Goal: Information Seeking & Learning: Learn about a topic

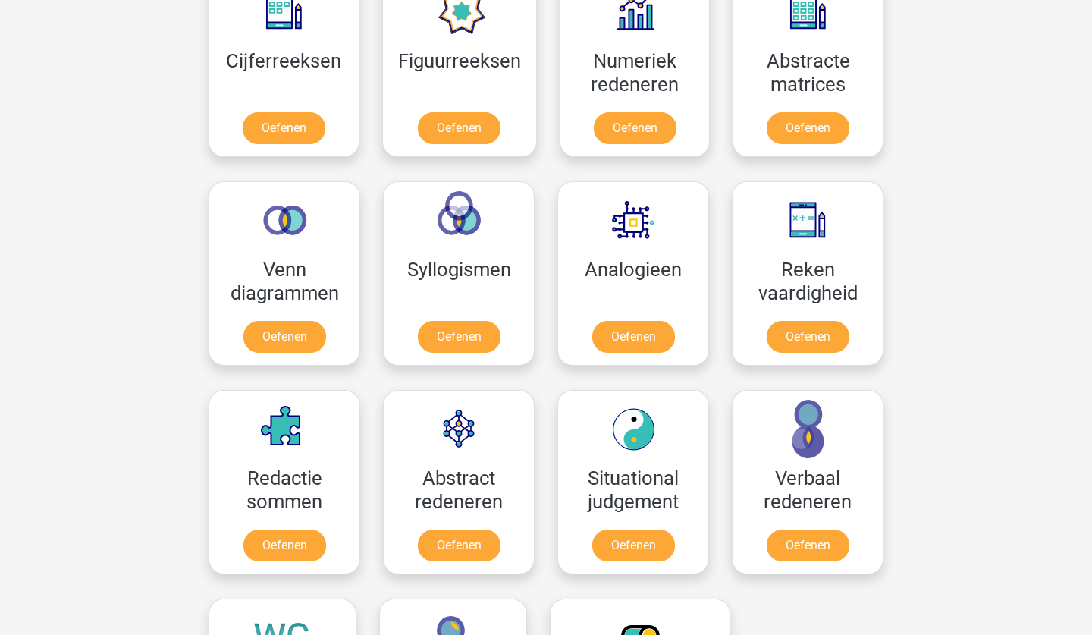
scroll to position [741, 0]
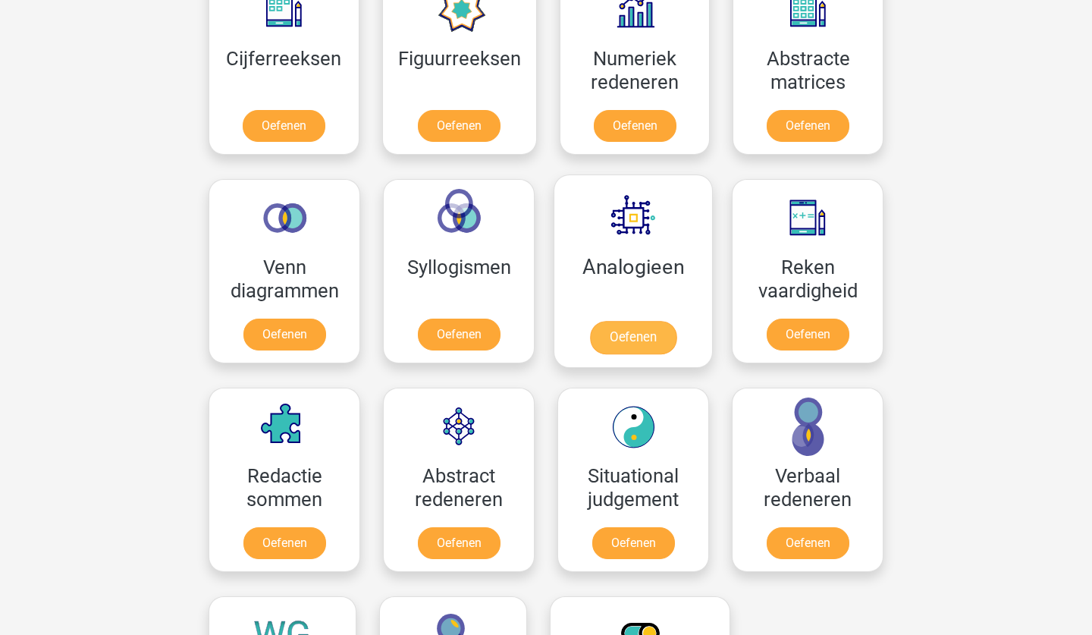
click at [636, 341] on link "Oefenen" at bounding box center [633, 337] width 86 height 33
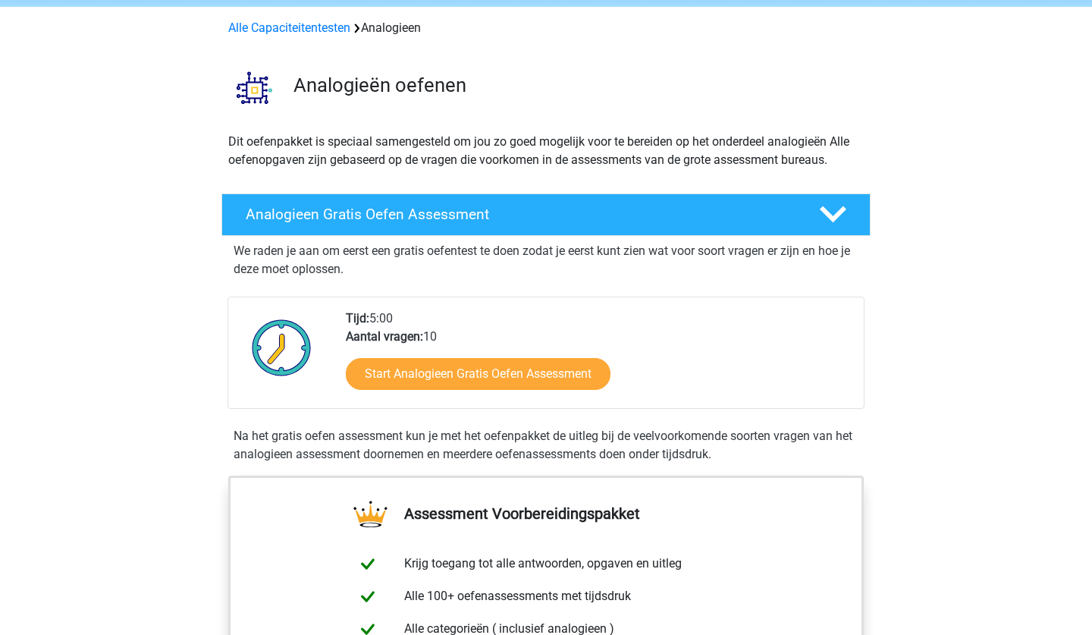
scroll to position [66, 0]
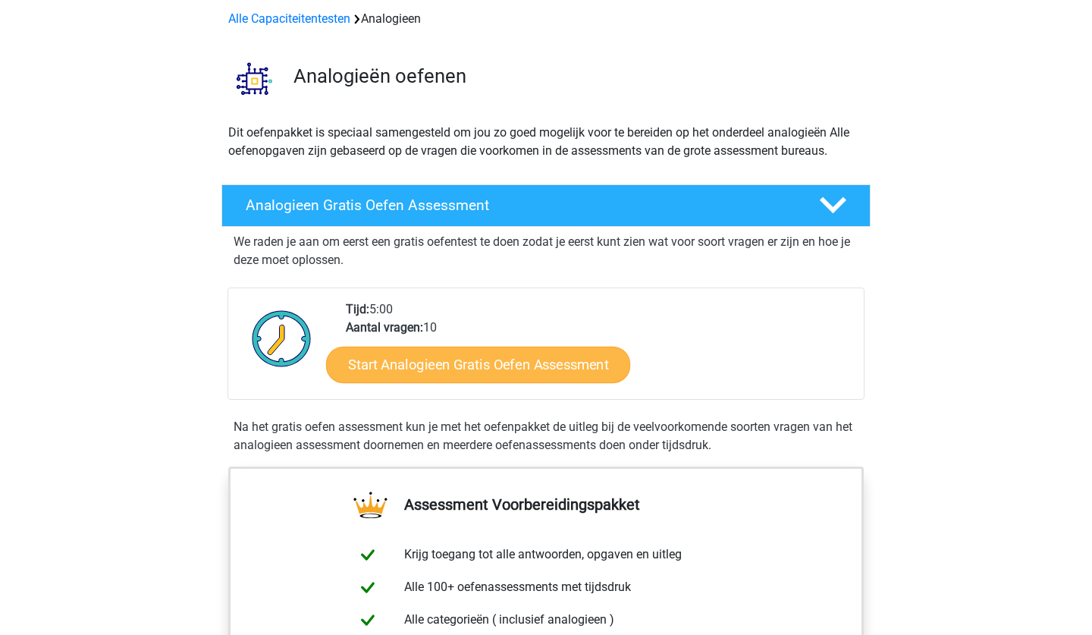
click at [524, 375] on link "Start Analogieen Gratis Oefen Assessment" at bounding box center [478, 364] width 304 height 36
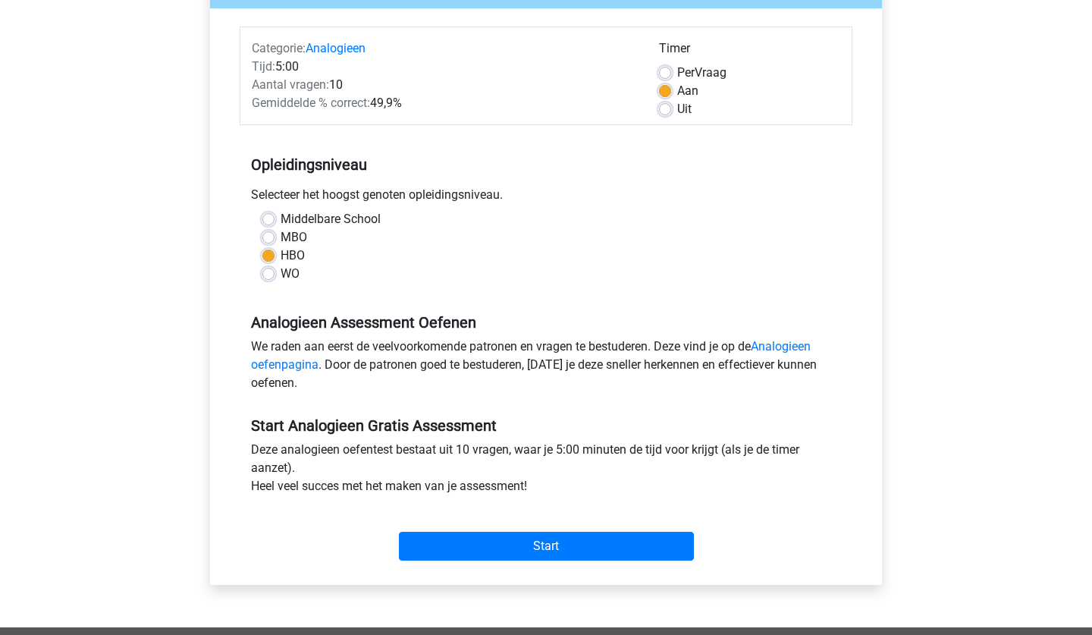
scroll to position [171, 0]
click at [530, 548] on input "Start" at bounding box center [546, 546] width 295 height 29
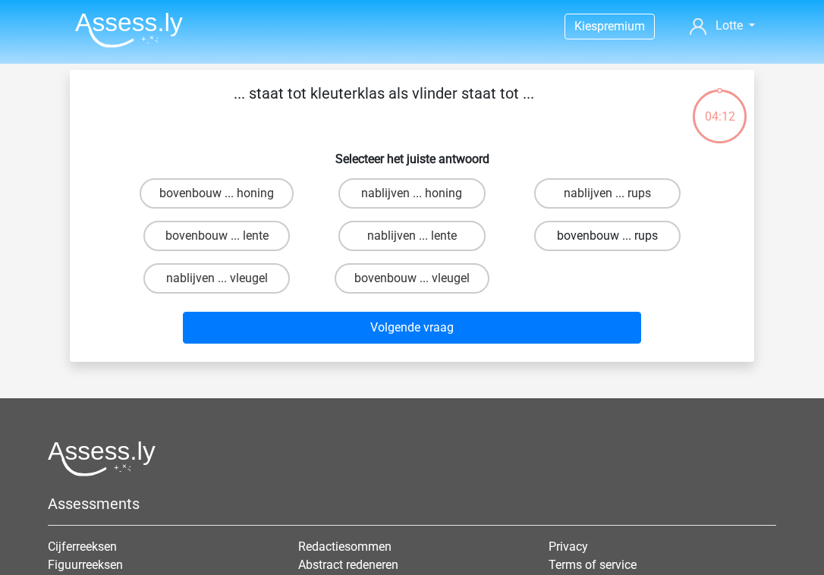
click at [652, 239] on label "bovenbouw ... rups" at bounding box center [607, 236] width 146 height 30
click at [617, 239] on input "bovenbouw ... rups" at bounding box center [612, 241] width 10 height 10
radio input "true"
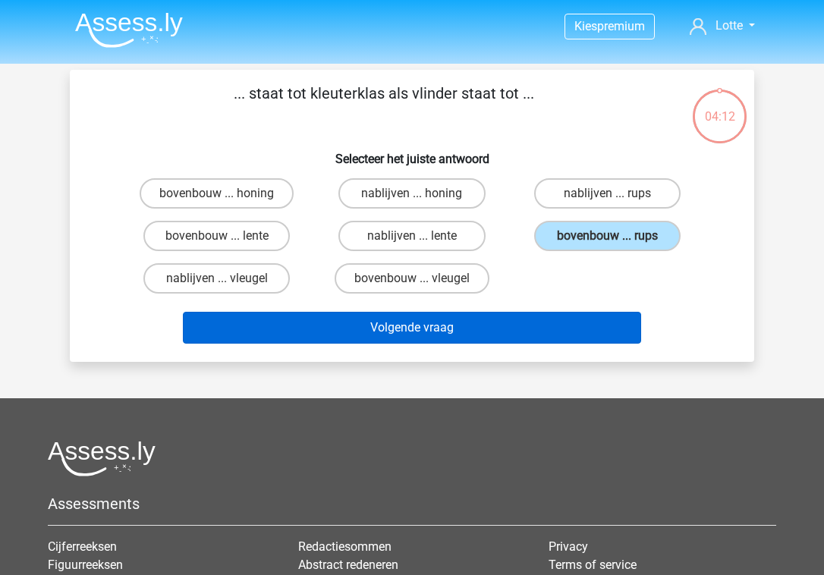
click at [550, 319] on button "Volgende vraag" at bounding box center [412, 328] width 459 height 32
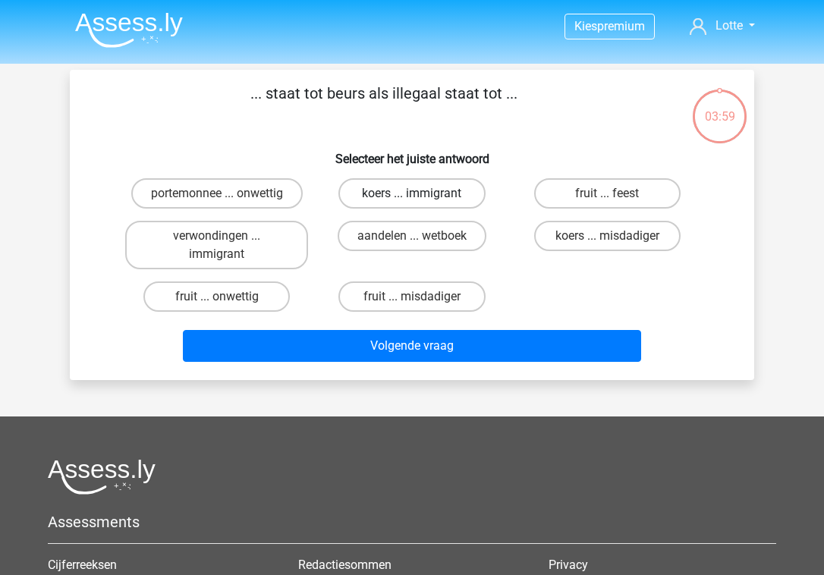
click at [450, 192] on label "koers ... immigrant" at bounding box center [411, 193] width 146 height 30
click at [422, 193] on input "koers ... immigrant" at bounding box center [417, 198] width 10 height 10
radio input "true"
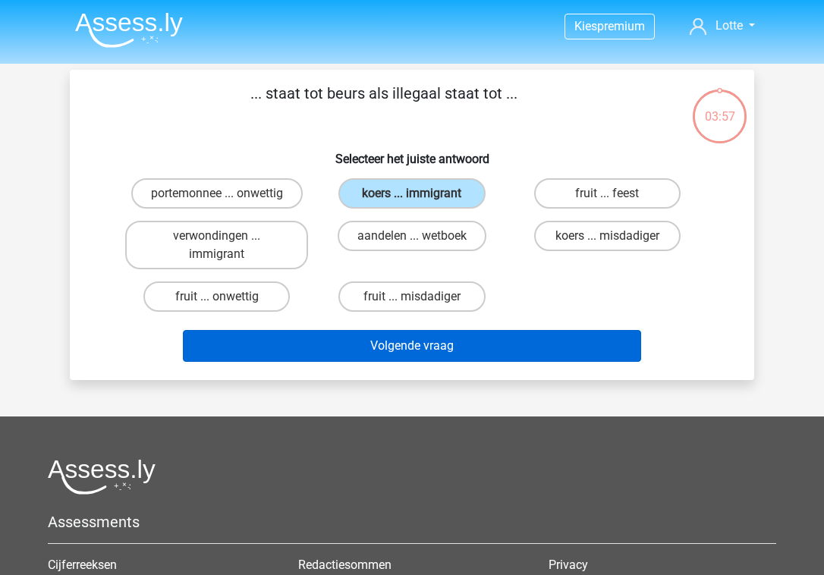
click at [459, 341] on button "Volgende vraag" at bounding box center [412, 346] width 459 height 32
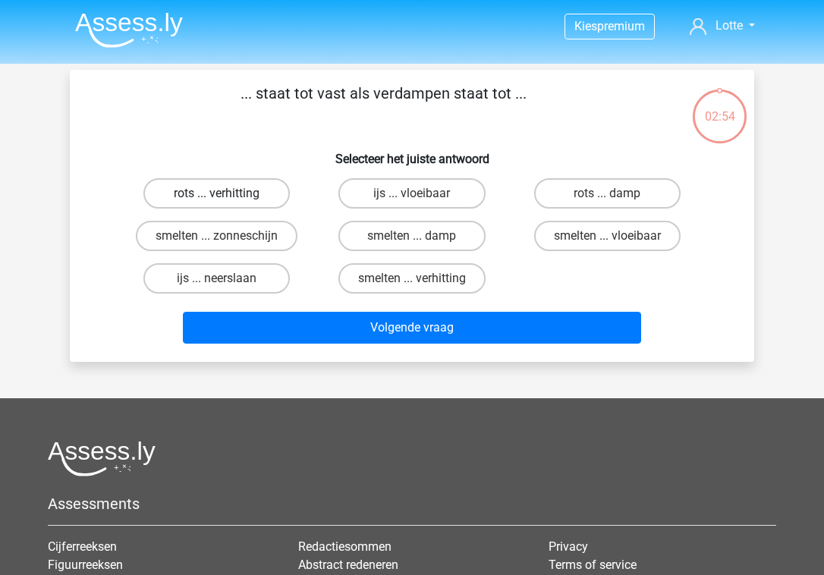
click at [230, 196] on label "rots ... verhitting" at bounding box center [216, 193] width 146 height 30
click at [227, 196] on input "rots ... verhitting" at bounding box center [222, 198] width 10 height 10
radio input "true"
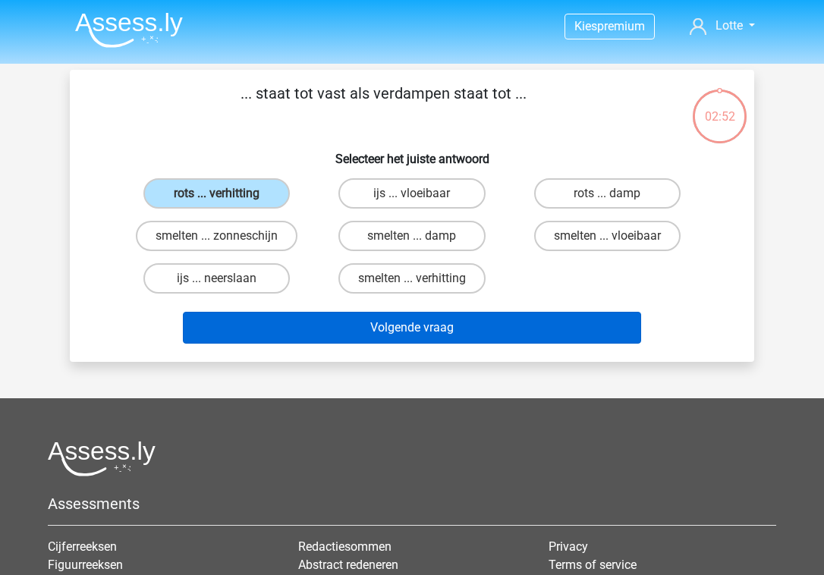
click at [462, 330] on button "Volgende vraag" at bounding box center [412, 328] width 459 height 32
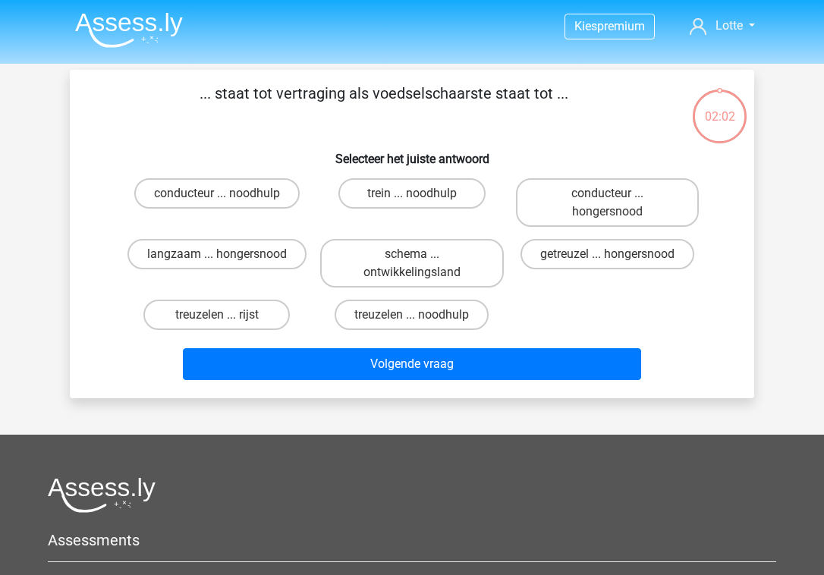
click at [206, 270] on div "langzaam ... hongersnood" at bounding box center [216, 263] width 183 height 49
click at [239, 255] on label "langzaam ... hongersnood" at bounding box center [216, 254] width 179 height 30
click at [227, 255] on input "langzaam ... hongersnood" at bounding box center [222, 259] width 10 height 10
radio input "true"
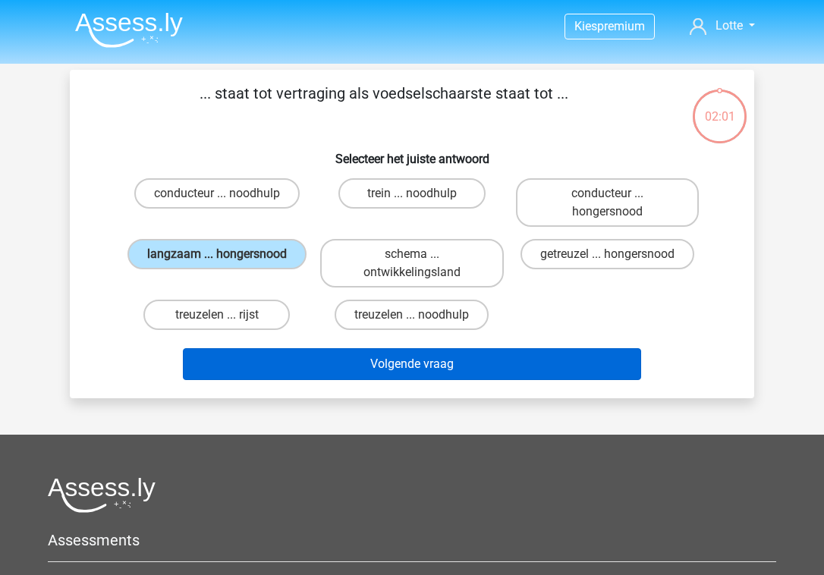
click at [441, 361] on button "Volgende vraag" at bounding box center [412, 364] width 459 height 32
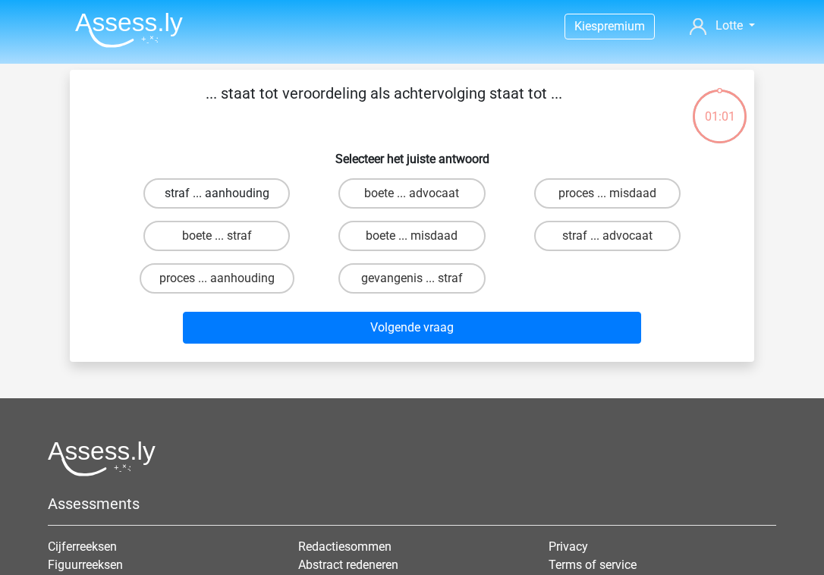
click at [241, 202] on label "straf ... aanhouding" at bounding box center [216, 193] width 146 height 30
click at [227, 202] on input "straf ... aanhouding" at bounding box center [222, 198] width 10 height 10
radio input "true"
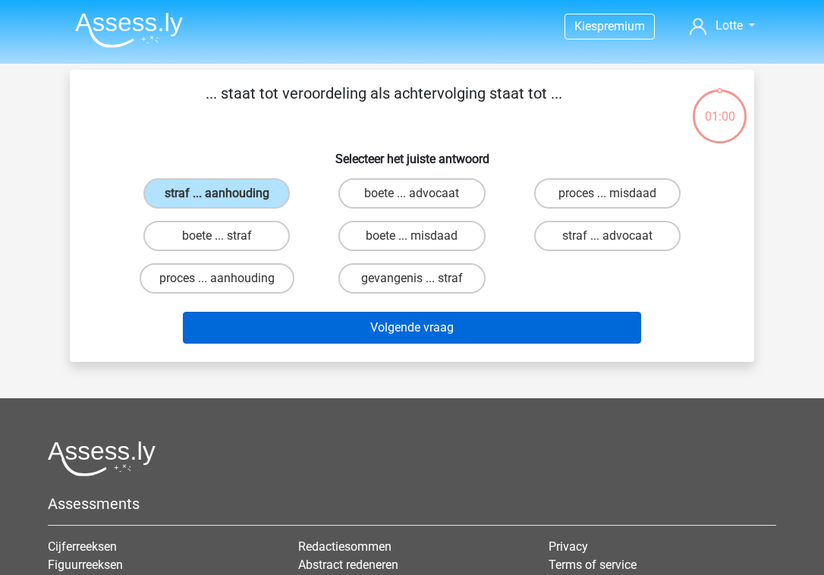
click at [432, 329] on button "Volgende vraag" at bounding box center [412, 328] width 459 height 32
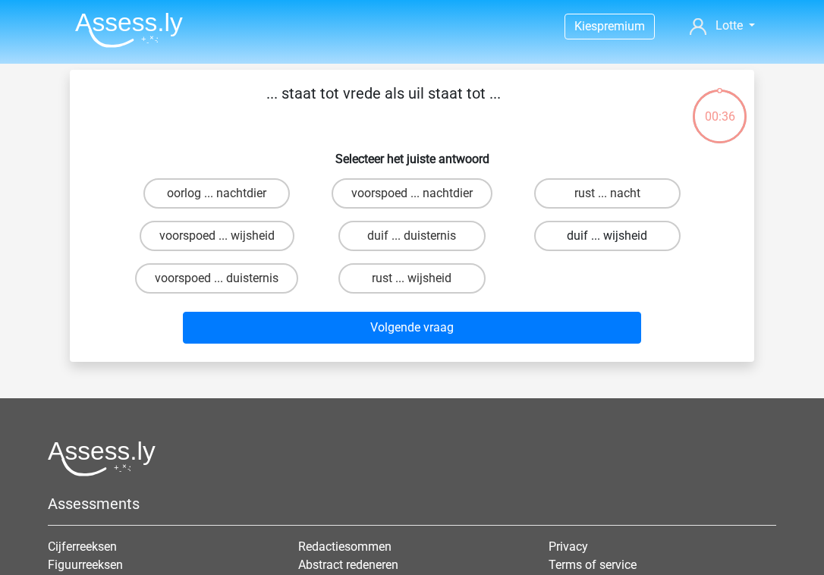
click at [586, 240] on label "duif ... wijsheid" at bounding box center [607, 236] width 146 height 30
click at [607, 240] on input "duif ... wijsheid" at bounding box center [612, 241] width 10 height 10
radio input "true"
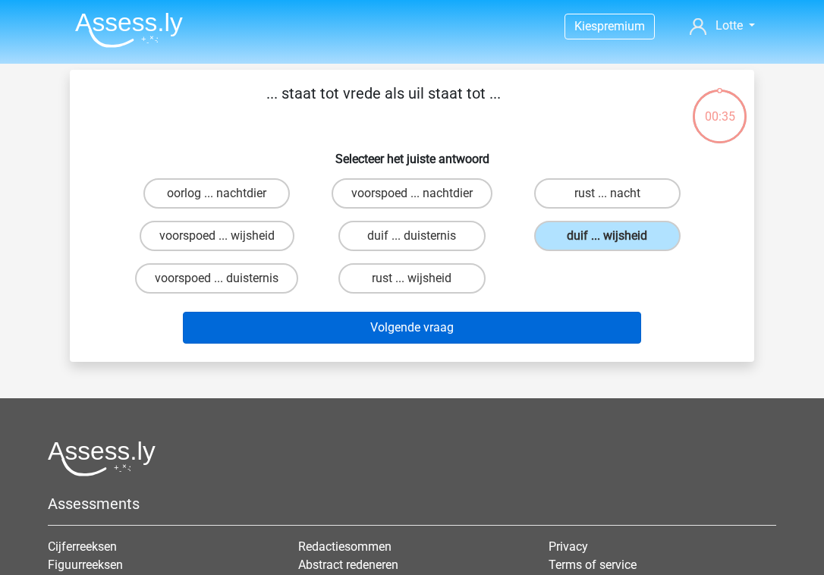
click at [511, 318] on button "Volgende vraag" at bounding box center [412, 328] width 459 height 32
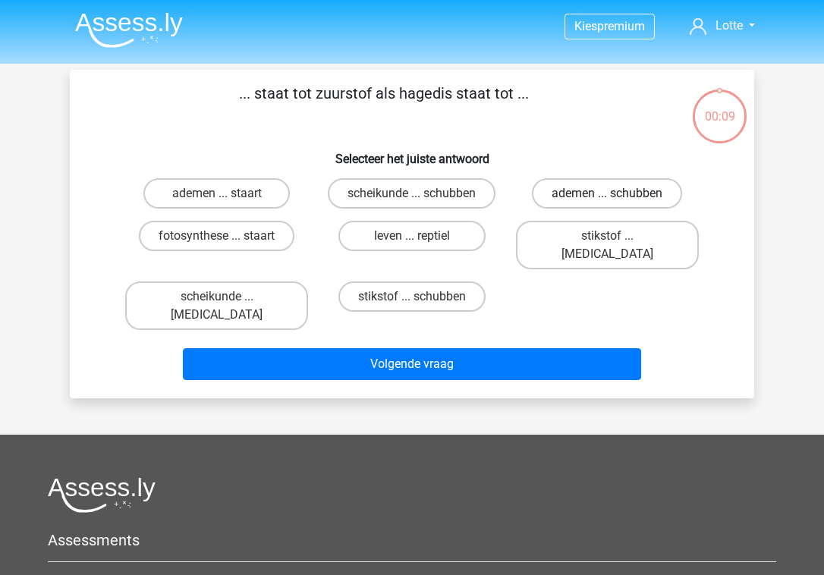
click at [599, 199] on label "ademen ... schubben" at bounding box center [607, 193] width 150 height 30
click at [607, 199] on input "ademen ... schubben" at bounding box center [612, 198] width 10 height 10
radio input "true"
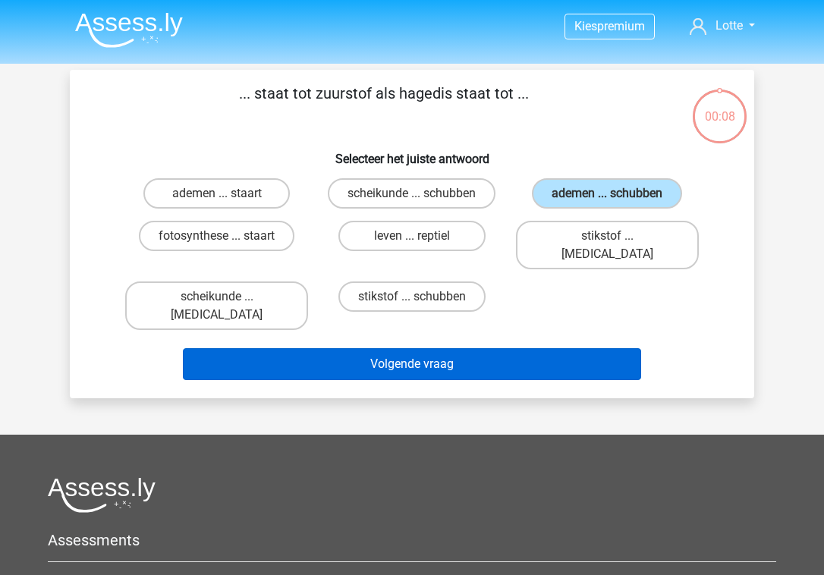
click at [542, 348] on button "Volgende vraag" at bounding box center [412, 364] width 459 height 32
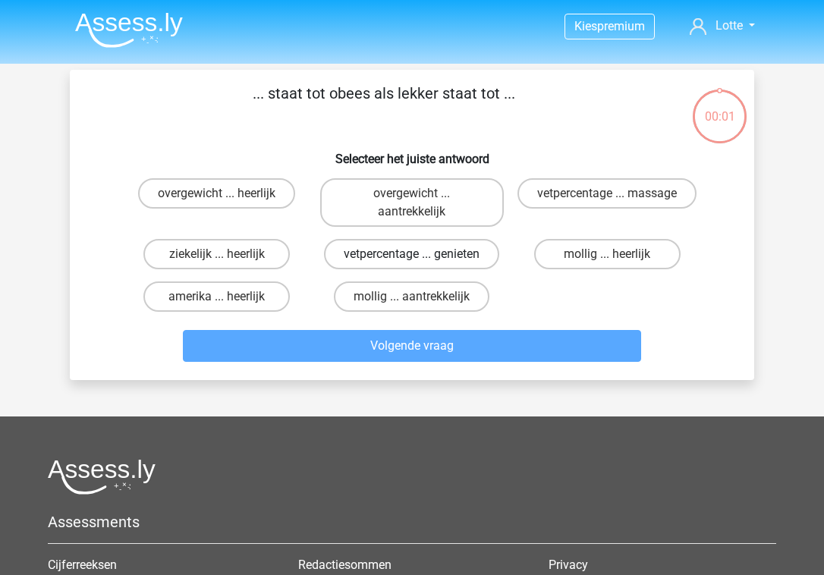
click at [467, 255] on label "vetpercentage ... genieten" at bounding box center [411, 254] width 175 height 30
click at [422, 255] on input "vetpercentage ... genieten" at bounding box center [417, 259] width 10 height 10
radio input "true"
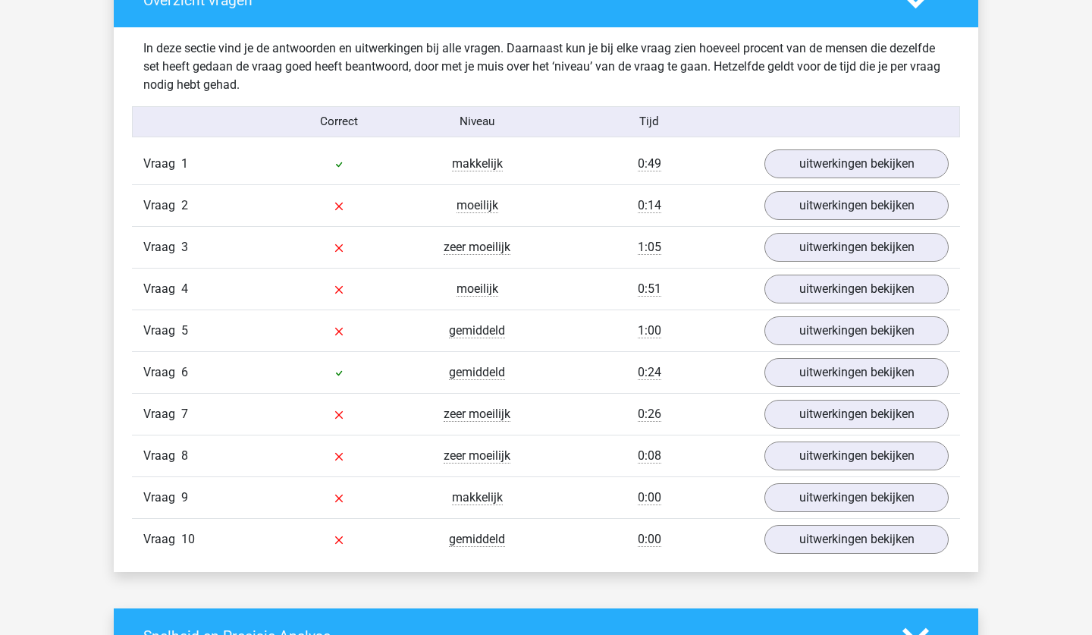
scroll to position [1167, 0]
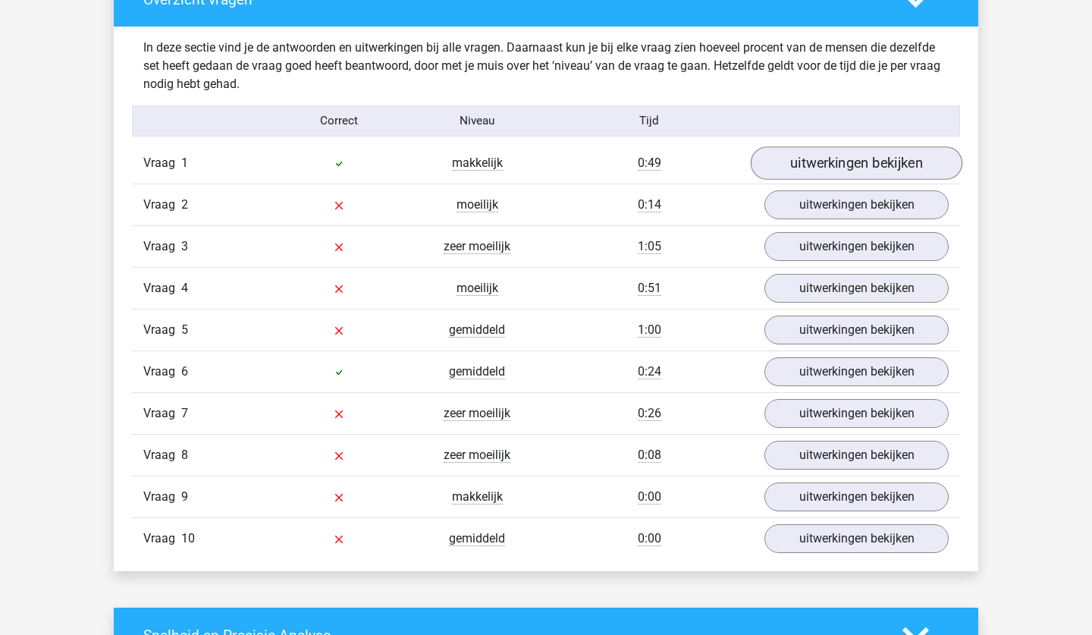
click at [823, 174] on link "uitwerkingen bekijken" at bounding box center [857, 162] width 212 height 33
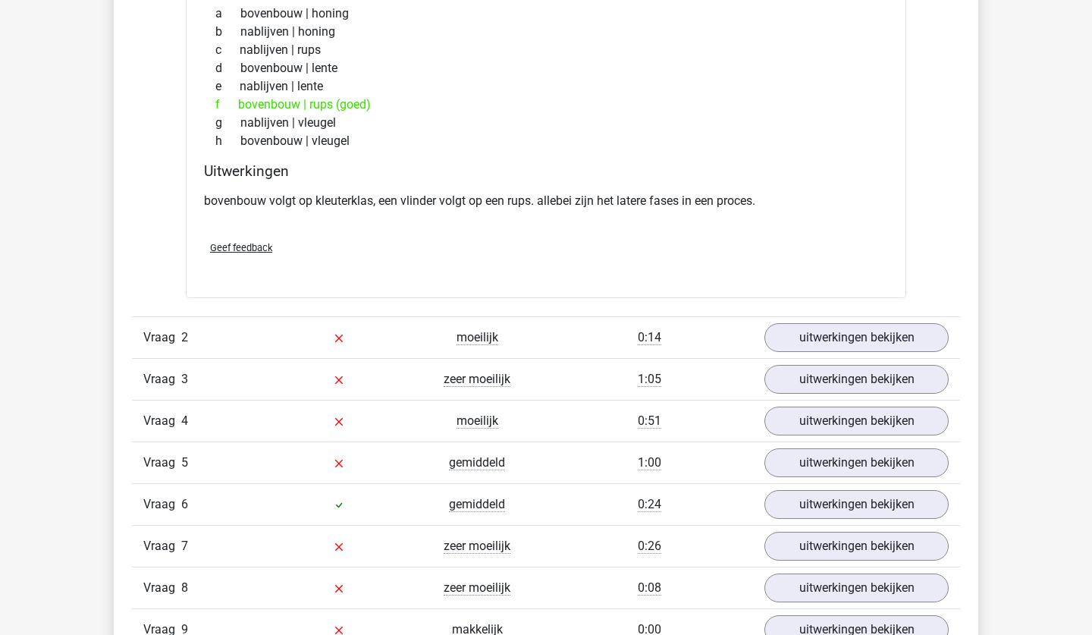
scroll to position [1417, 0]
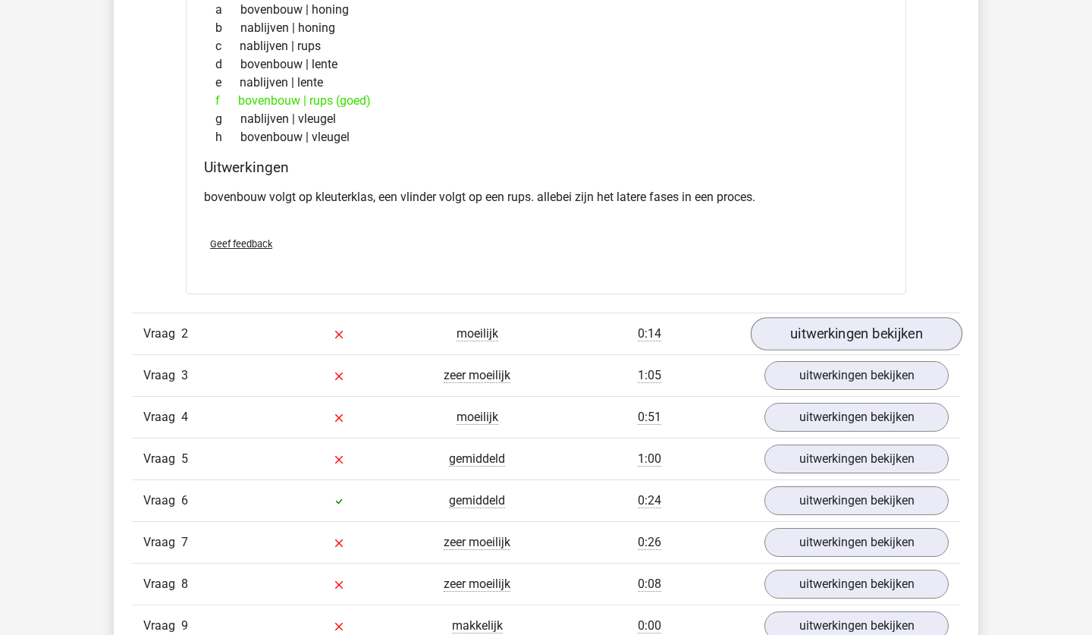
click at [823, 330] on link "uitwerkingen bekijken" at bounding box center [857, 333] width 212 height 33
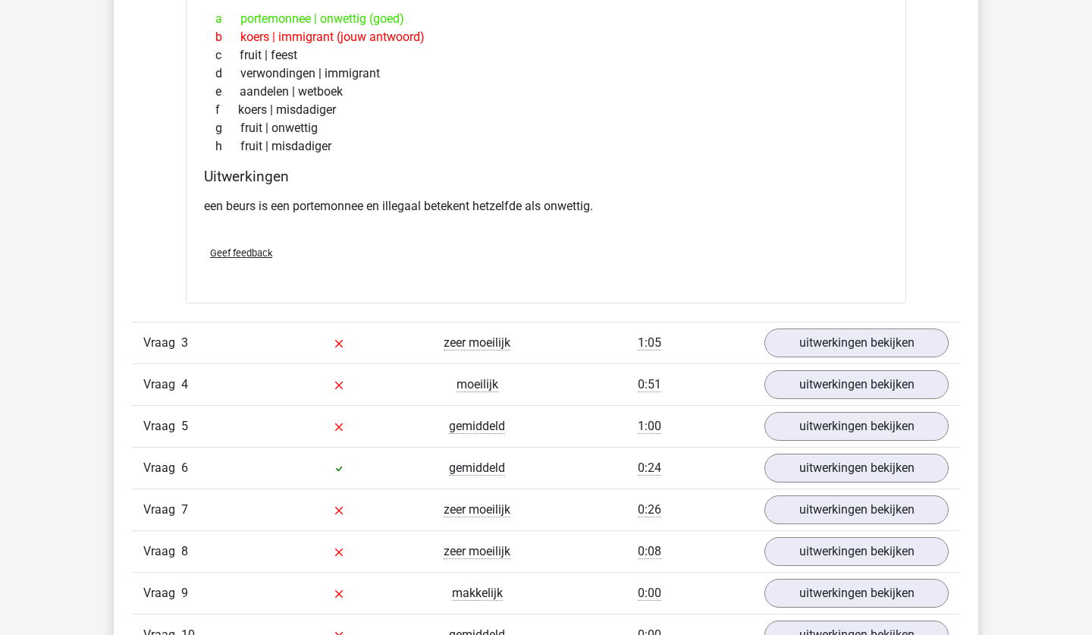
scroll to position [1833, 0]
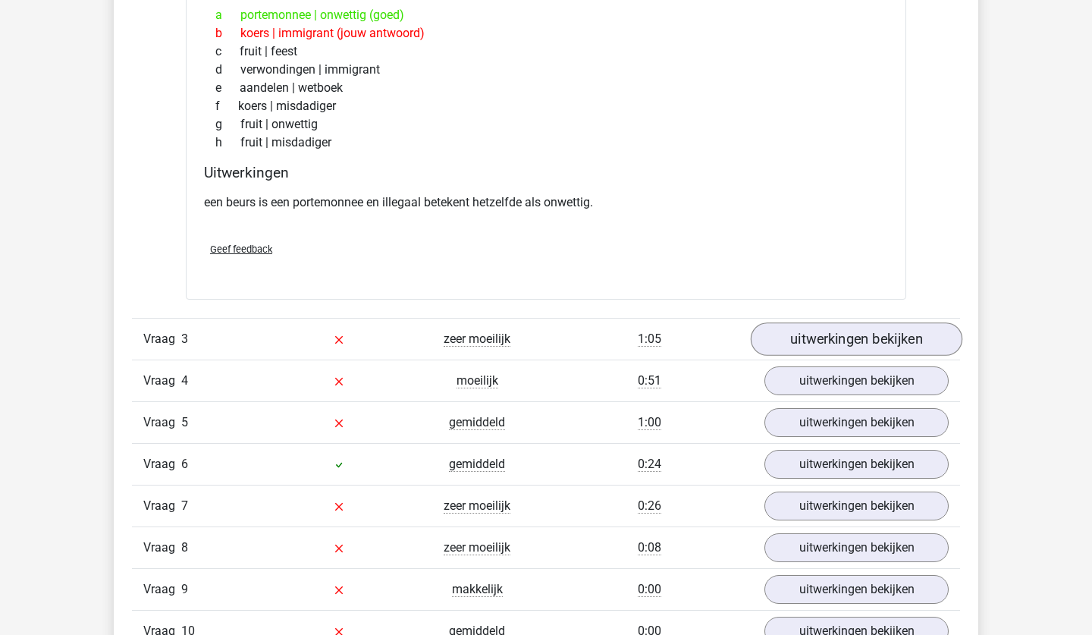
click at [823, 341] on link "uitwerkingen bekijken" at bounding box center [857, 339] width 212 height 33
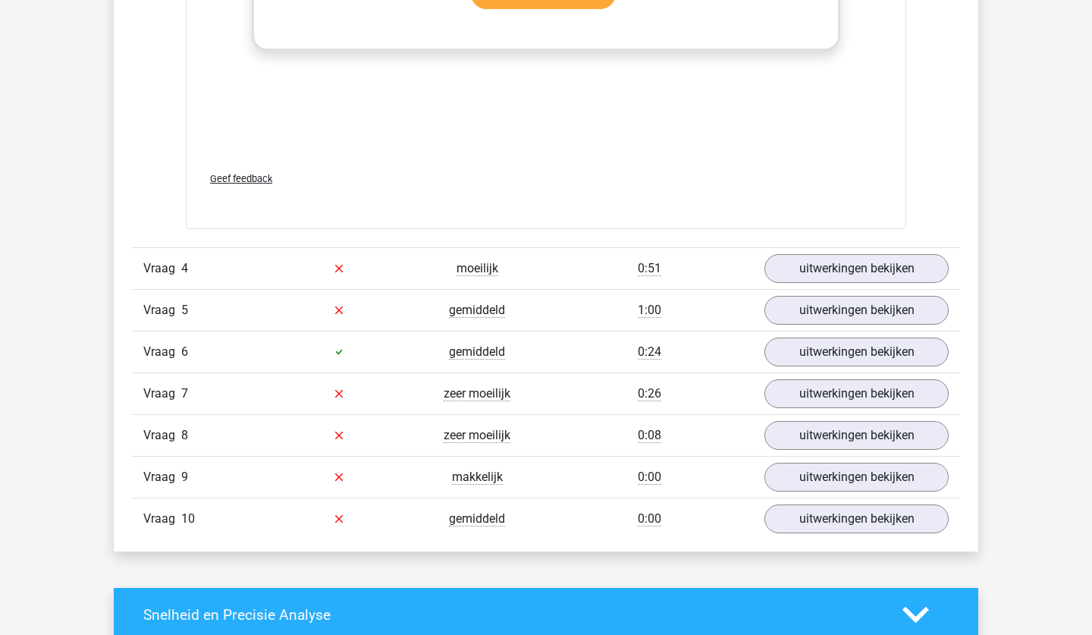
scroll to position [2751, 0]
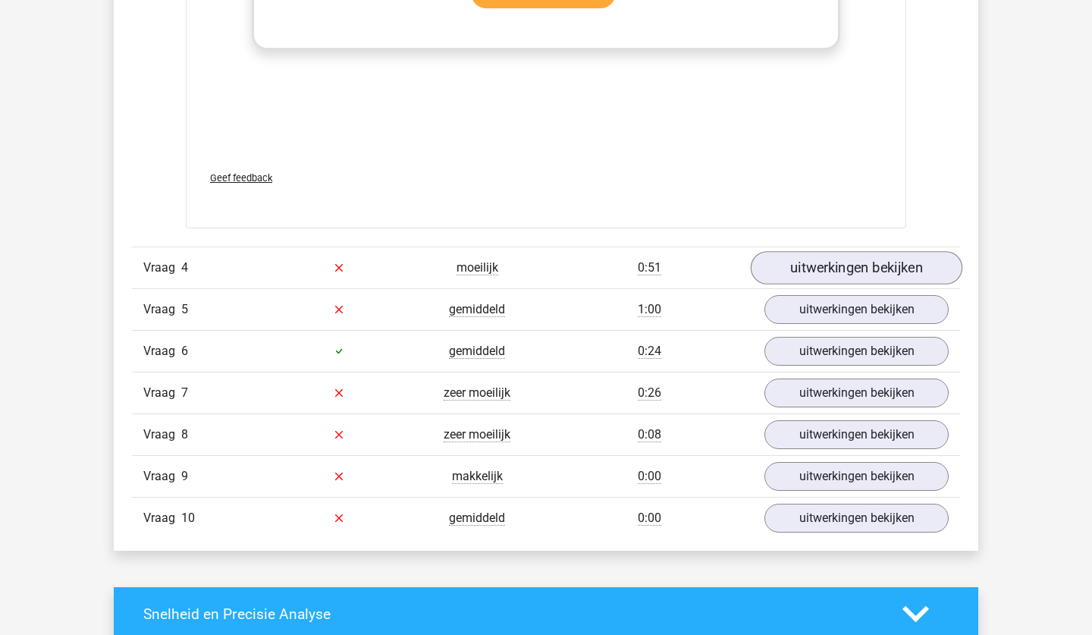
click at [823, 262] on link "uitwerkingen bekijken" at bounding box center [857, 267] width 212 height 33
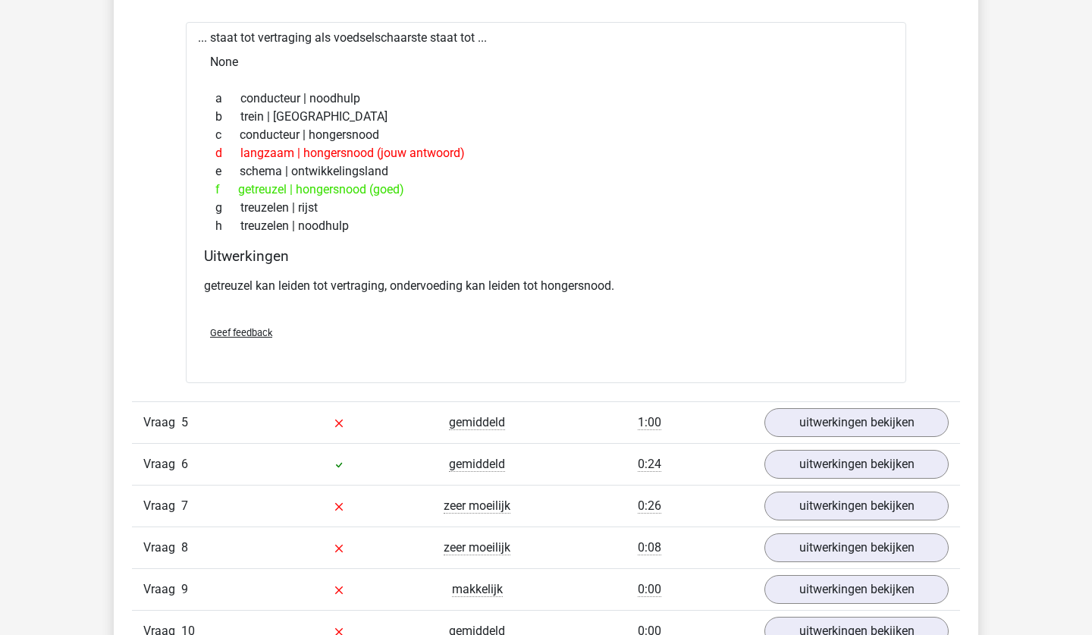
scroll to position [3071, 0]
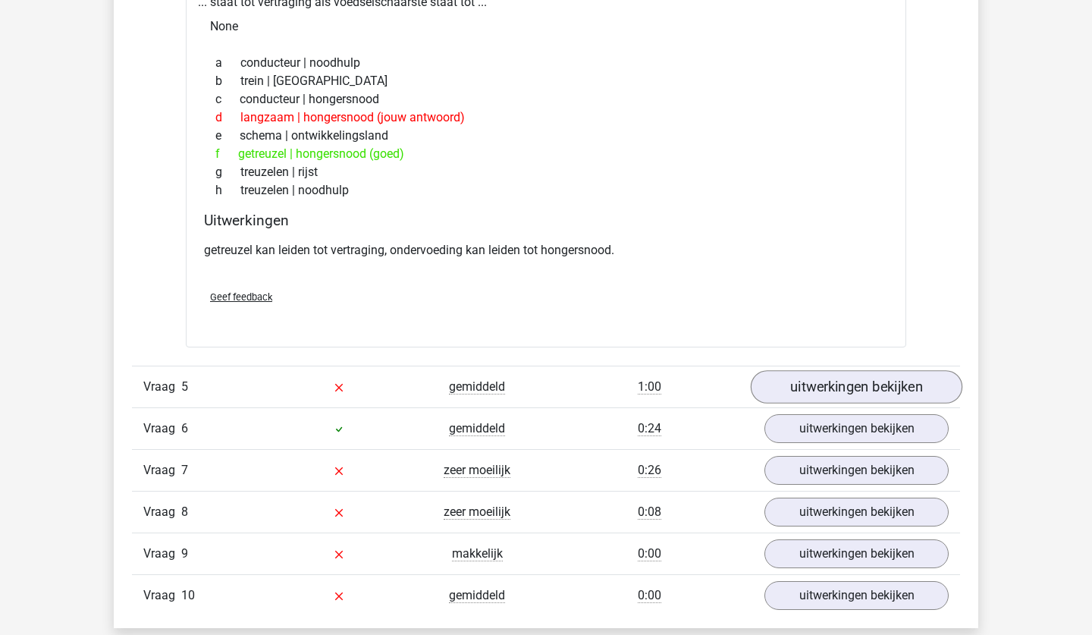
click at [823, 382] on link "uitwerkingen bekijken" at bounding box center [857, 386] width 212 height 33
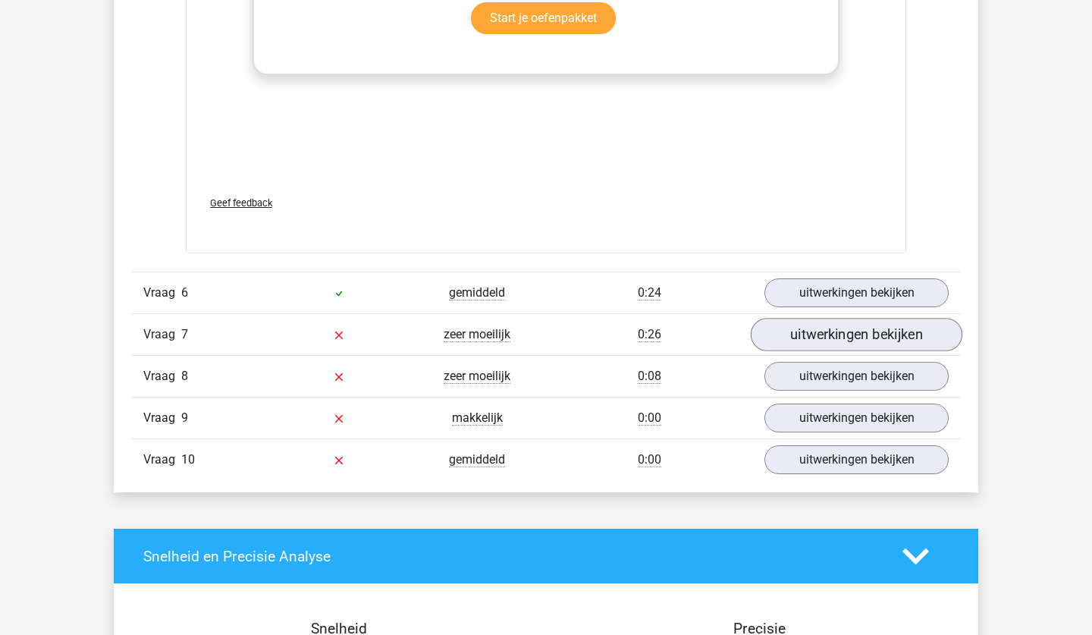
scroll to position [4011, 0]
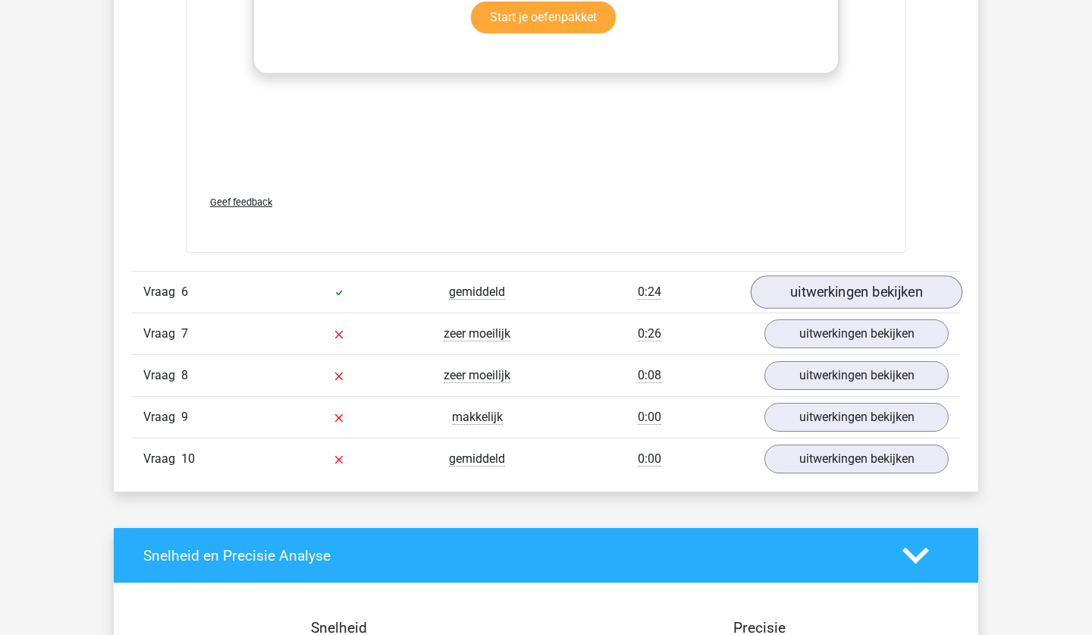
click at [823, 294] on link "uitwerkingen bekijken" at bounding box center [857, 291] width 212 height 33
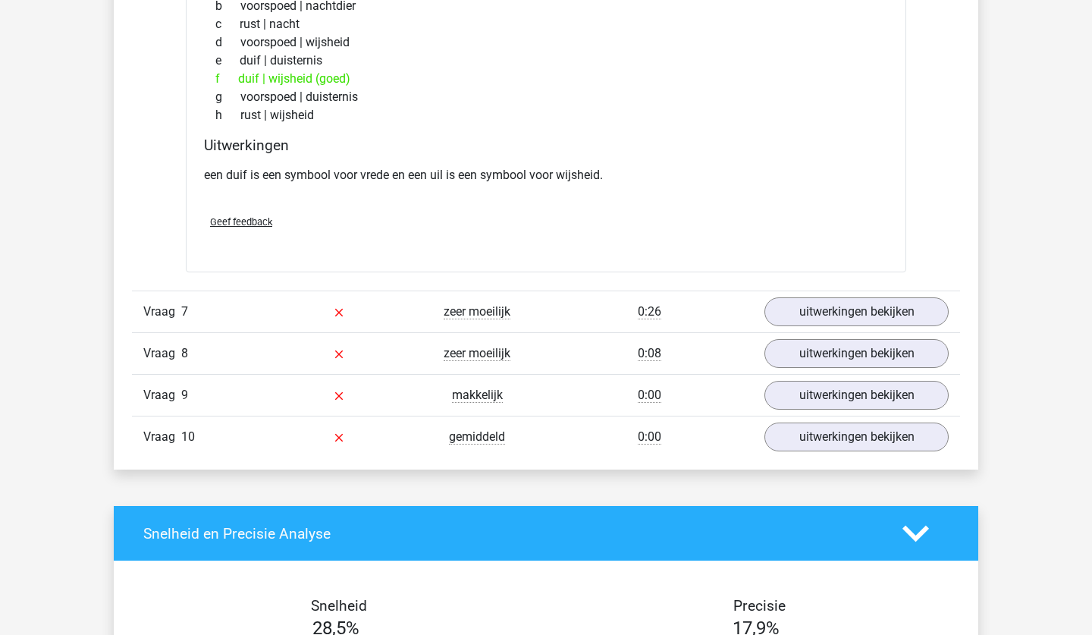
scroll to position [4419, 0]
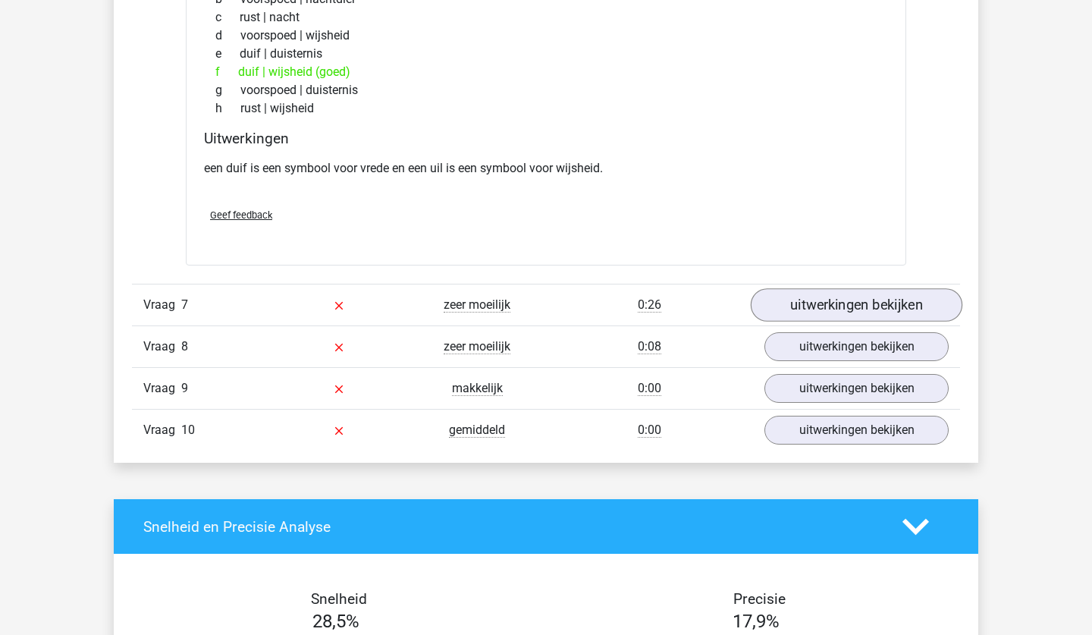
click at [823, 294] on link "uitwerkingen bekijken" at bounding box center [857, 305] width 212 height 33
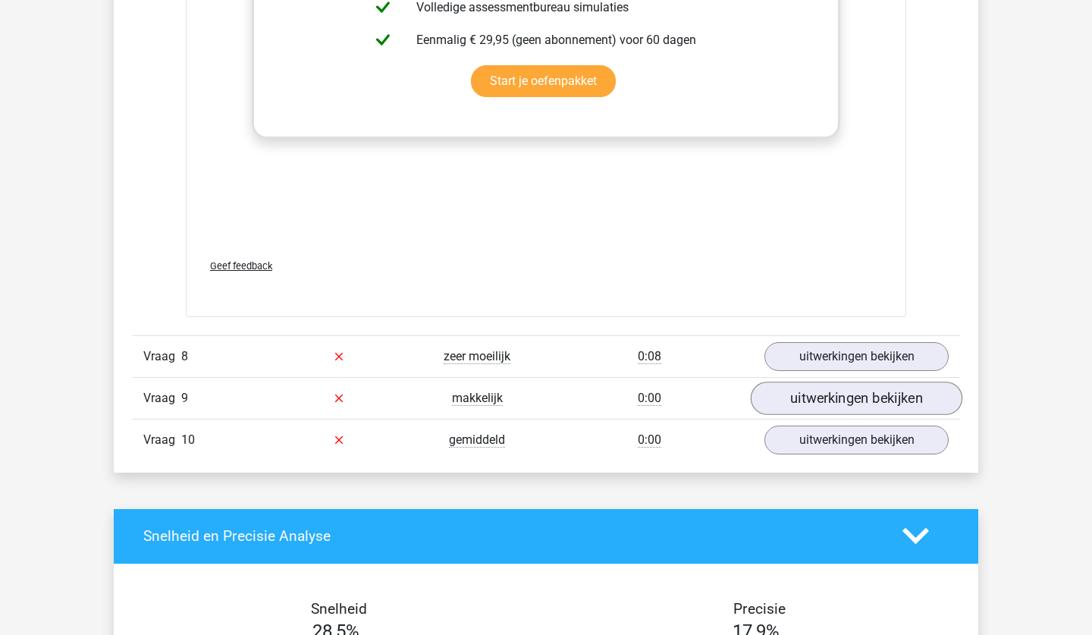
scroll to position [5217, 0]
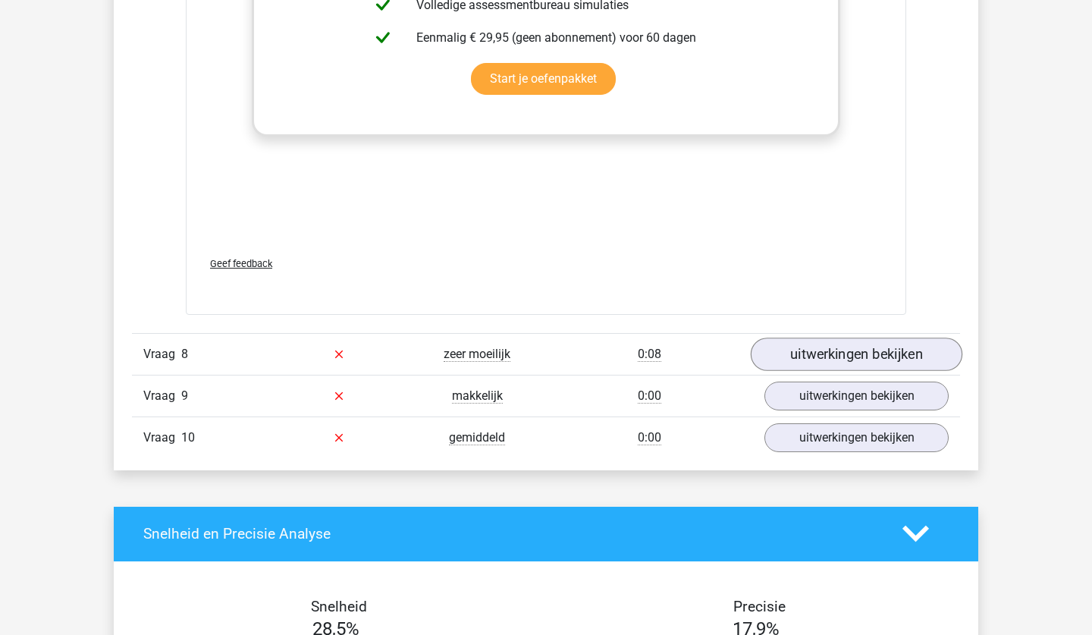
click at [823, 355] on link "uitwerkingen bekijken" at bounding box center [857, 354] width 212 height 33
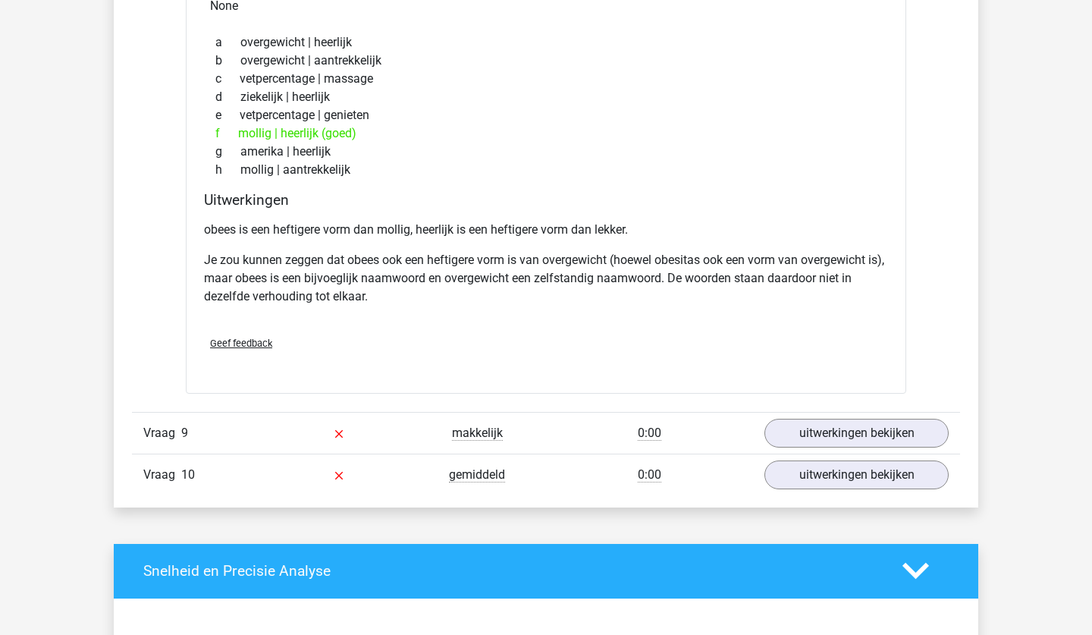
scroll to position [5650, 0]
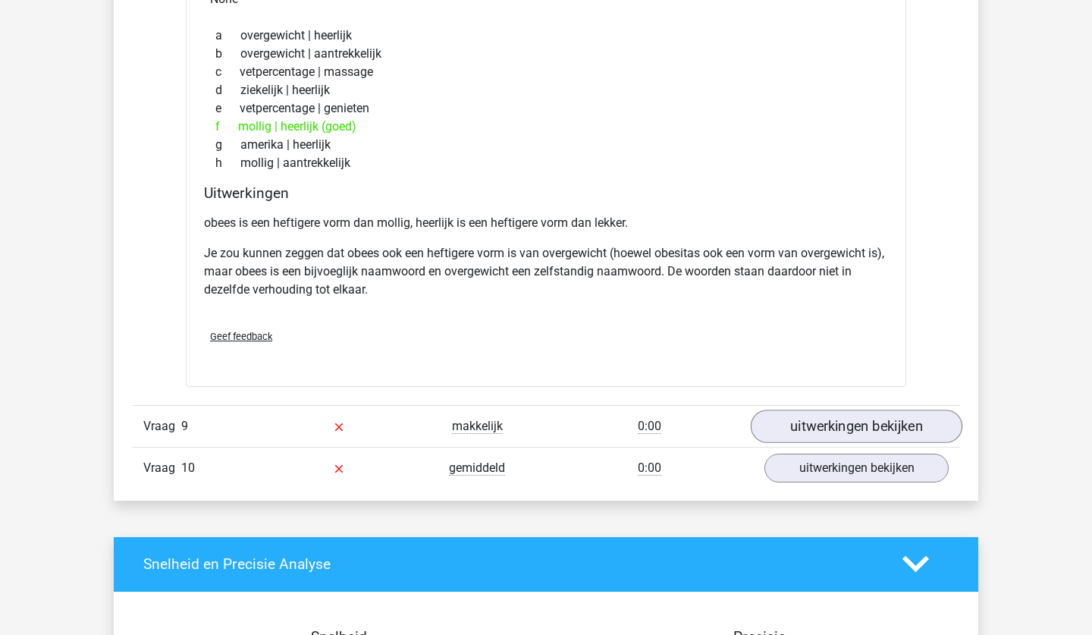
click at [818, 434] on link "uitwerkingen bekijken" at bounding box center [857, 426] width 212 height 33
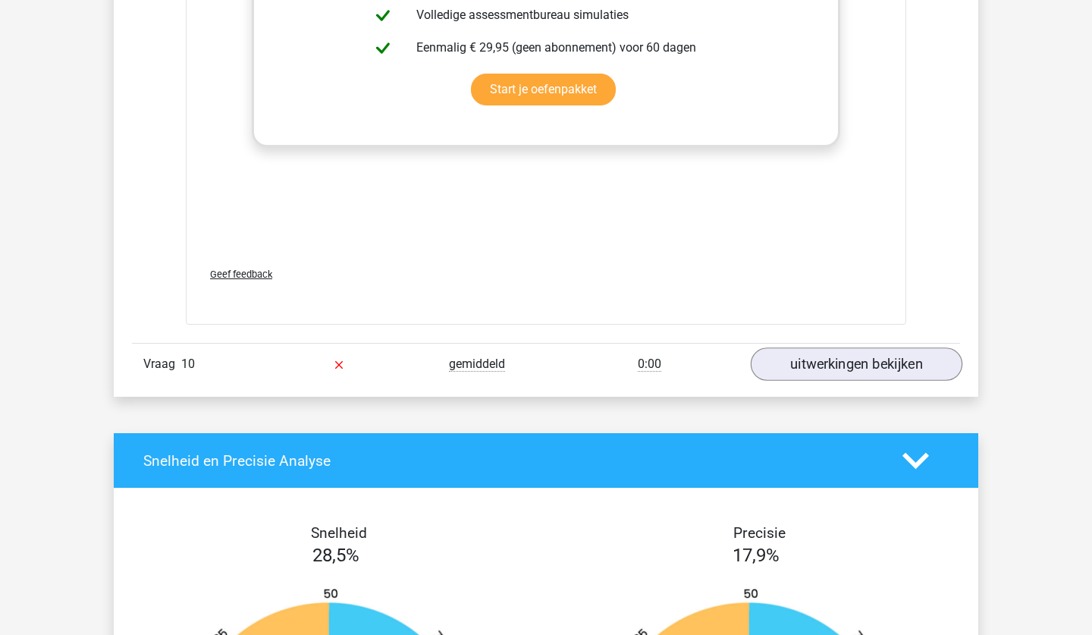
scroll to position [6558, 0]
click at [822, 347] on link "uitwerkingen bekijken" at bounding box center [857, 363] width 212 height 33
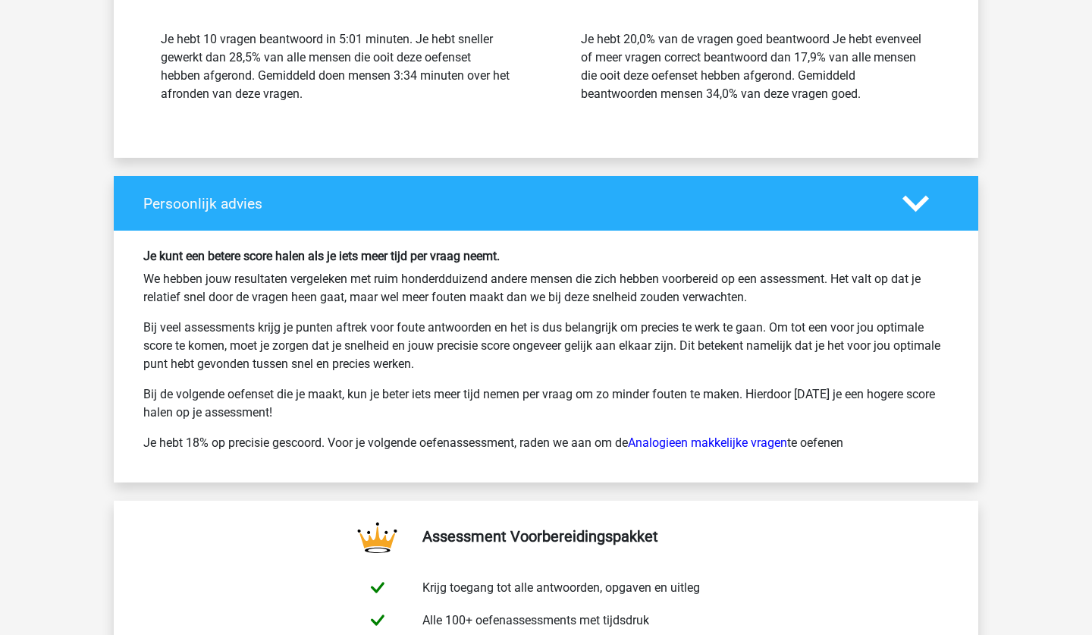
scroll to position [8152, 0]
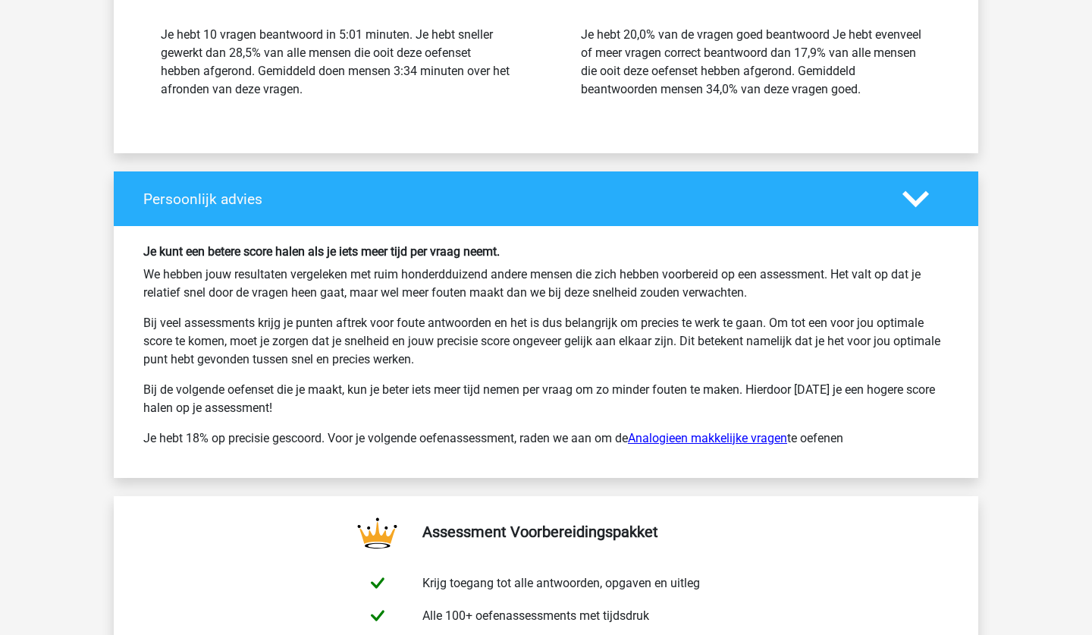
click at [723, 431] on link "Analogieen makkelijke vragen" at bounding box center [707, 438] width 159 height 14
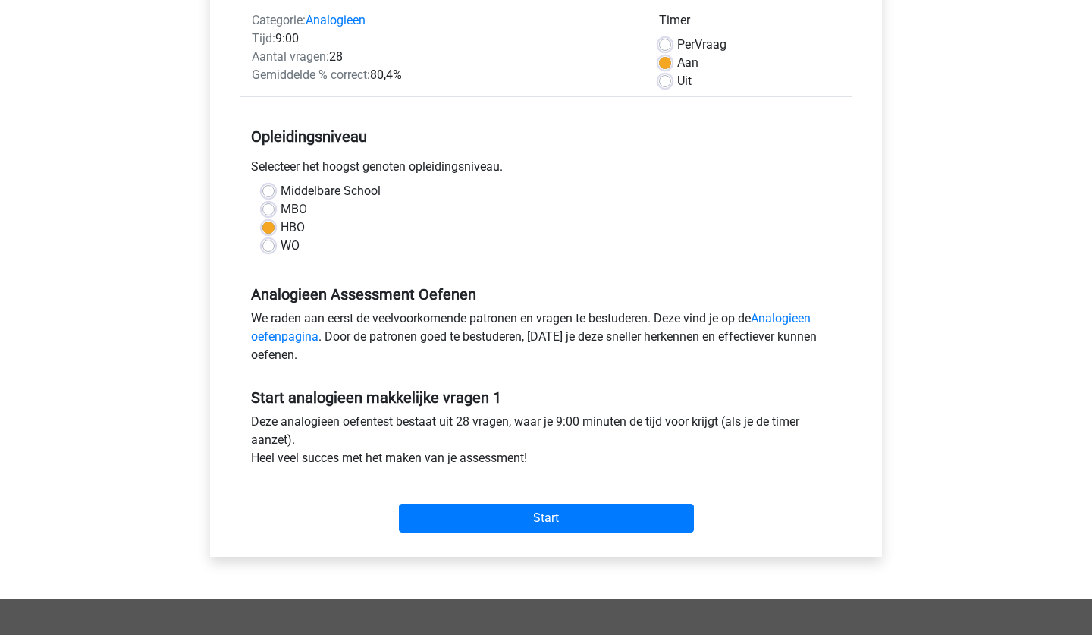
scroll to position [204, 0]
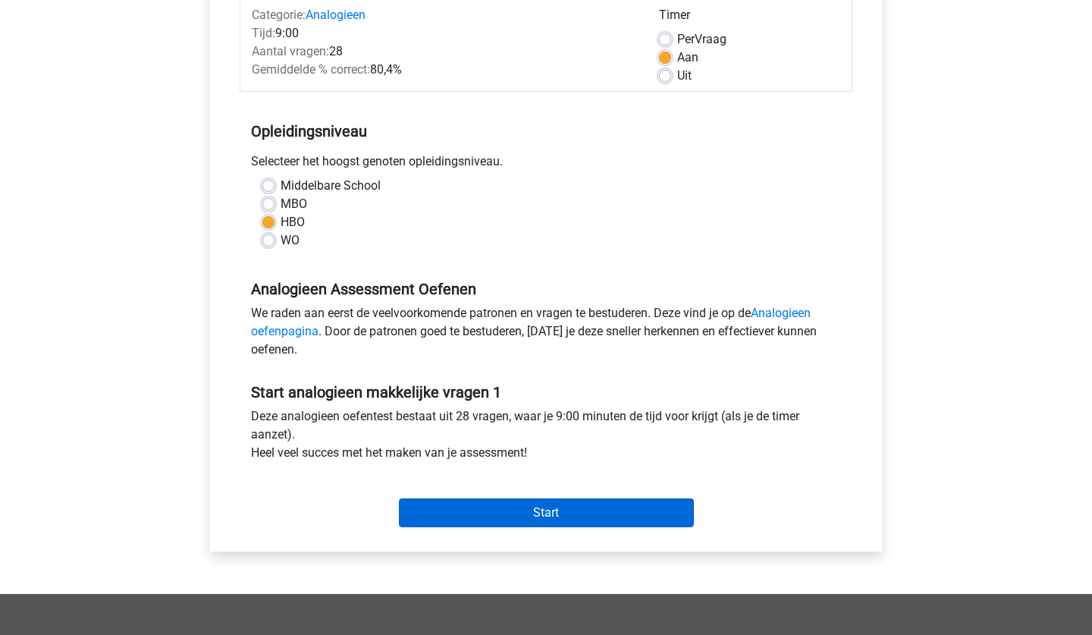
click at [625, 520] on input "Start" at bounding box center [546, 512] width 295 height 29
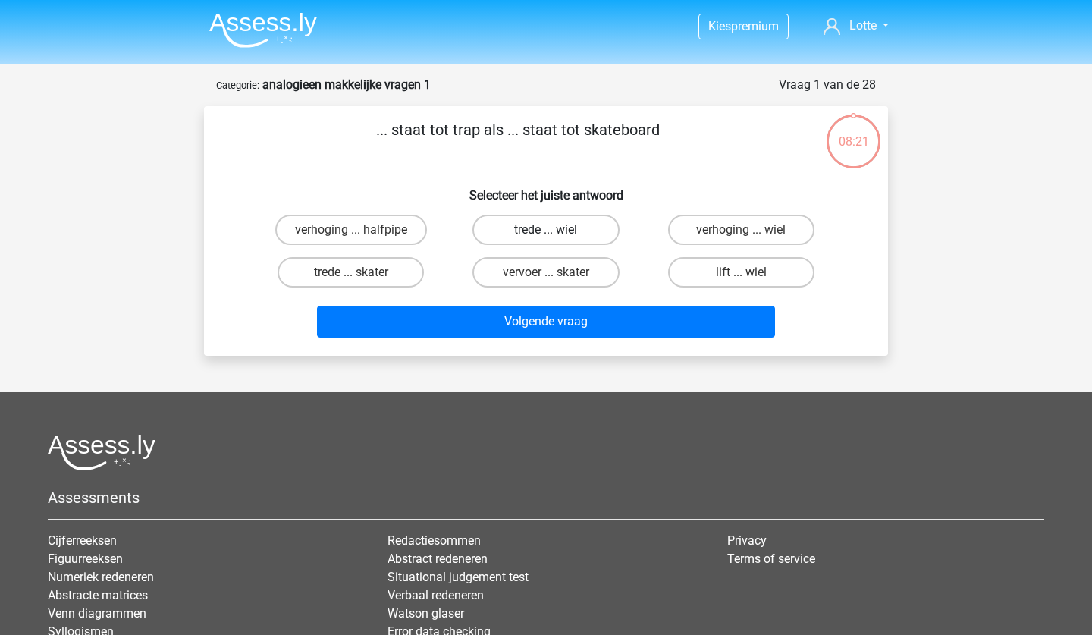
click at [529, 237] on label "trede ... wiel" at bounding box center [546, 230] width 146 height 30
click at [546, 237] on input "trede ... wiel" at bounding box center [551, 235] width 10 height 10
radio input "true"
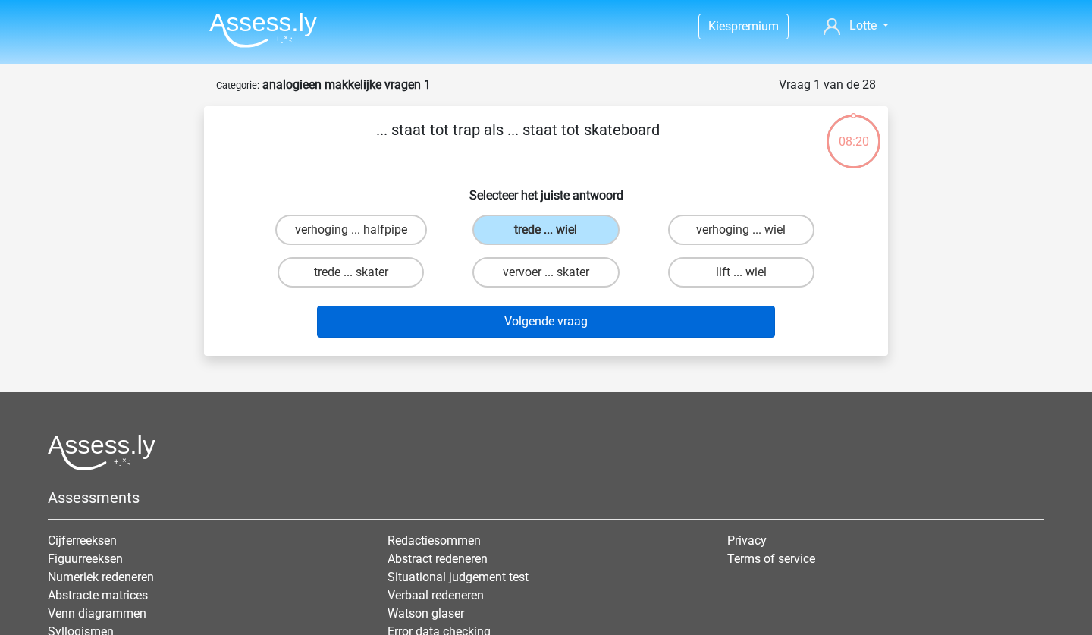
click at [536, 314] on button "Volgende vraag" at bounding box center [546, 322] width 459 height 32
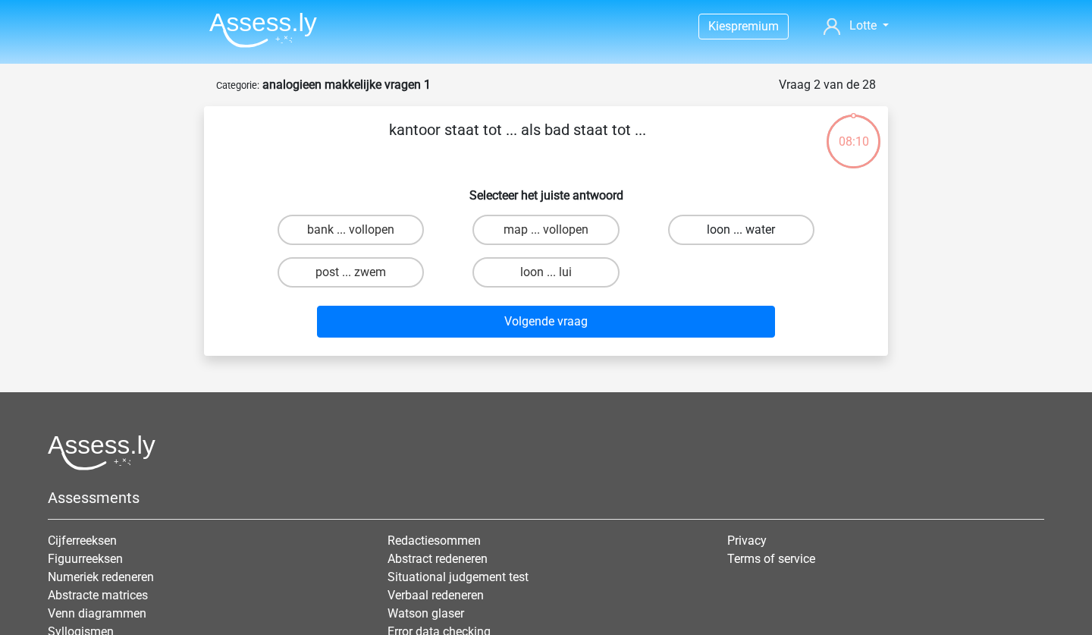
click at [774, 229] on label "loon ... water" at bounding box center [741, 230] width 146 height 30
click at [751, 230] on input "loon ... water" at bounding box center [746, 235] width 10 height 10
radio input "true"
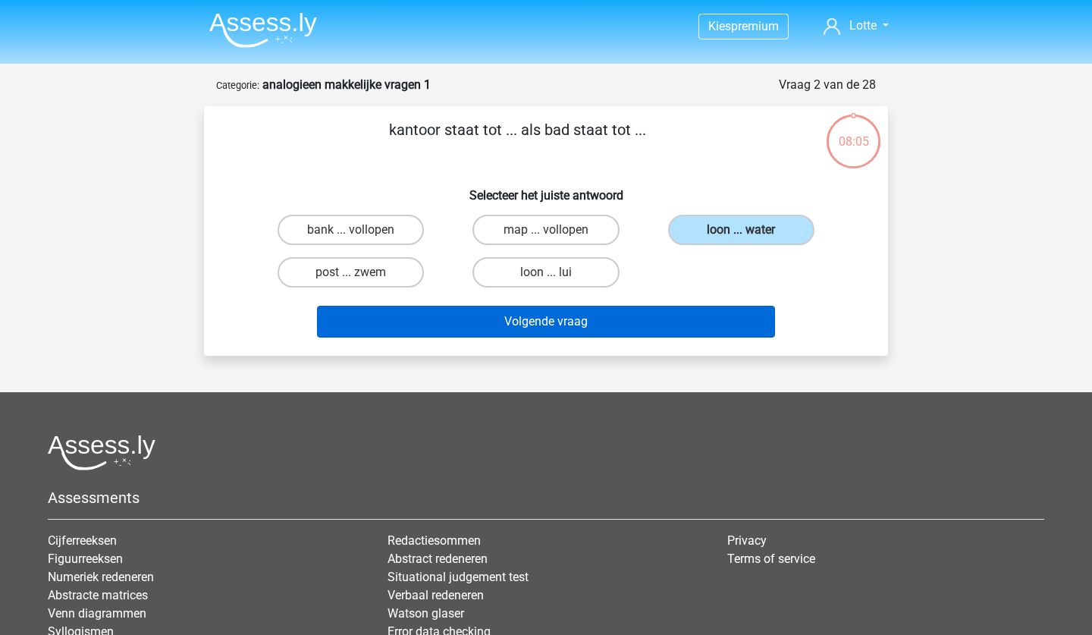
click at [653, 330] on button "Volgende vraag" at bounding box center [546, 322] width 459 height 32
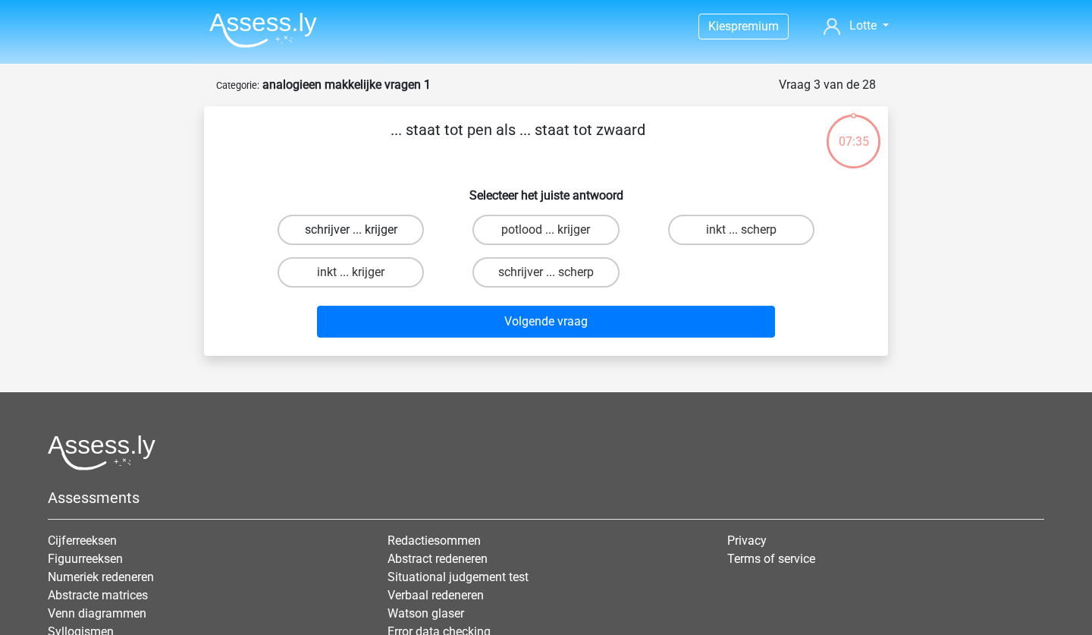
click at [393, 231] on label "schrijver ... krijger" at bounding box center [351, 230] width 146 height 30
click at [361, 231] on input "schrijver ... krijger" at bounding box center [356, 235] width 10 height 10
radio input "true"
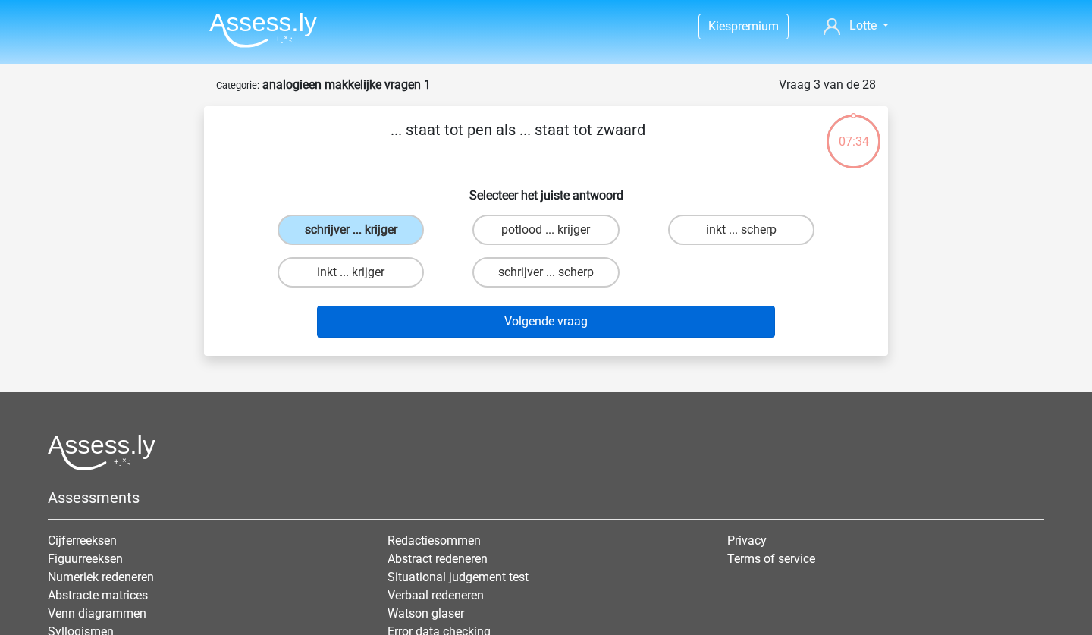
click at [569, 315] on button "Volgende vraag" at bounding box center [546, 322] width 459 height 32
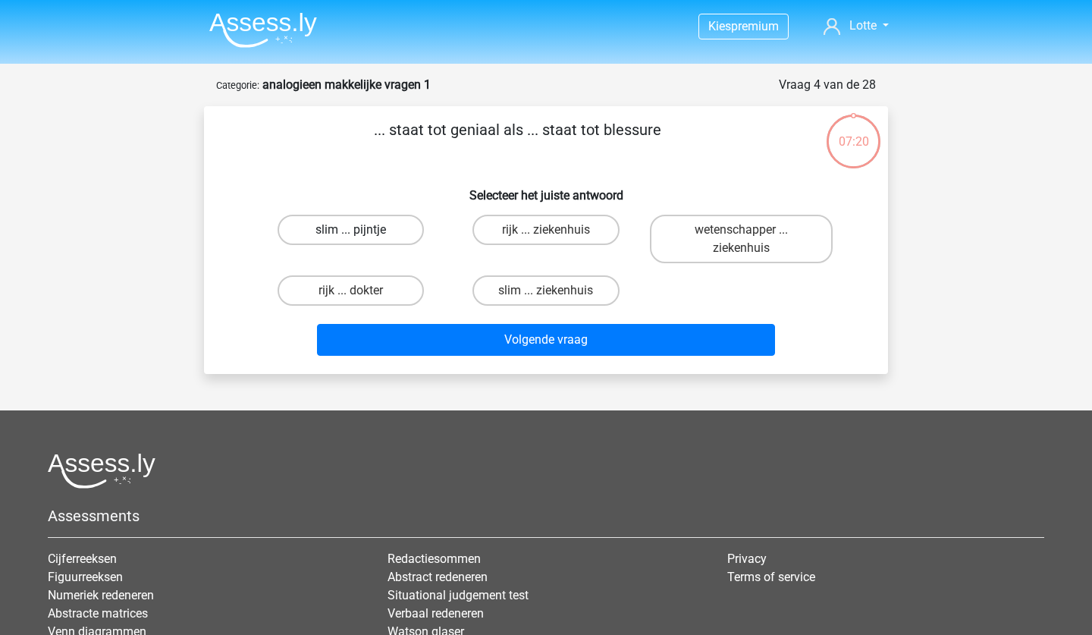
click at [392, 230] on label "slim ... pijntje" at bounding box center [351, 230] width 146 height 30
click at [361, 230] on input "slim ... pijntje" at bounding box center [356, 235] width 10 height 10
radio input "true"
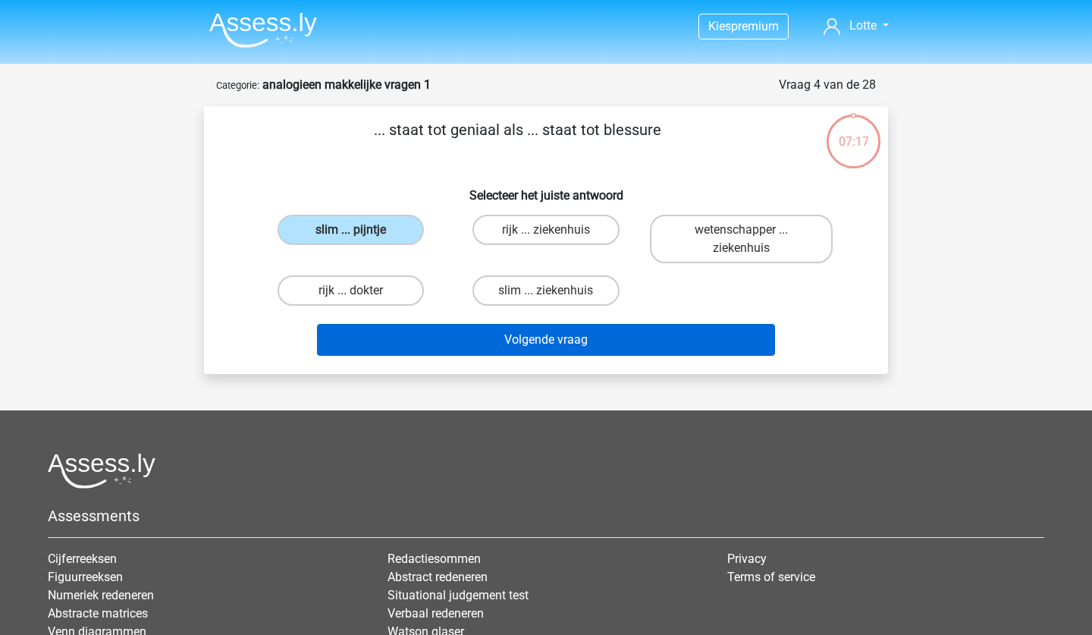
click at [558, 353] on button "Volgende vraag" at bounding box center [546, 340] width 459 height 32
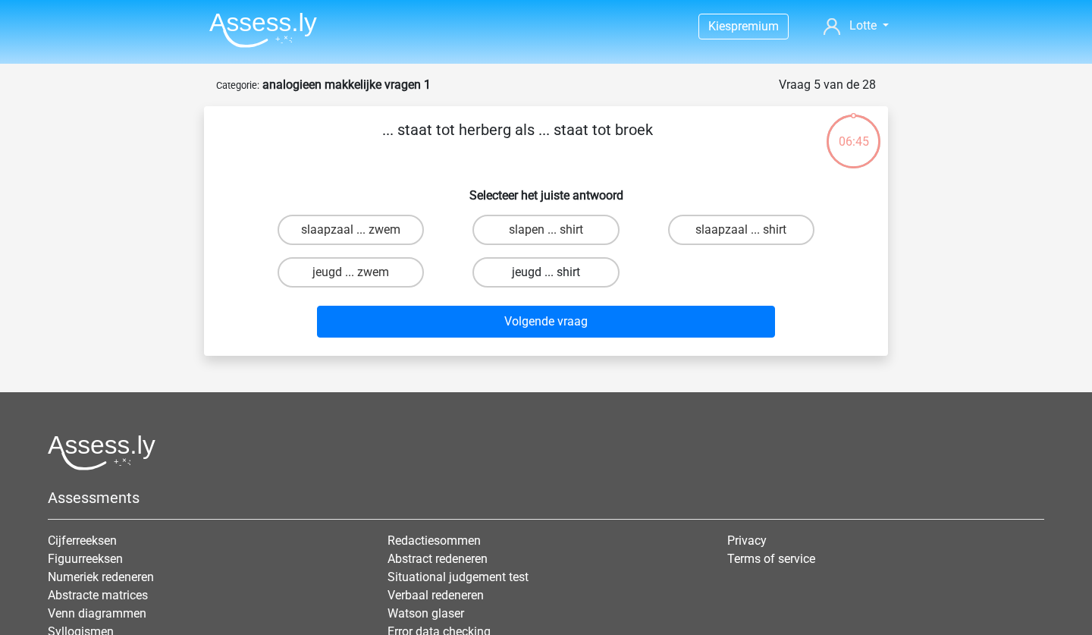
click at [530, 274] on label "jeugd ... shirt" at bounding box center [546, 272] width 146 height 30
click at [546, 274] on input "jeugd ... shirt" at bounding box center [551, 277] width 10 height 10
radio input "true"
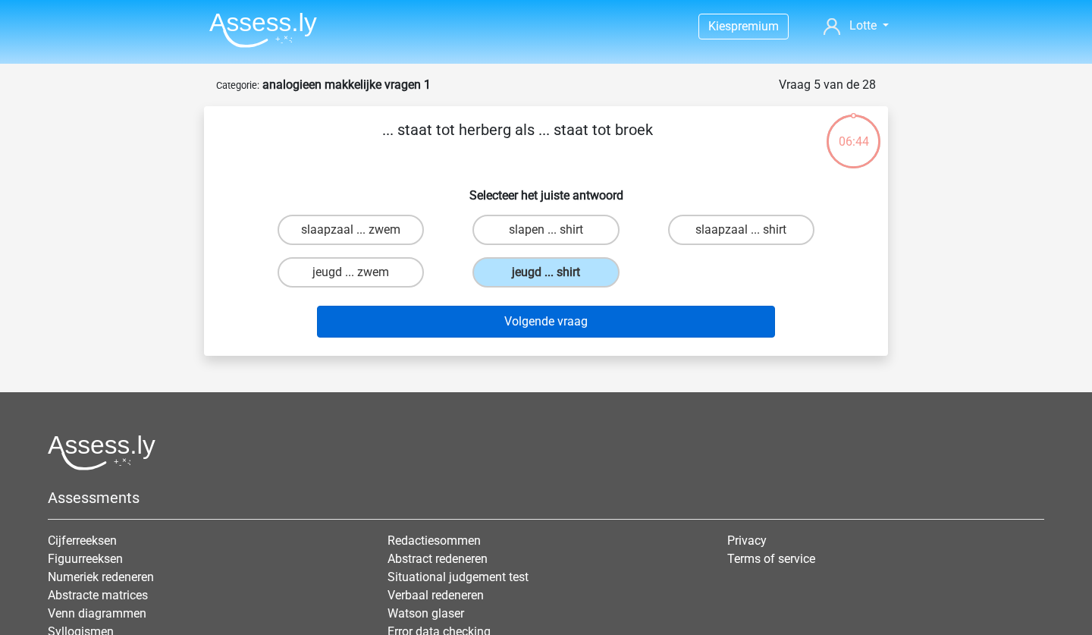
click at [535, 319] on button "Volgende vraag" at bounding box center [546, 322] width 459 height 32
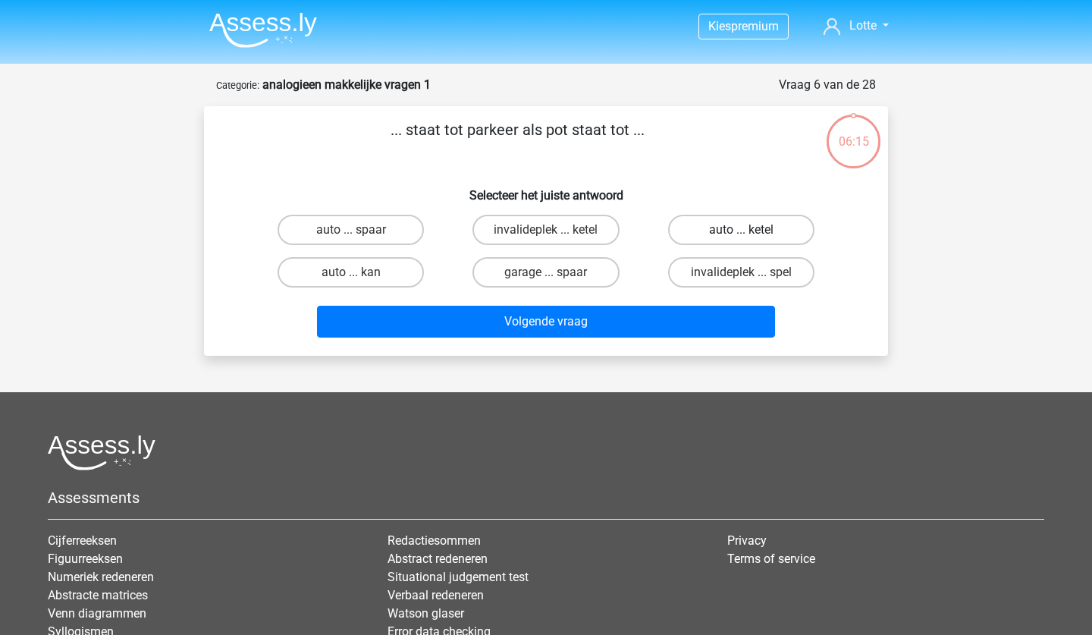
click at [734, 235] on label "auto ... ketel" at bounding box center [741, 230] width 146 height 30
click at [741, 235] on input "auto ... ketel" at bounding box center [746, 235] width 10 height 10
radio input "true"
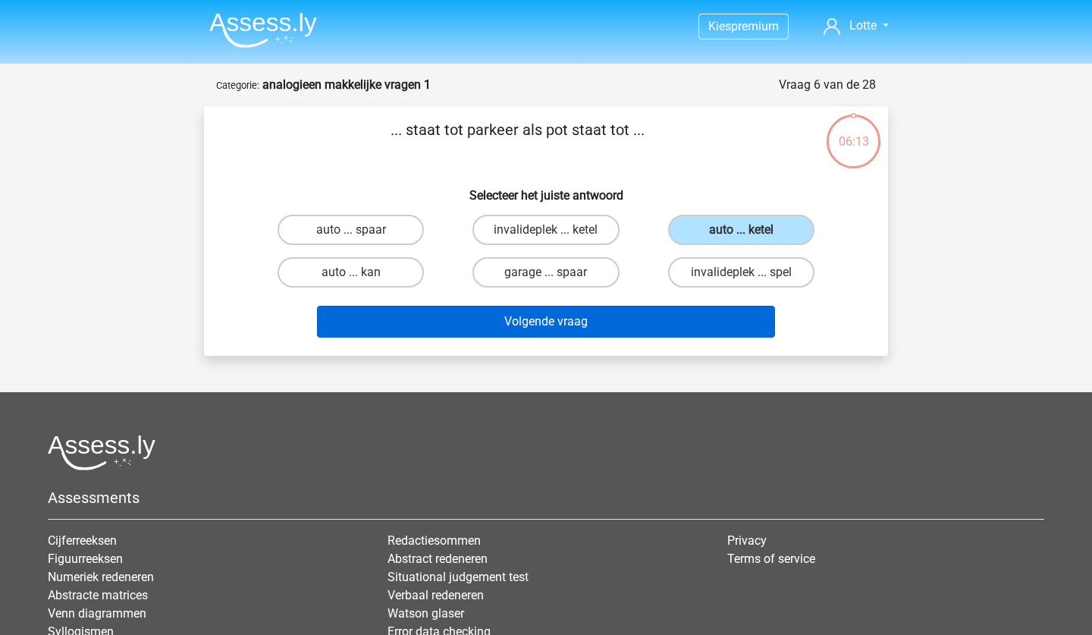
click at [639, 328] on button "Volgende vraag" at bounding box center [546, 322] width 459 height 32
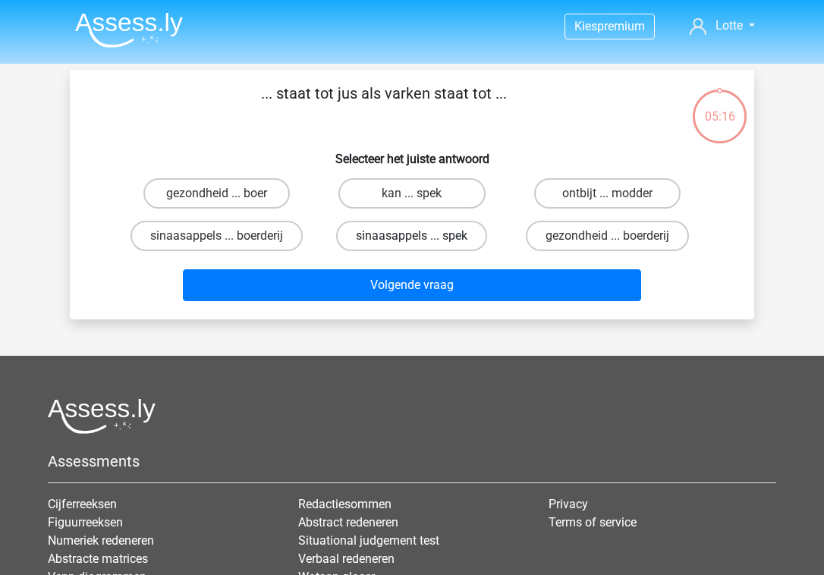
click at [407, 233] on label "sinaasappels ... spek" at bounding box center [411, 236] width 151 height 30
click at [412, 236] on input "sinaasappels ... spek" at bounding box center [417, 241] width 10 height 10
radio input "true"
click at [436, 302] on div "Volgende vraag" at bounding box center [412, 288] width 586 height 38
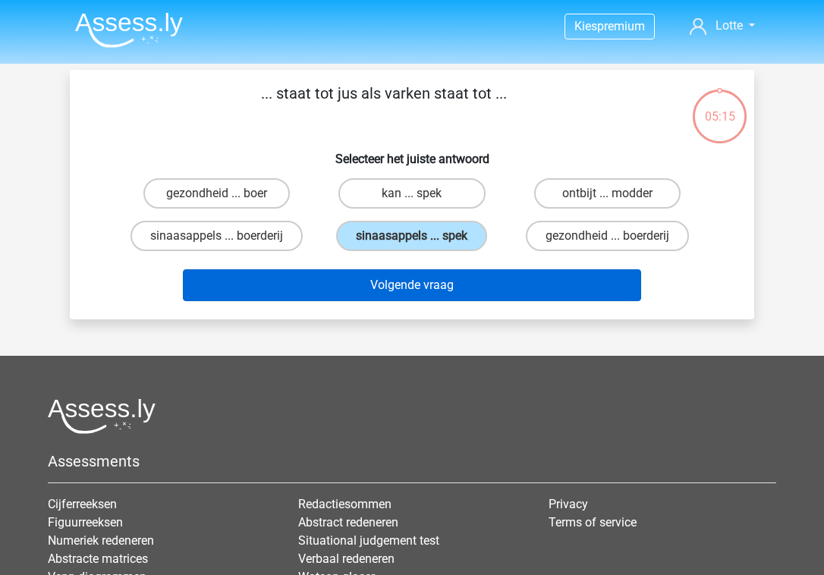
click at [435, 287] on button "Volgende vraag" at bounding box center [412, 285] width 459 height 32
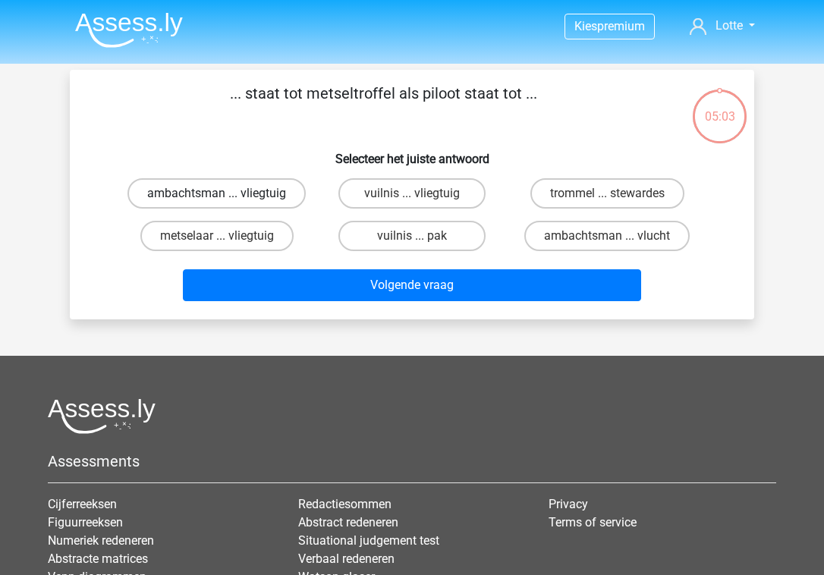
click at [291, 194] on label "ambachtsman ... vliegtuig" at bounding box center [216, 193] width 178 height 30
click at [227, 194] on input "ambachtsman ... vliegtuig" at bounding box center [222, 198] width 10 height 10
radio input "true"
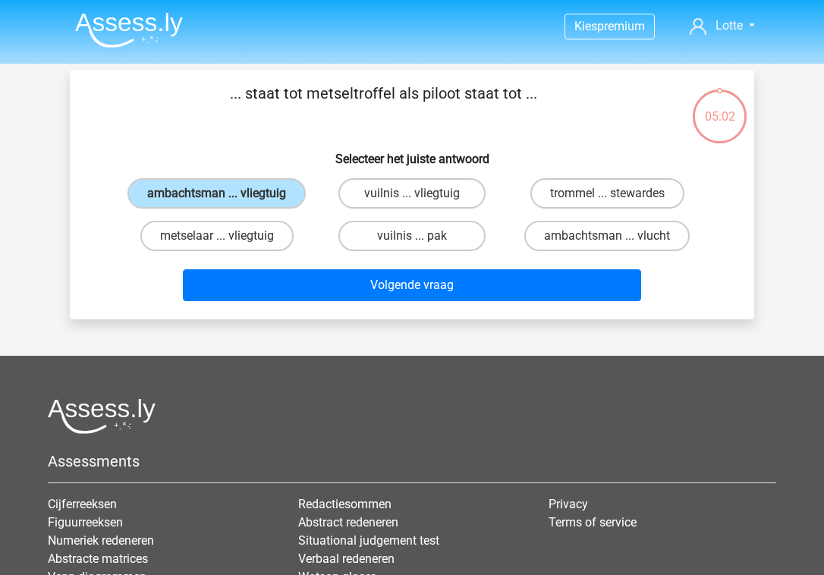
click at [432, 307] on div "Volgende vraag" at bounding box center [412, 288] width 586 height 38
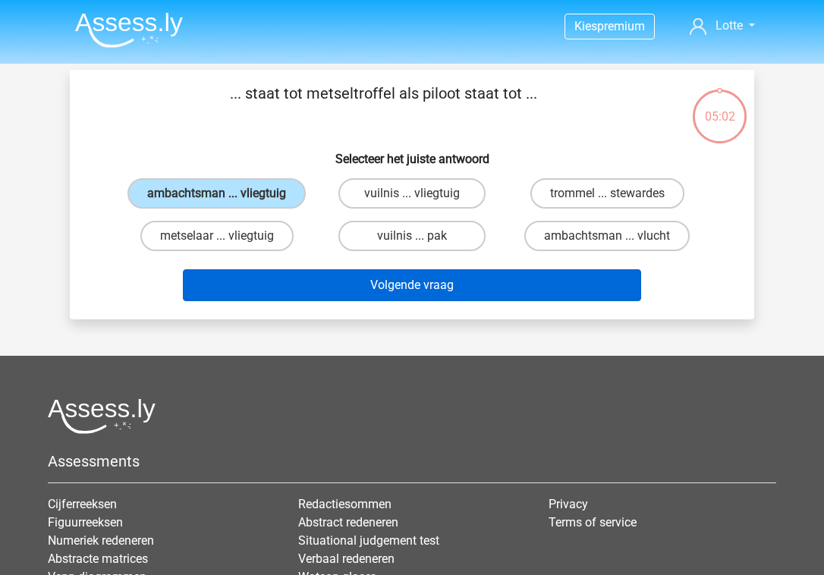
click at [459, 301] on button "Volgende vraag" at bounding box center [412, 285] width 459 height 32
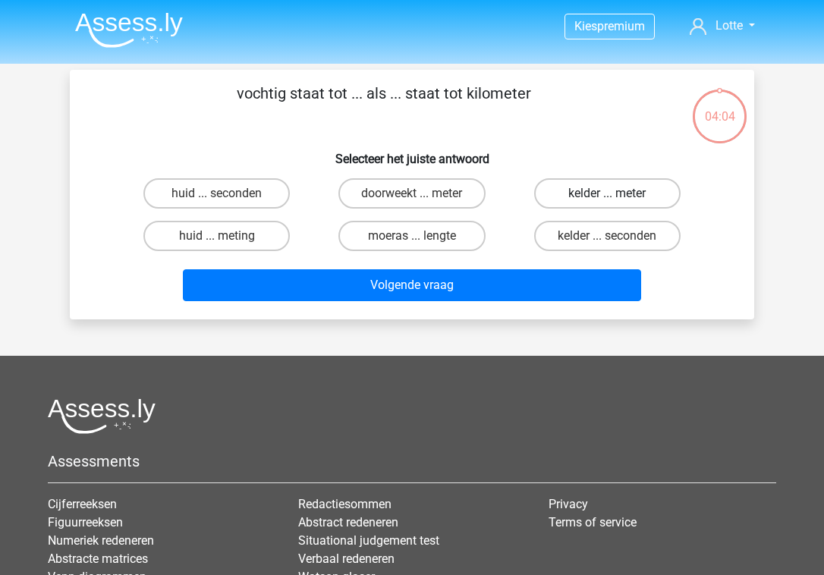
click at [588, 188] on label "kelder ... meter" at bounding box center [607, 193] width 146 height 30
click at [607, 193] on input "kelder ... meter" at bounding box center [612, 198] width 10 height 10
radio input "true"
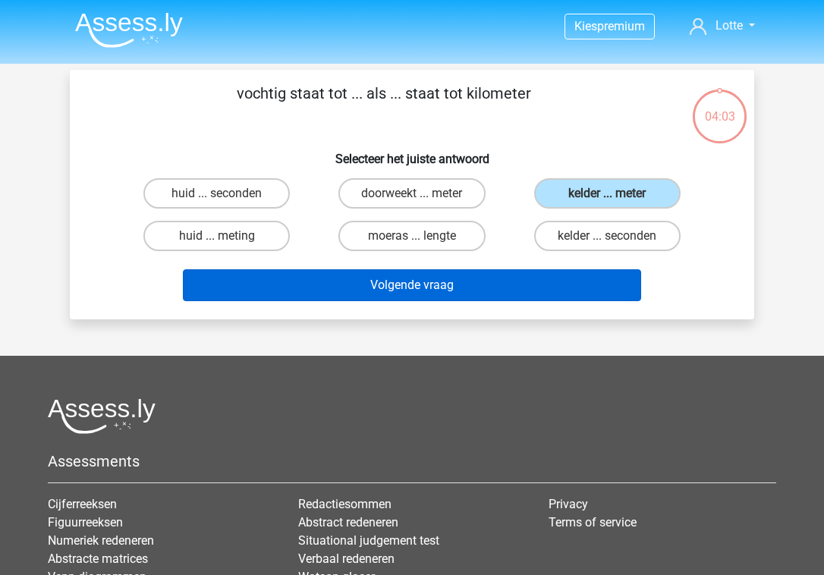
click at [498, 281] on button "Volgende vraag" at bounding box center [412, 285] width 459 height 32
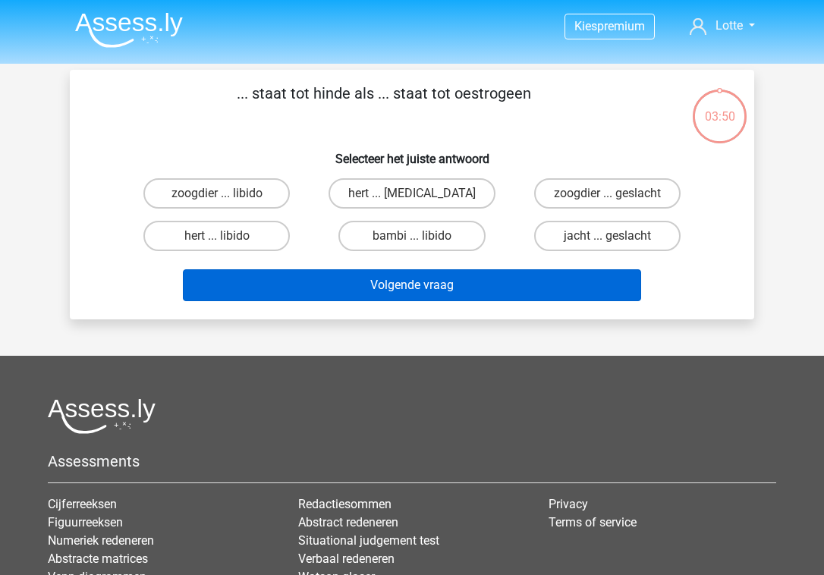
click at [499, 282] on button "Volgende vraag" at bounding box center [412, 285] width 459 height 32
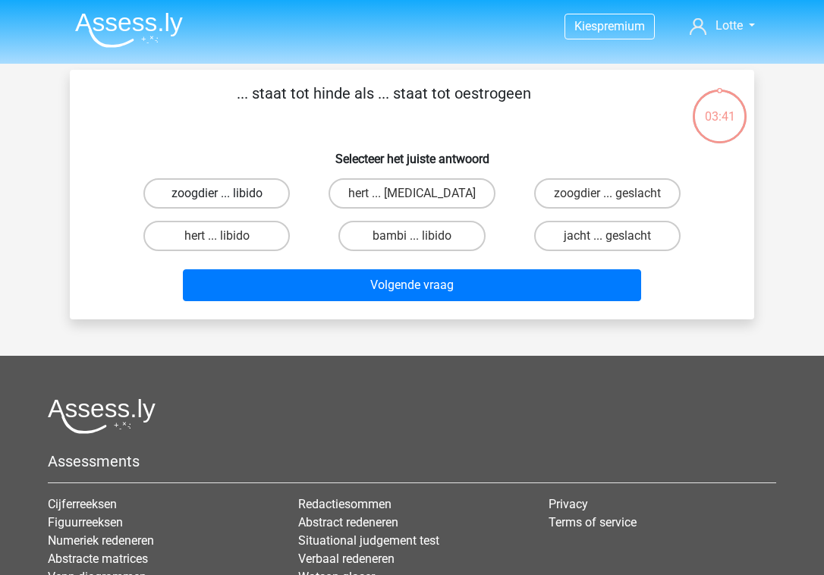
click at [264, 196] on label "zoogdier ... libido" at bounding box center [216, 193] width 146 height 30
click at [227, 196] on input "zoogdier ... libido" at bounding box center [222, 198] width 10 height 10
radio input "true"
click at [401, 204] on label "hert ... testosteron" at bounding box center [411, 193] width 167 height 30
click at [412, 203] on input "hert ... testosteron" at bounding box center [417, 198] width 10 height 10
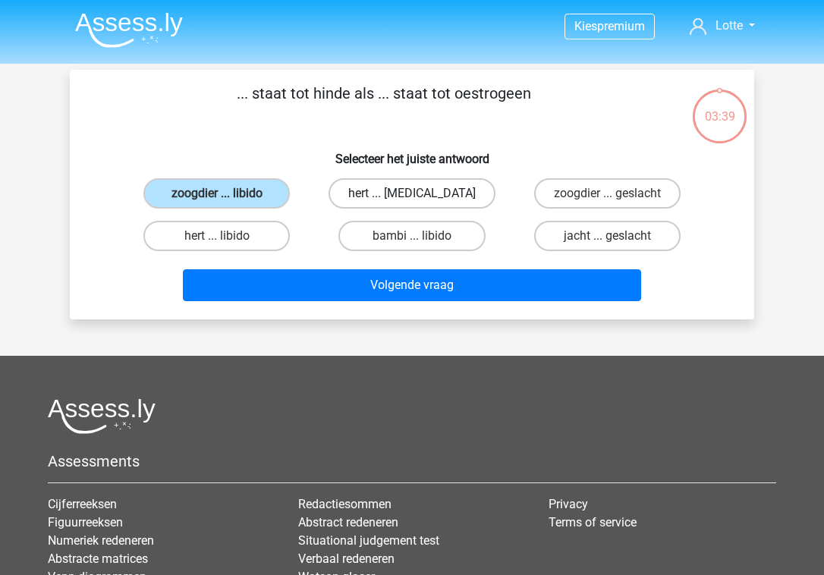
radio input "true"
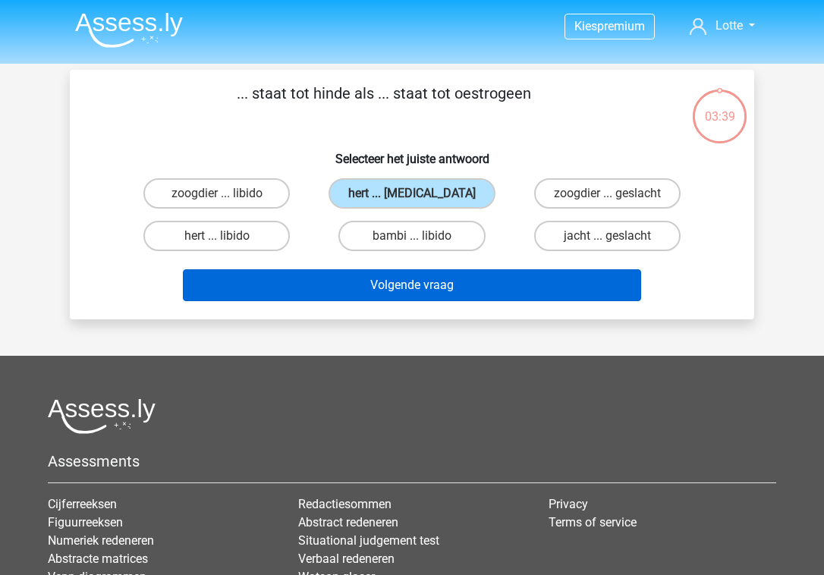
click at [413, 296] on button "Volgende vraag" at bounding box center [412, 285] width 459 height 32
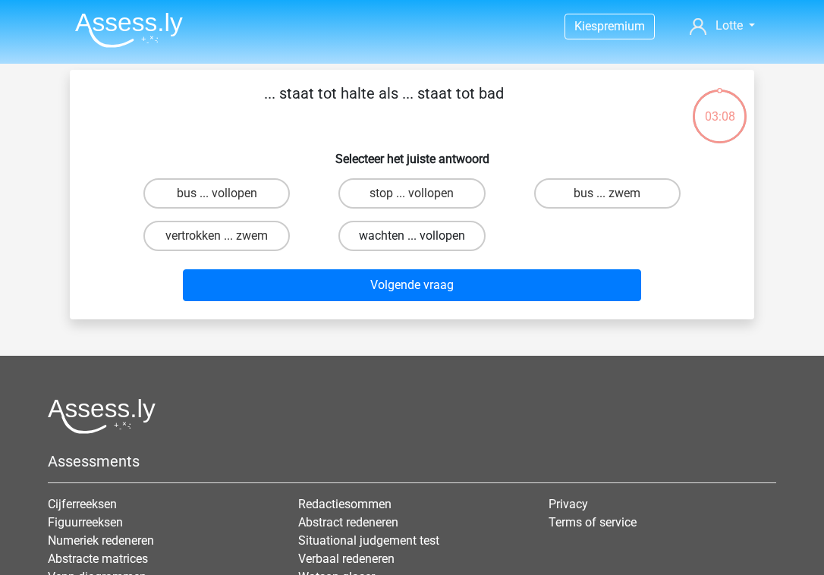
click at [350, 243] on label "wachten ... vollopen" at bounding box center [411, 236] width 146 height 30
click at [412, 243] on input "wachten ... vollopen" at bounding box center [417, 241] width 10 height 10
radio input "true"
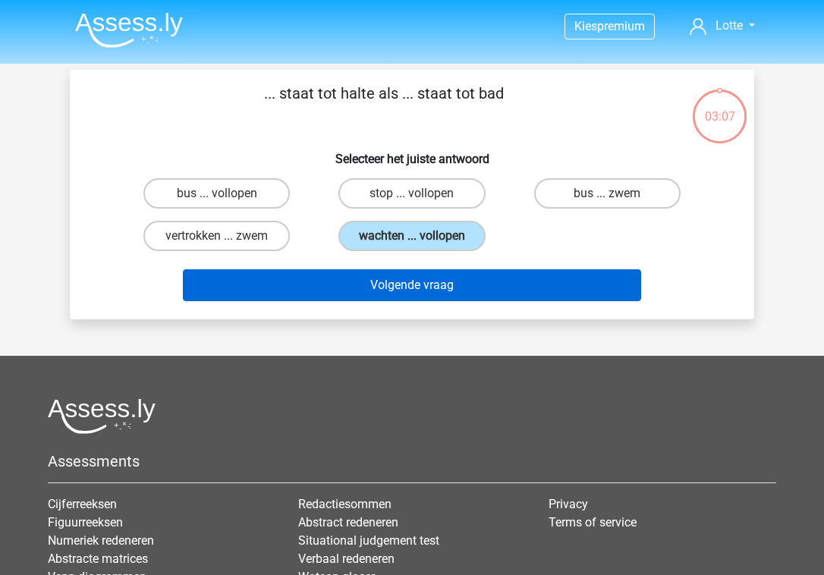
click at [373, 275] on button "Volgende vraag" at bounding box center [412, 285] width 459 height 32
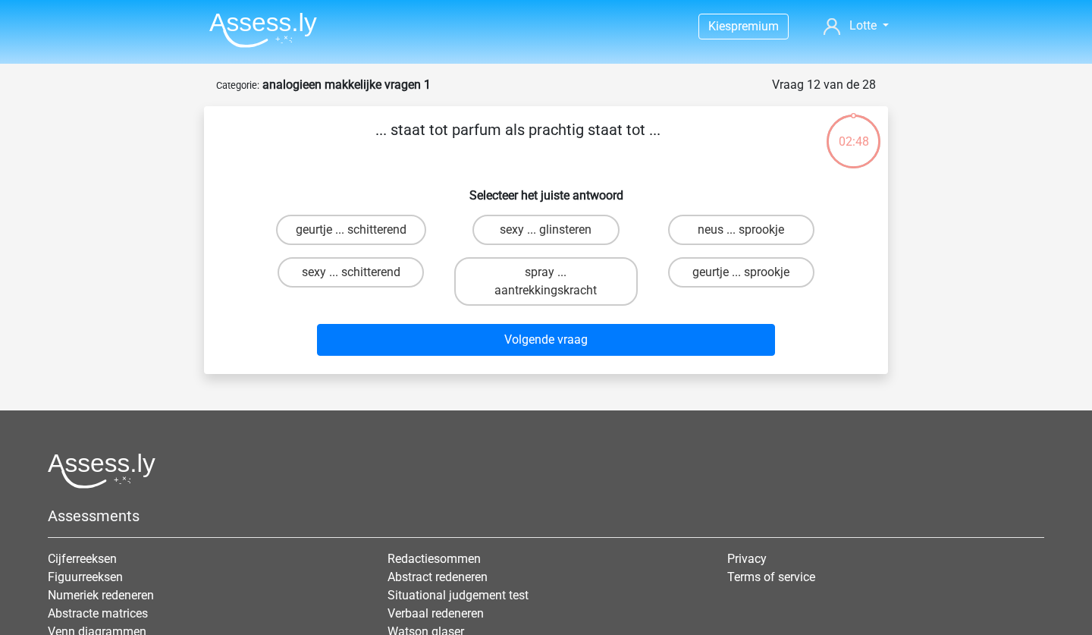
click at [444, 269] on div "sexy ... schitterend" at bounding box center [350, 281] width 195 height 61
click at [392, 227] on label "geurtje ... schitterend" at bounding box center [351, 230] width 150 height 30
click at [361, 230] on input "geurtje ... schitterend" at bounding box center [356, 235] width 10 height 10
radio input "true"
click at [514, 322] on div "Volgende vraag" at bounding box center [546, 337] width 636 height 50
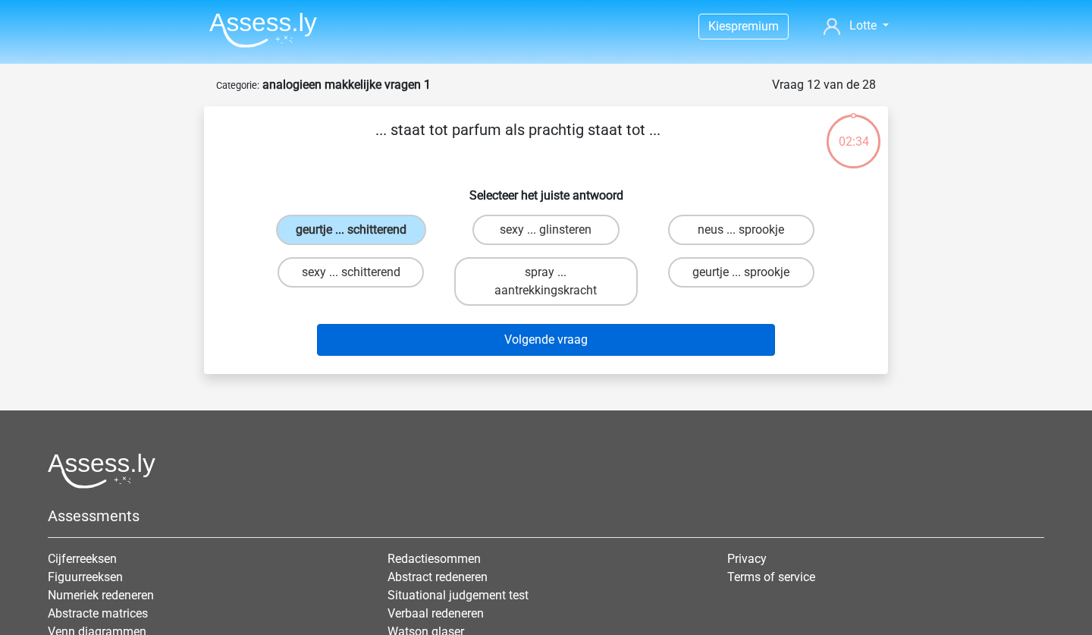
click at [523, 335] on button "Volgende vraag" at bounding box center [546, 340] width 459 height 32
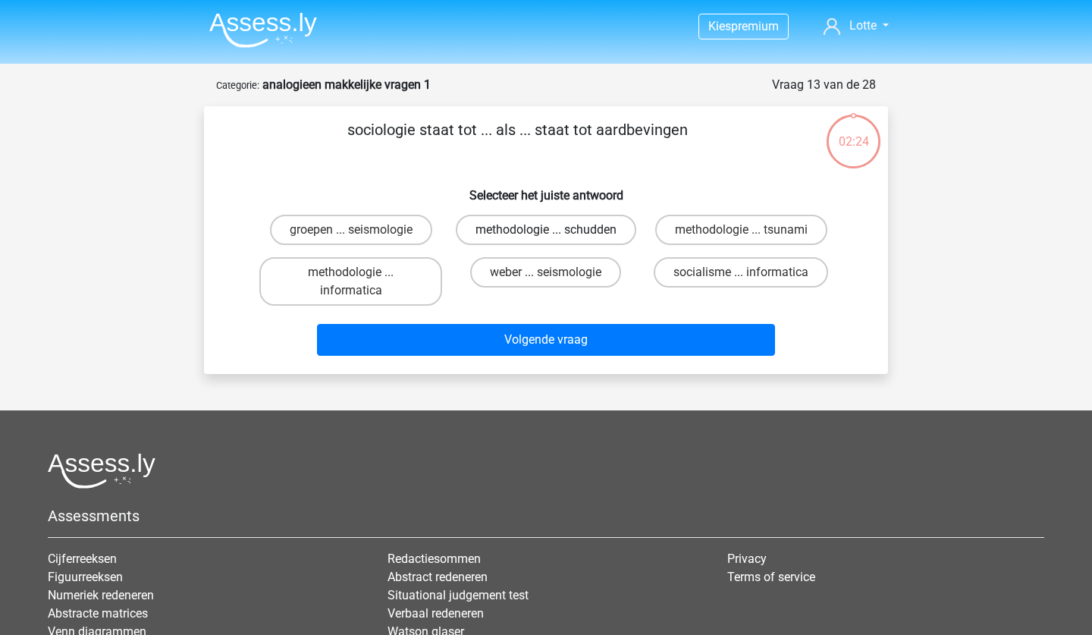
click at [576, 241] on label "methodologie ... schudden" at bounding box center [546, 230] width 181 height 30
click at [556, 240] on input "methodologie ... schudden" at bounding box center [551, 235] width 10 height 10
radio input "true"
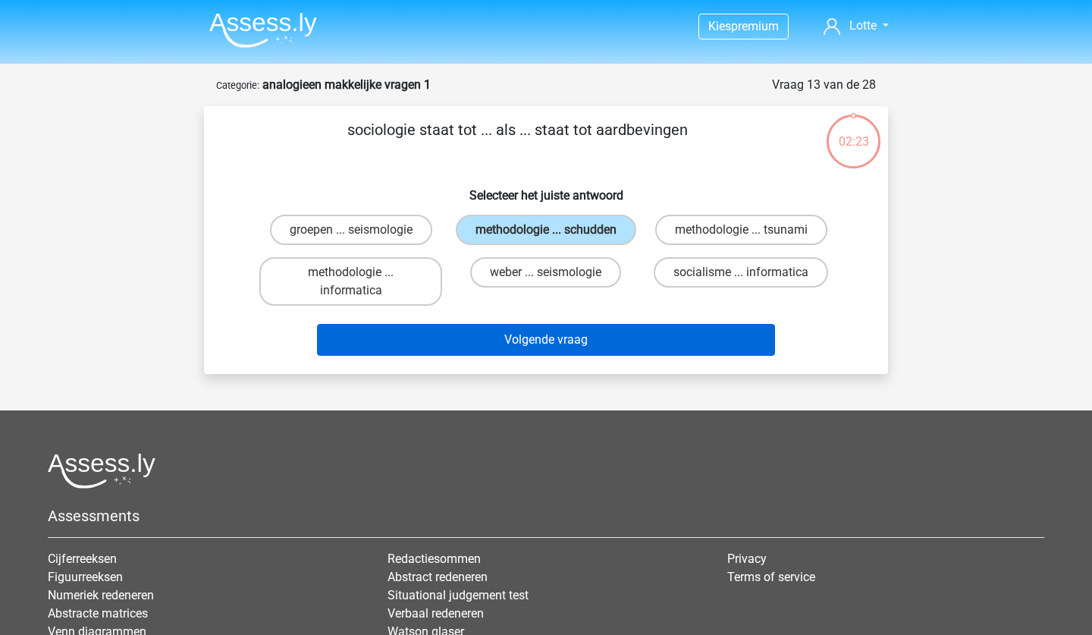
click at [546, 356] on button "Volgende vraag" at bounding box center [546, 340] width 459 height 32
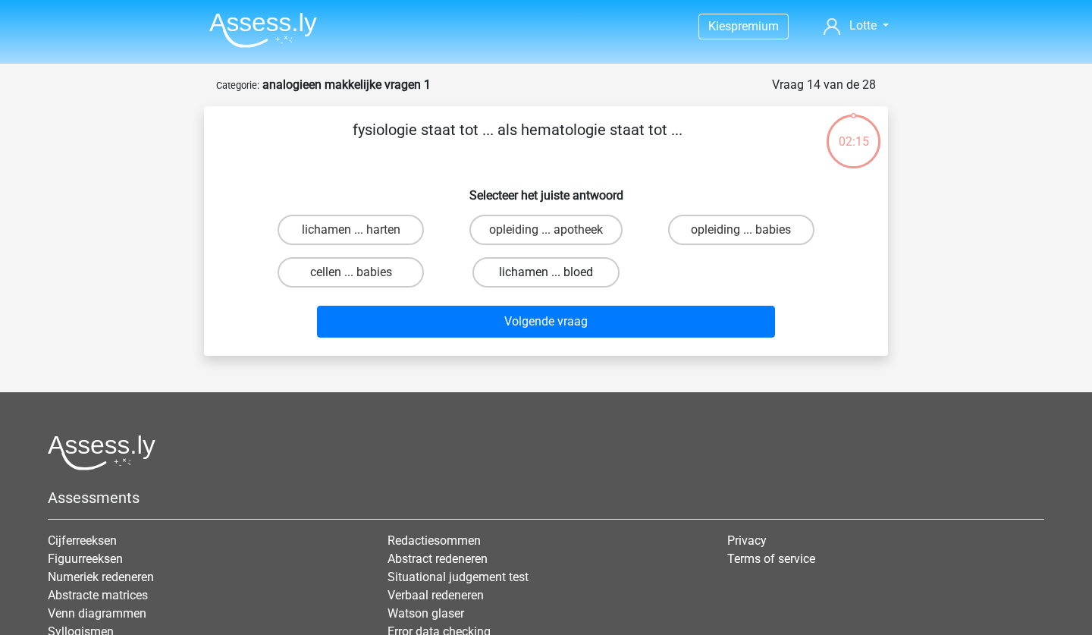
click at [507, 272] on label "lichamen ... bloed" at bounding box center [546, 272] width 146 height 30
click at [546, 272] on input "lichamen ... bloed" at bounding box center [551, 277] width 10 height 10
radio input "true"
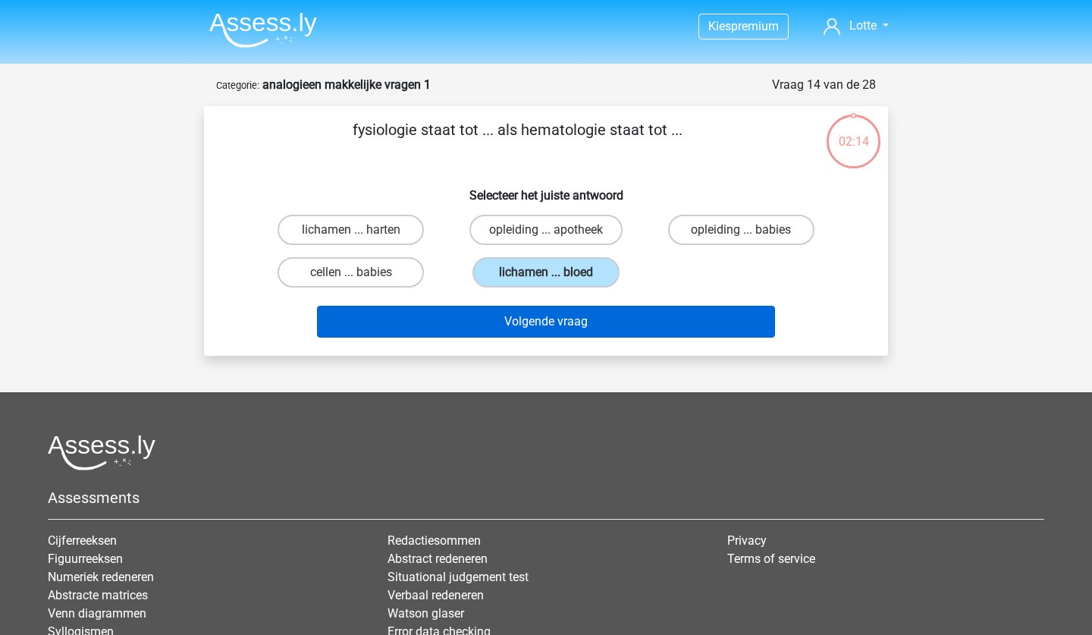
click at [547, 331] on button "Volgende vraag" at bounding box center [546, 322] width 459 height 32
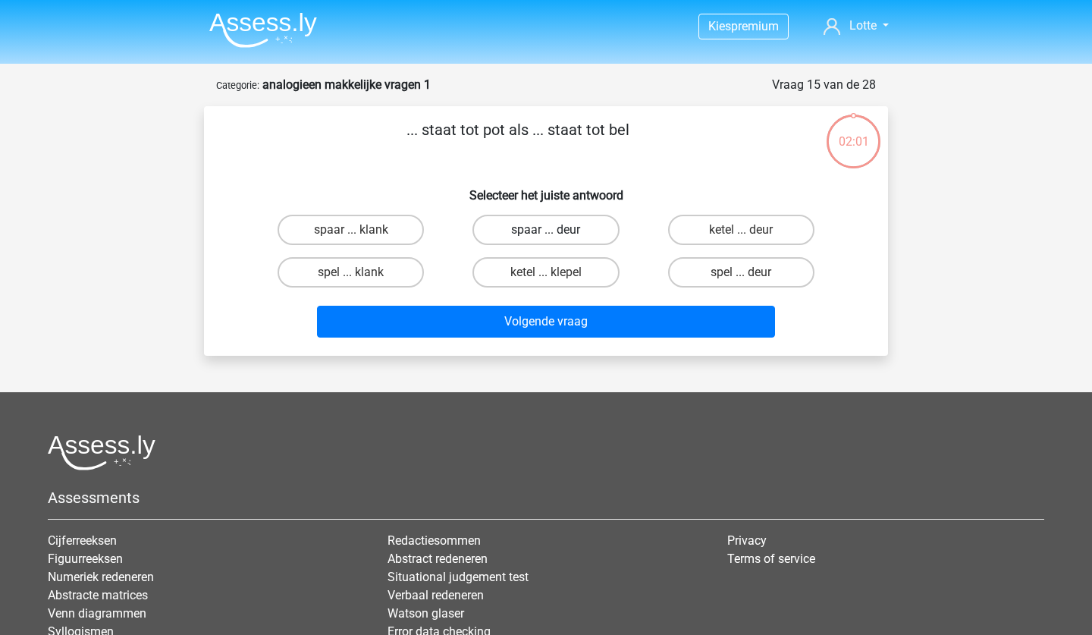
click at [582, 237] on label "spaar ... deur" at bounding box center [546, 230] width 146 height 30
click at [556, 237] on input "spaar ... deur" at bounding box center [551, 235] width 10 height 10
radio input "true"
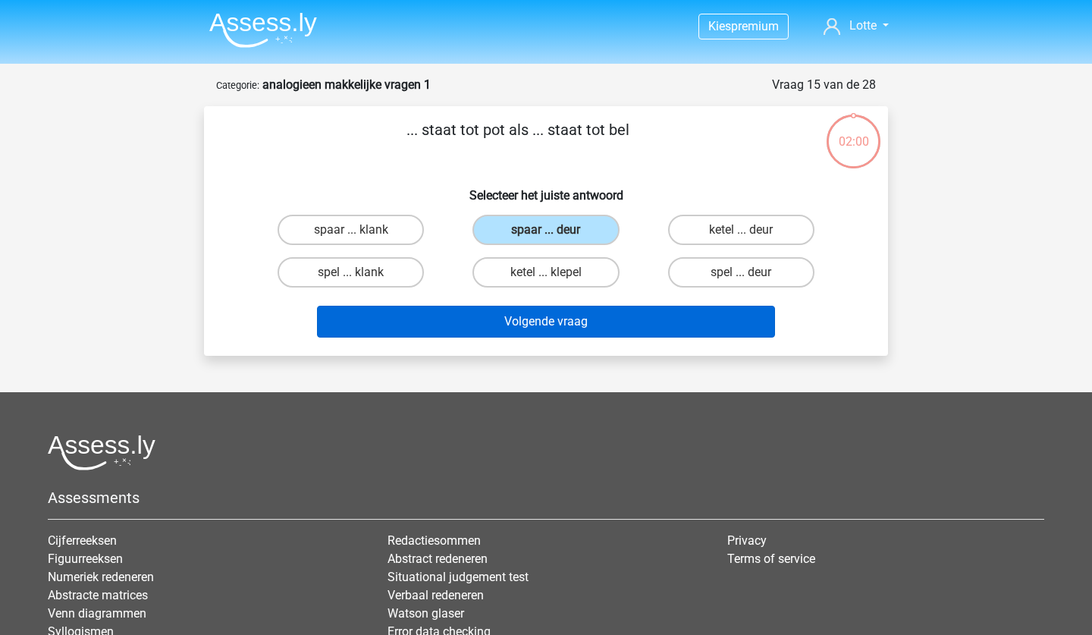
click at [577, 331] on button "Volgende vraag" at bounding box center [546, 322] width 459 height 32
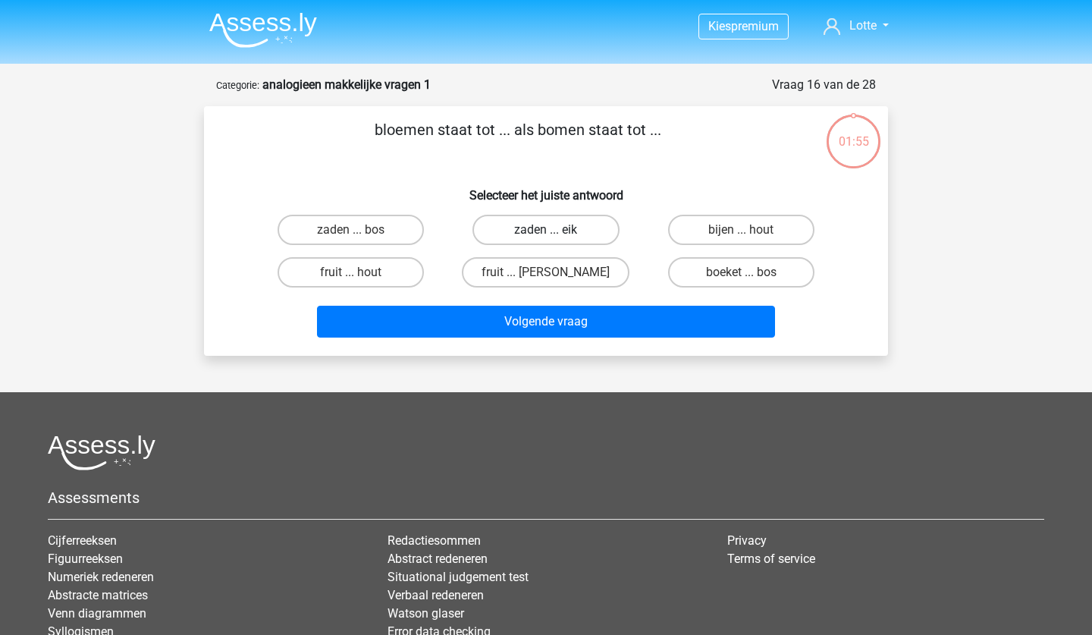
click at [594, 236] on label "zaden ... eik" at bounding box center [546, 230] width 146 height 30
click at [556, 236] on input "zaden ... eik" at bounding box center [551, 235] width 10 height 10
radio input "true"
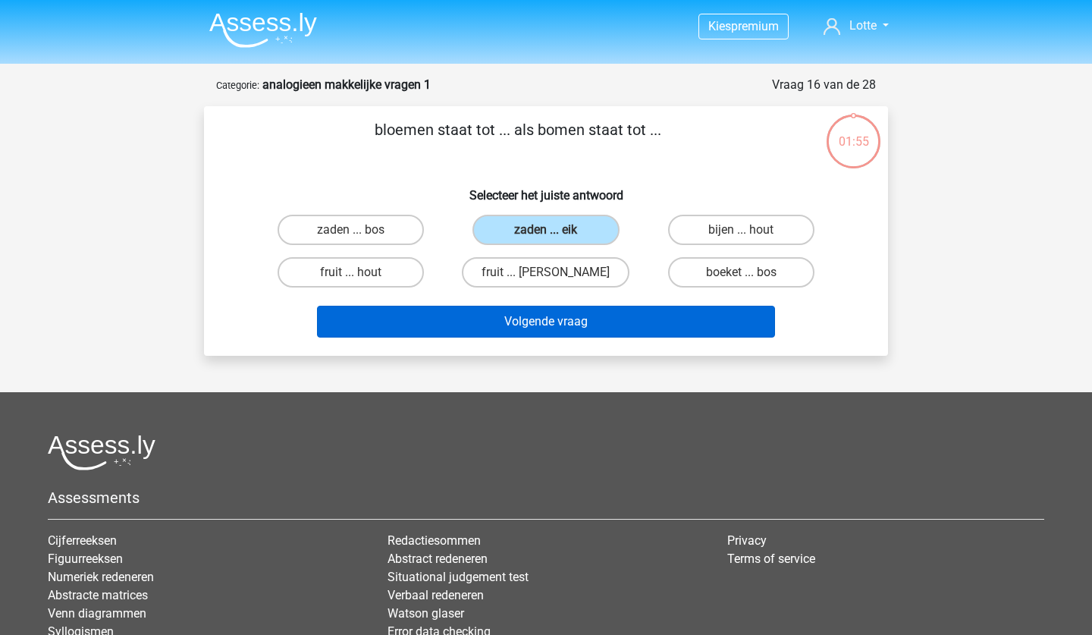
click at [602, 332] on button "Volgende vraag" at bounding box center [546, 322] width 459 height 32
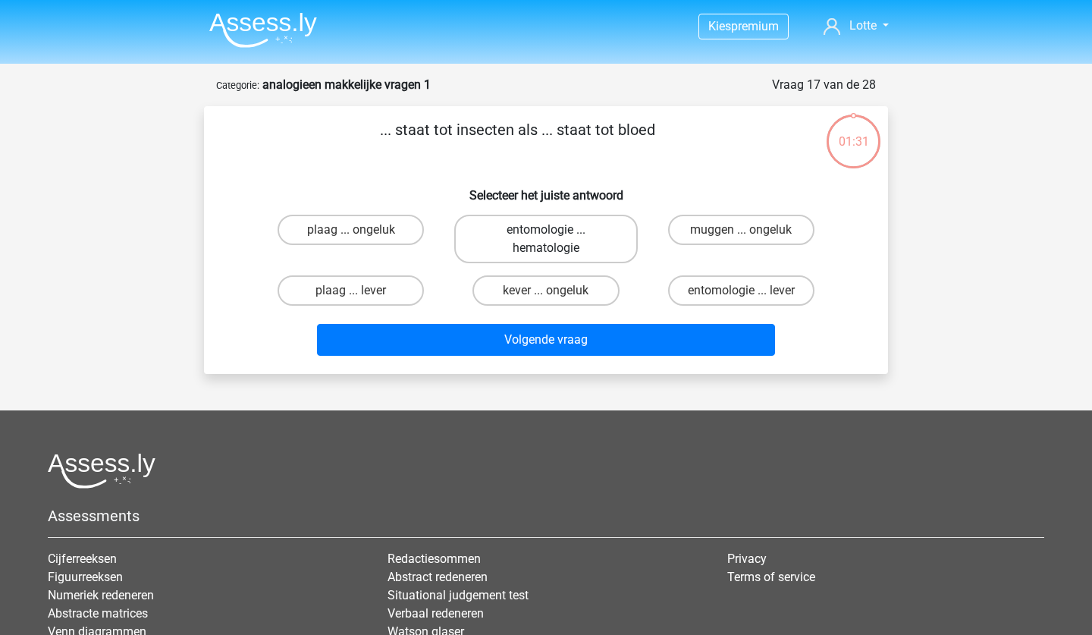
click at [484, 259] on label "entomologie ... hematologie" at bounding box center [545, 239] width 183 height 49
click at [546, 240] on input "entomologie ... hematologie" at bounding box center [551, 235] width 10 height 10
radio input "true"
click at [586, 303] on label "kever ... ongeluk" at bounding box center [546, 290] width 146 height 30
click at [556, 300] on input "kever ... ongeluk" at bounding box center [551, 296] width 10 height 10
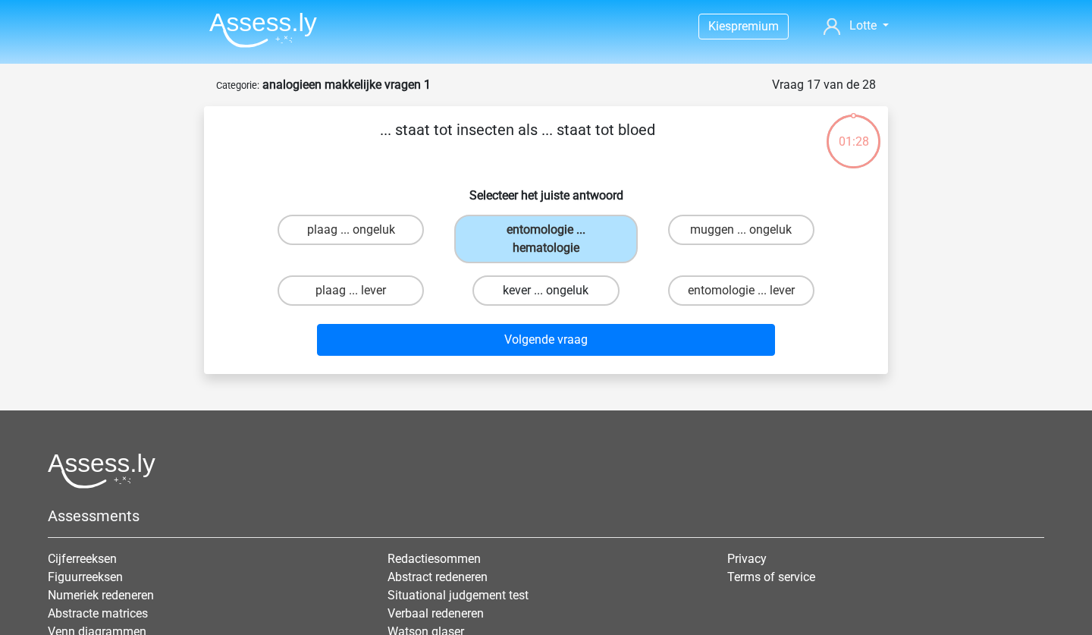
radio input "true"
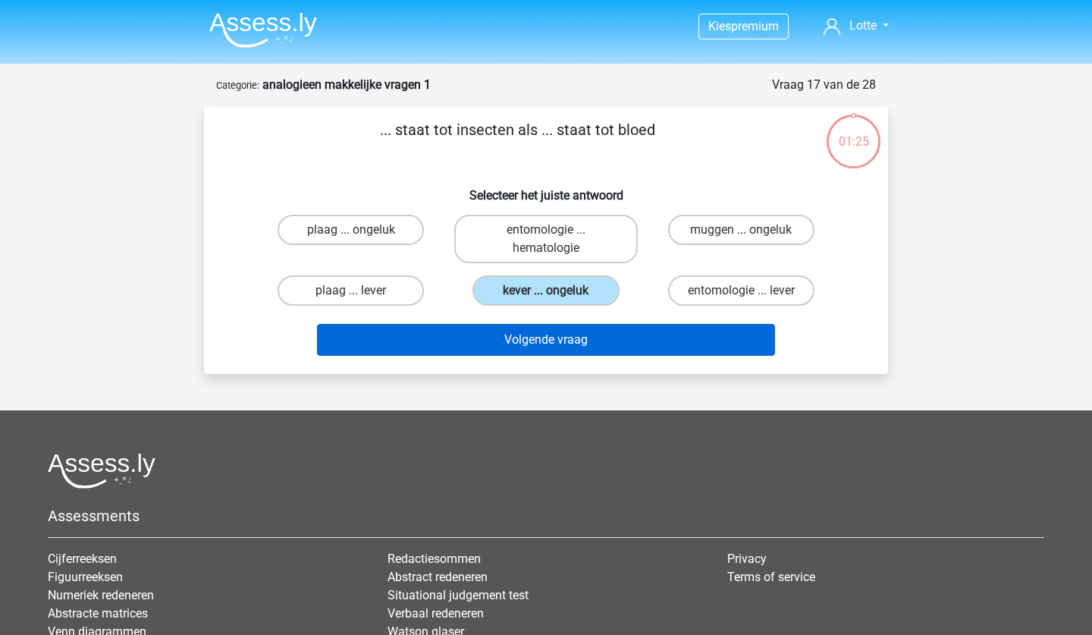
click at [606, 347] on button "Volgende vraag" at bounding box center [546, 340] width 459 height 32
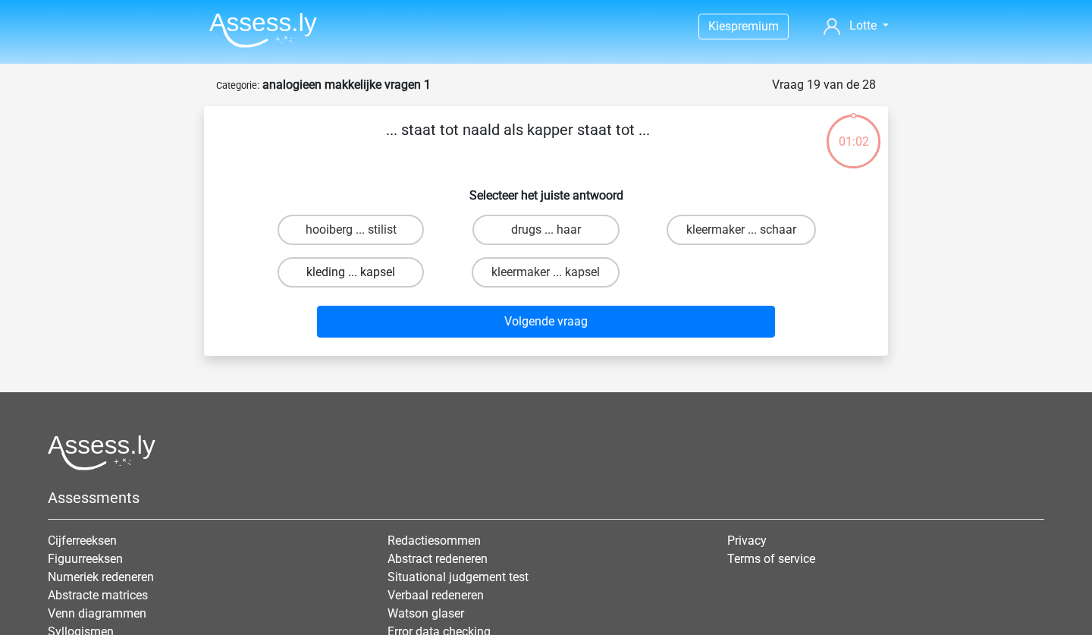
click at [401, 273] on label "kleding ... kapsel" at bounding box center [351, 272] width 146 height 30
click at [361, 273] on input "kleding ... kapsel" at bounding box center [356, 277] width 10 height 10
radio input "true"
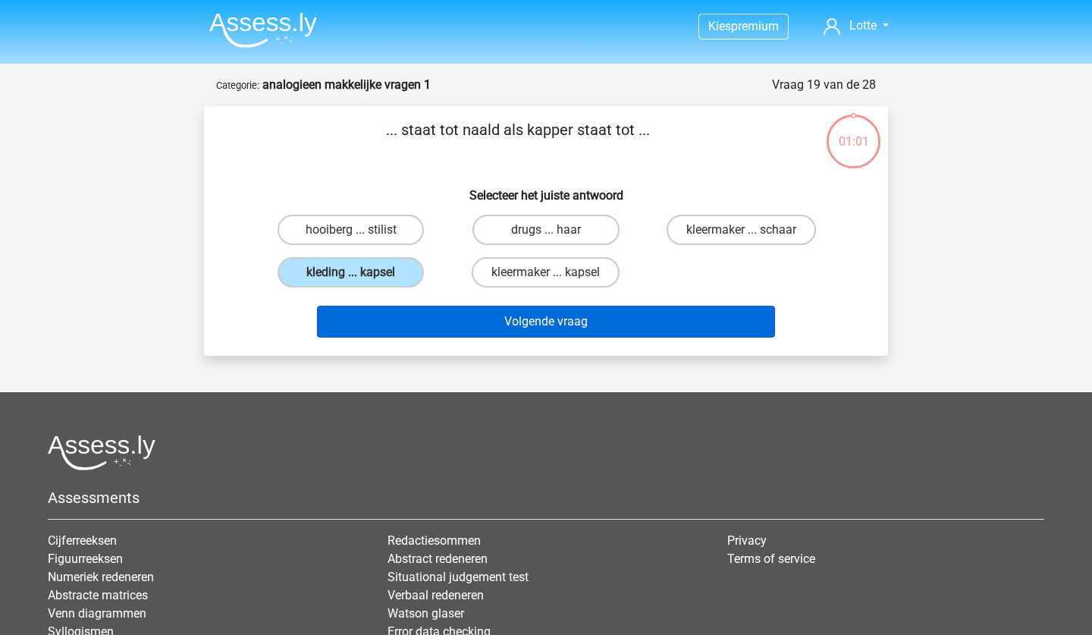
click at [475, 316] on button "Volgende vraag" at bounding box center [546, 322] width 459 height 32
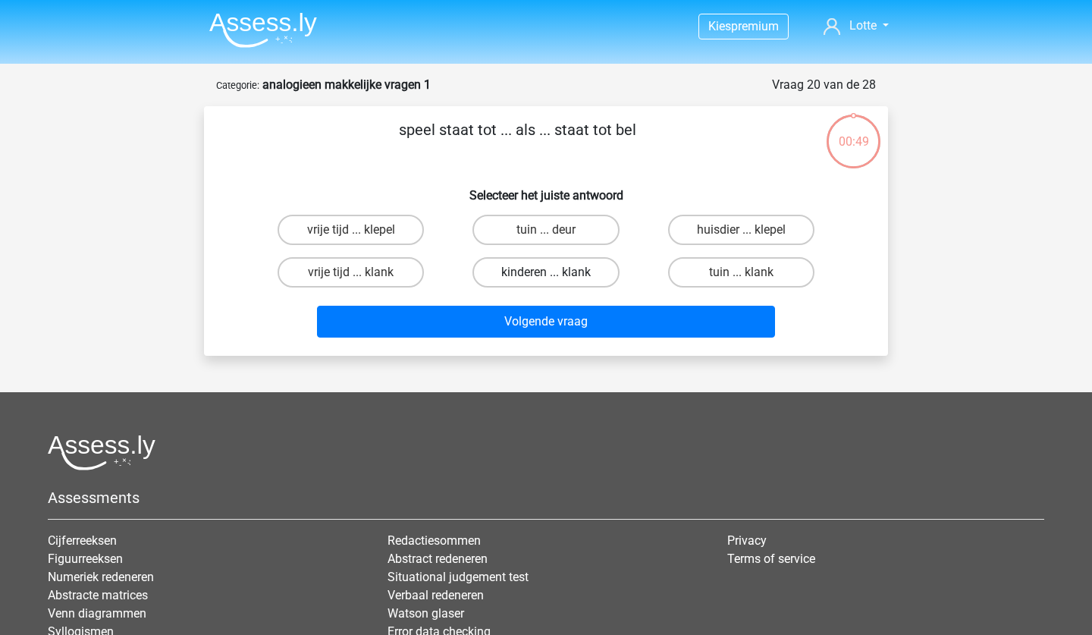
click at [490, 277] on label "kinderen ... klank" at bounding box center [546, 272] width 146 height 30
click at [546, 277] on input "kinderen ... klank" at bounding box center [551, 277] width 10 height 10
radio input "true"
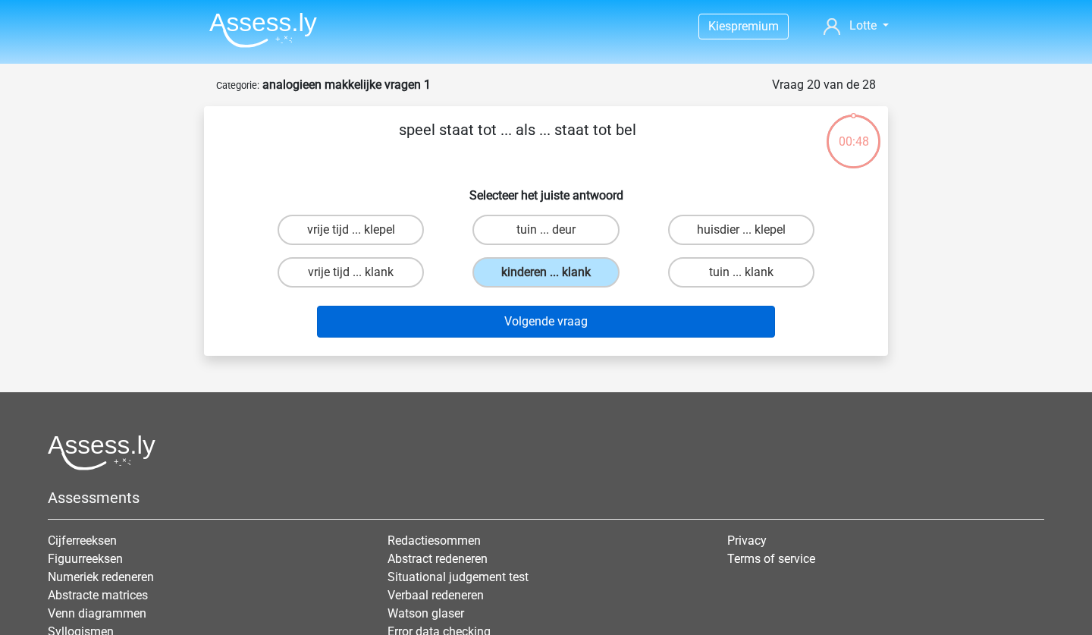
click at [497, 322] on button "Volgende vraag" at bounding box center [546, 322] width 459 height 32
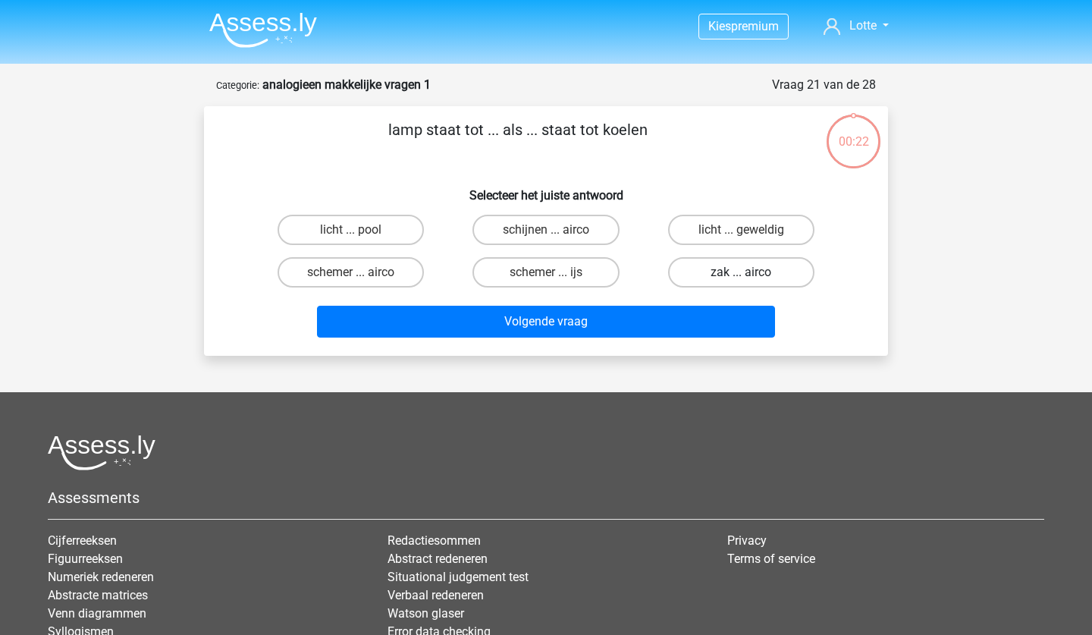
click at [702, 275] on label "zak ... airco" at bounding box center [741, 272] width 146 height 30
click at [741, 275] on input "zak ... airco" at bounding box center [746, 277] width 10 height 10
radio input "true"
click at [401, 262] on label "schemer ... airco" at bounding box center [351, 272] width 146 height 30
click at [361, 272] on input "schemer ... airco" at bounding box center [356, 277] width 10 height 10
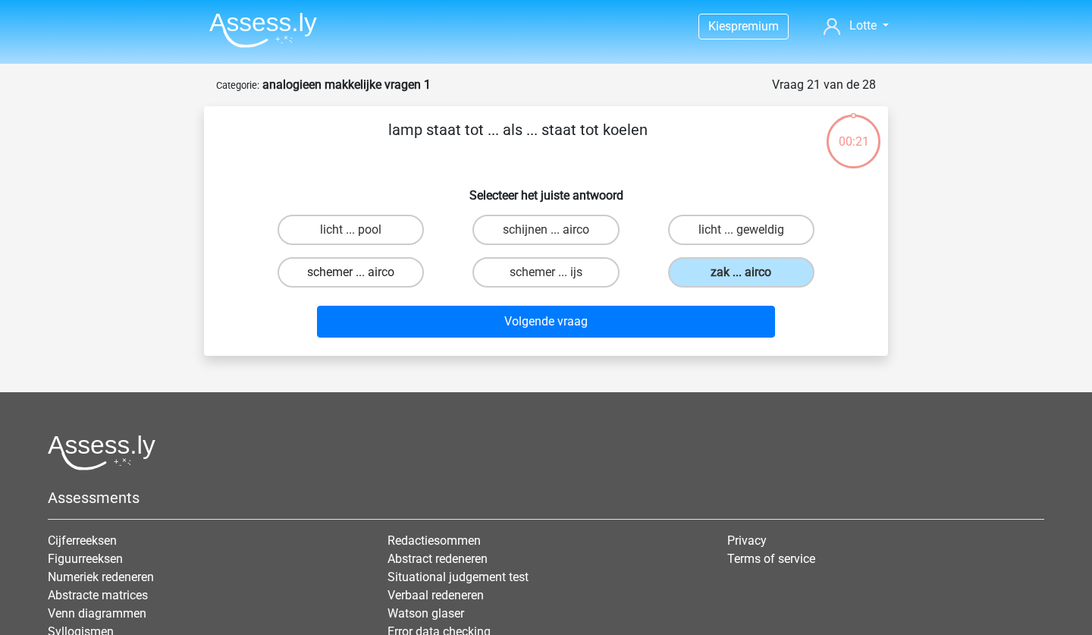
radio input "true"
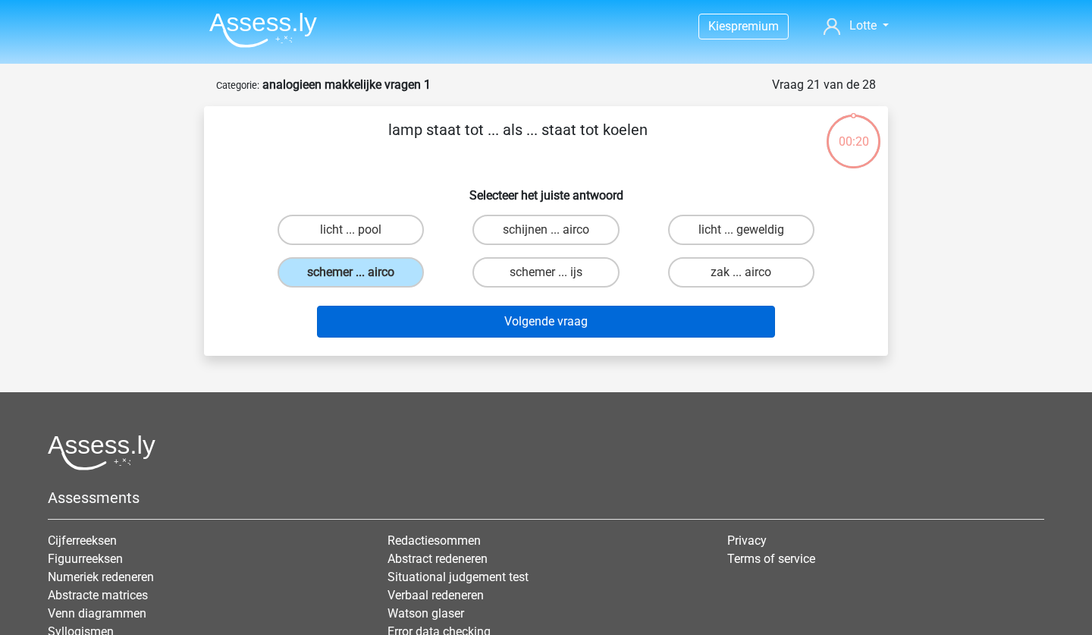
click at [467, 320] on button "Volgende vraag" at bounding box center [546, 322] width 459 height 32
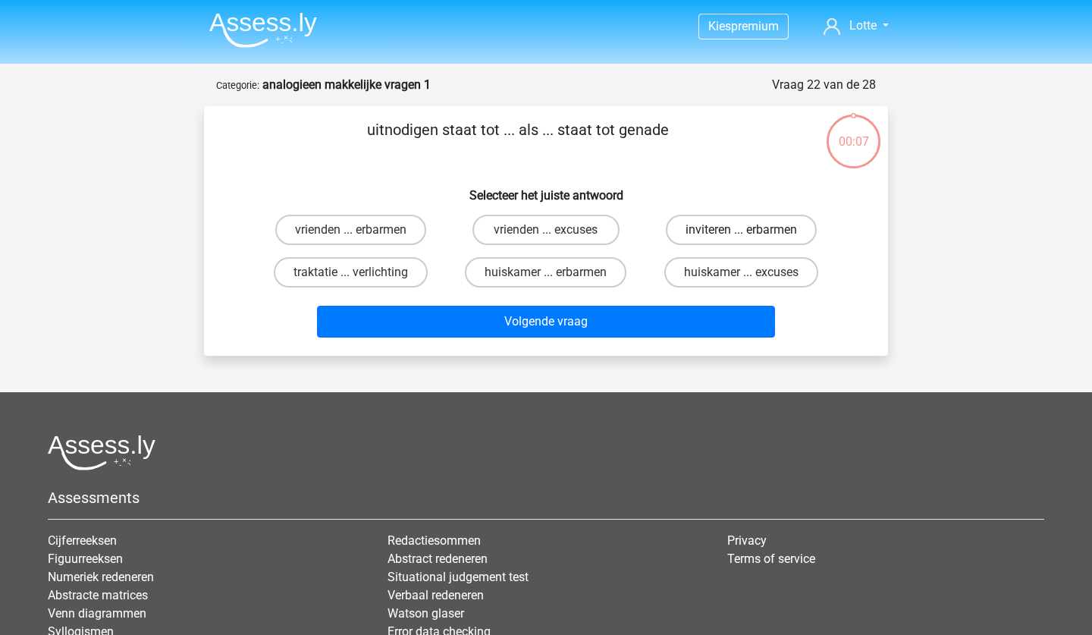
click at [708, 226] on label "inviteren ... erbarmen" at bounding box center [741, 230] width 151 height 30
click at [741, 230] on input "inviteren ... erbarmen" at bounding box center [746, 235] width 10 height 10
radio input "true"
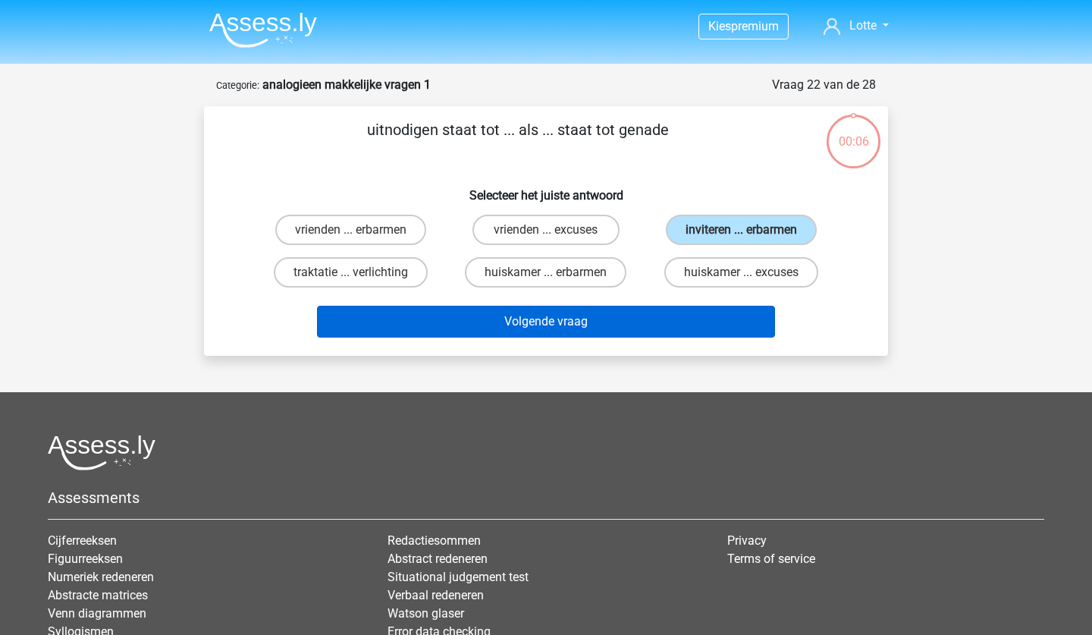
click at [587, 321] on button "Volgende vraag" at bounding box center [546, 322] width 459 height 32
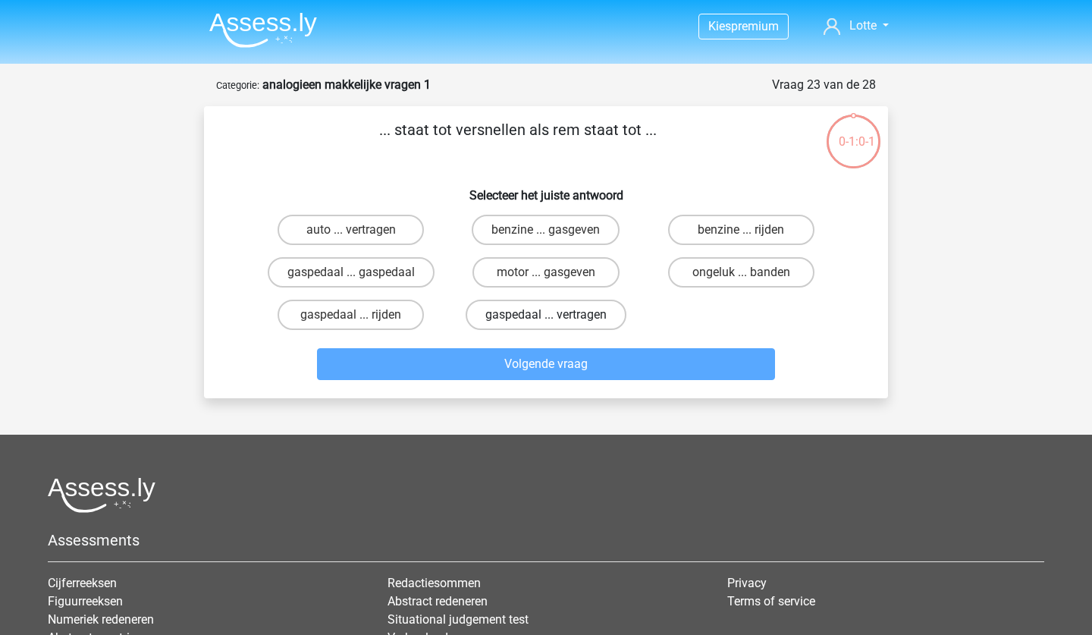
click at [585, 313] on label "gaspedaal ... vertragen" at bounding box center [546, 315] width 161 height 30
click at [556, 315] on input "gaspedaal ... vertragen" at bounding box center [551, 320] width 10 height 10
radio input "true"
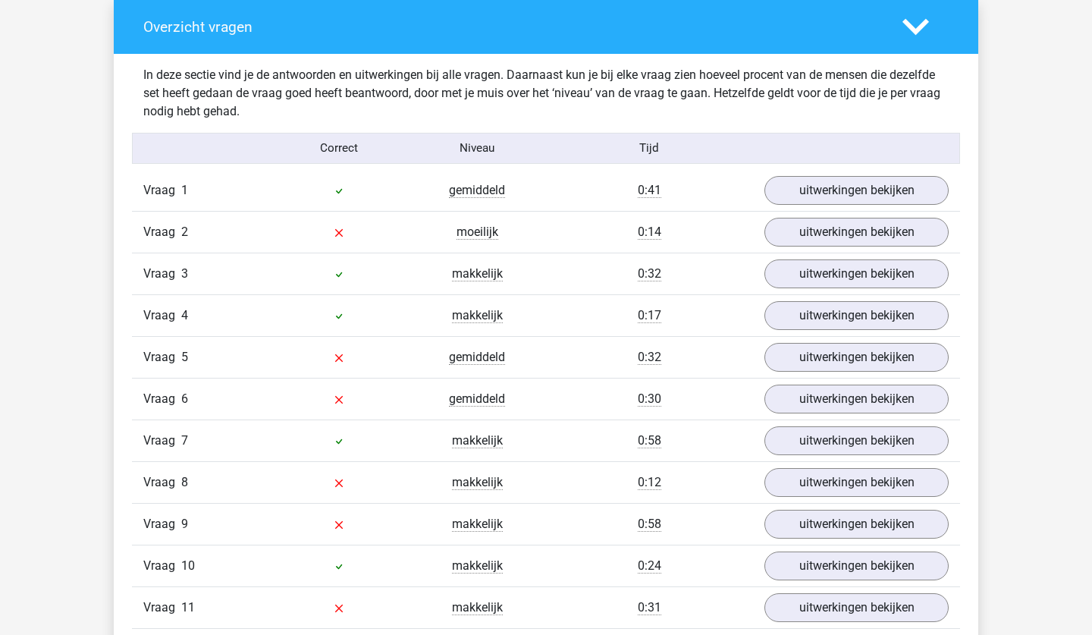
scroll to position [1143, 0]
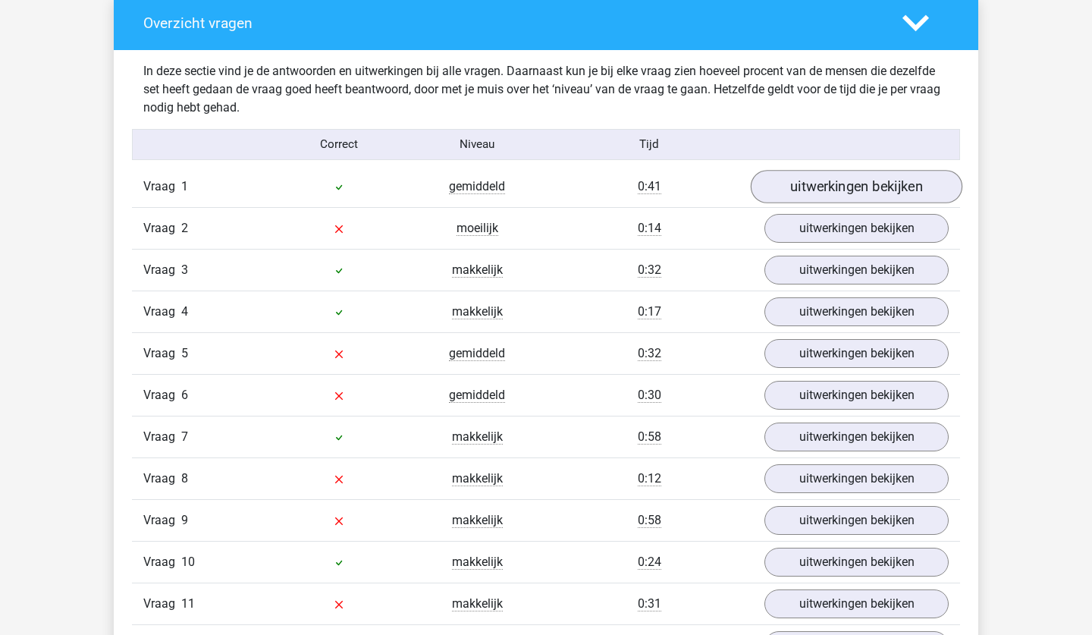
click at [866, 195] on link "uitwerkingen bekijken" at bounding box center [857, 186] width 212 height 33
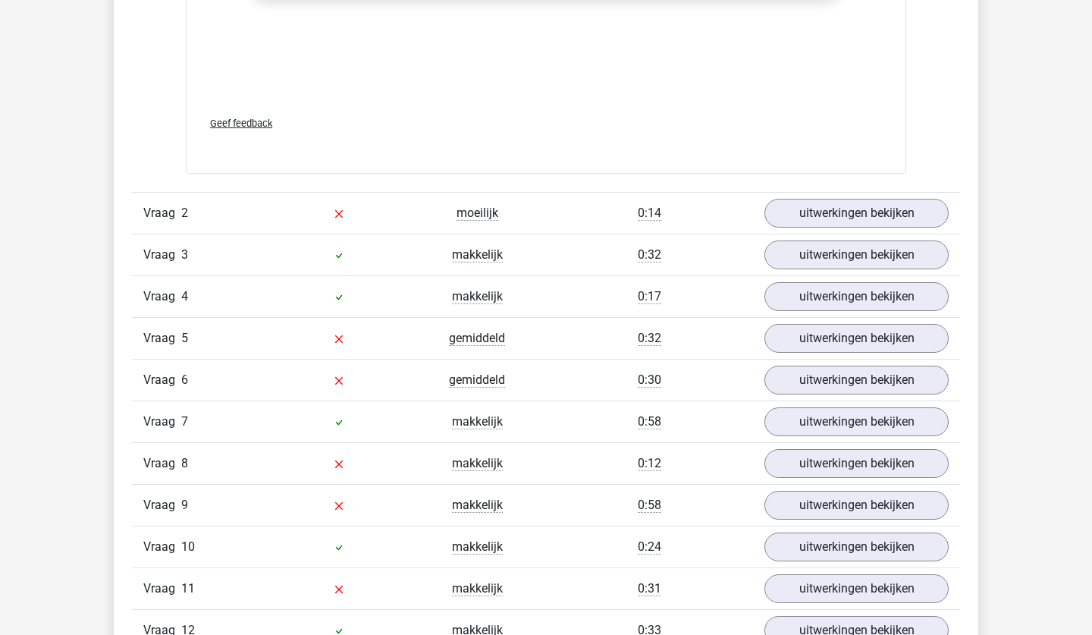
scroll to position [1939, 0]
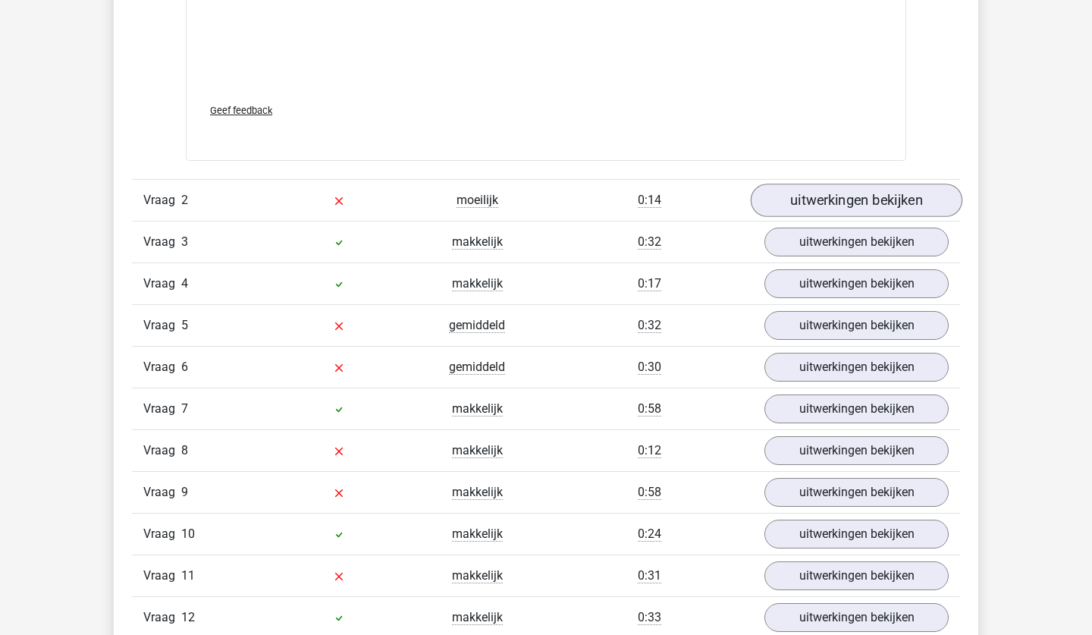
click at [854, 212] on link "uitwerkingen bekijken" at bounding box center [857, 200] width 212 height 33
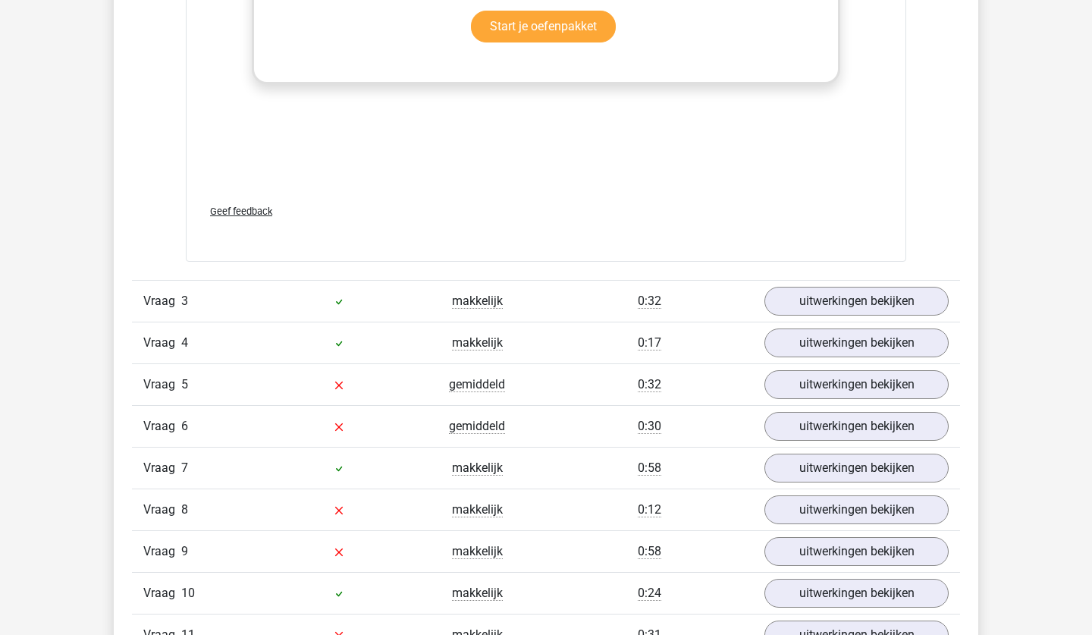
scroll to position [2630, 0]
click at [801, 288] on link "uitwerkingen bekijken" at bounding box center [857, 300] width 212 height 33
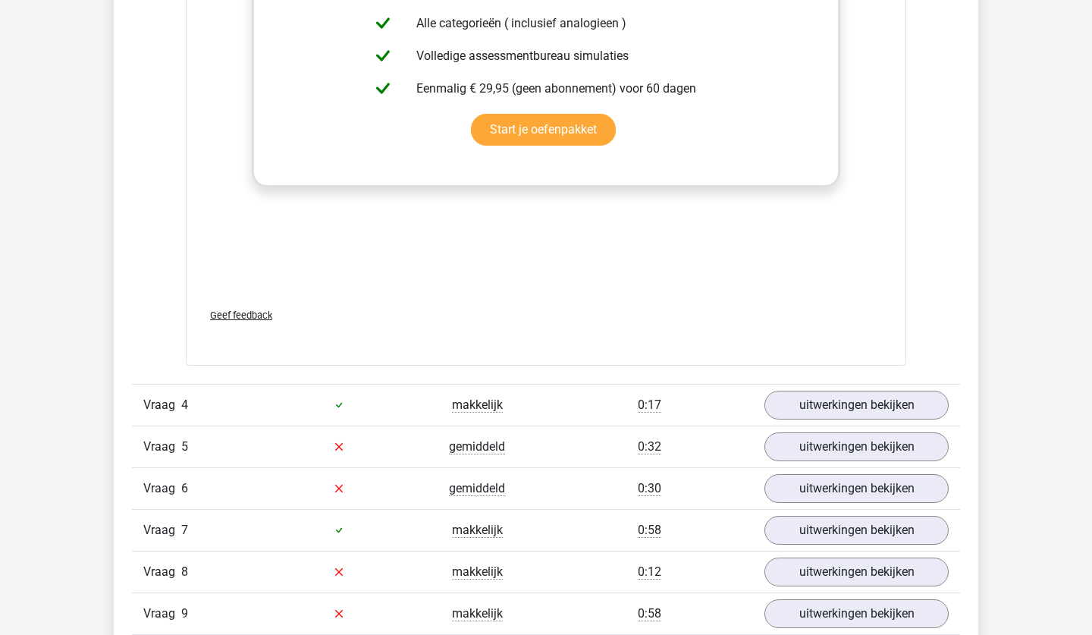
scroll to position [3324, 0]
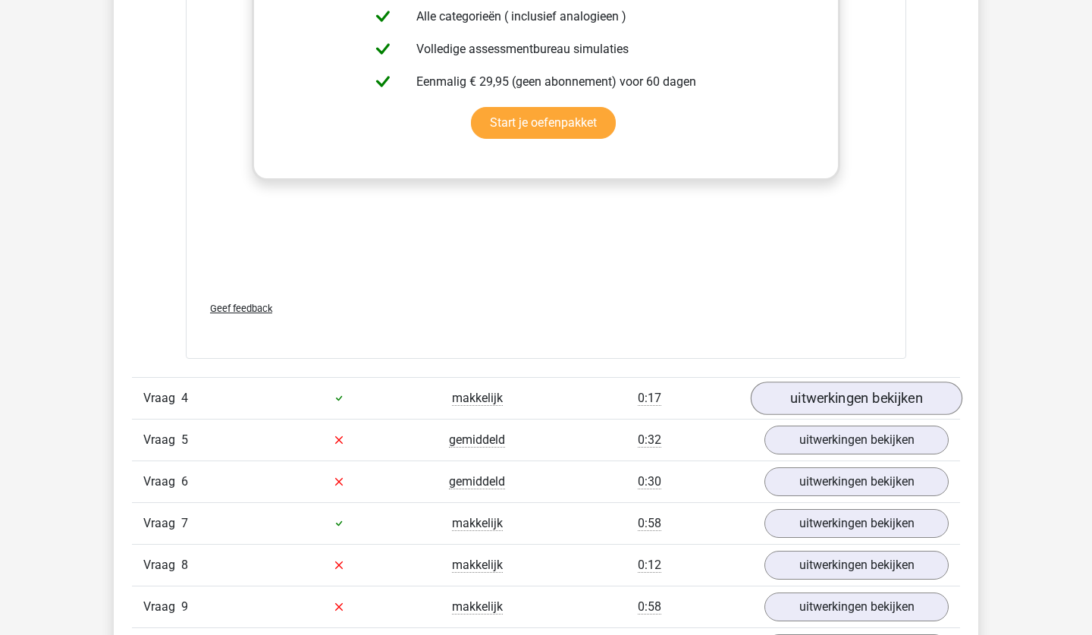
click at [839, 400] on link "uitwerkingen bekijken" at bounding box center [857, 398] width 212 height 33
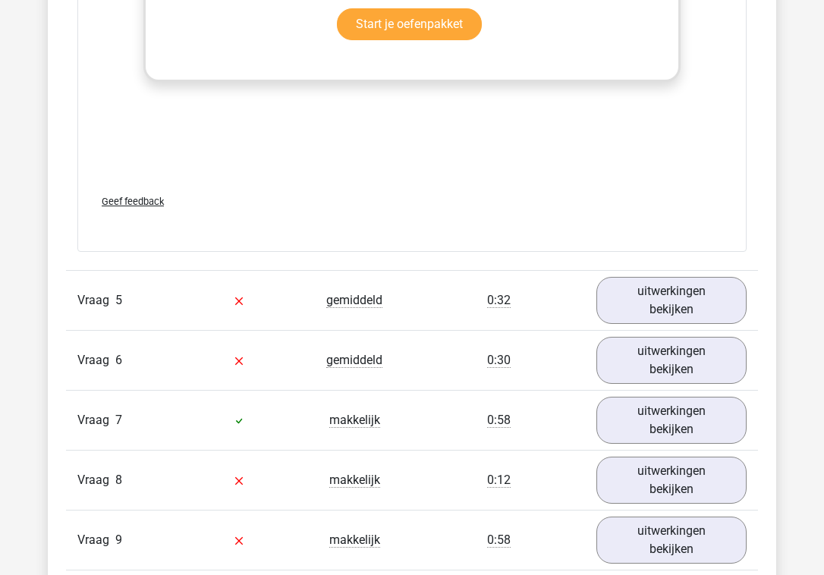
scroll to position [4301, 0]
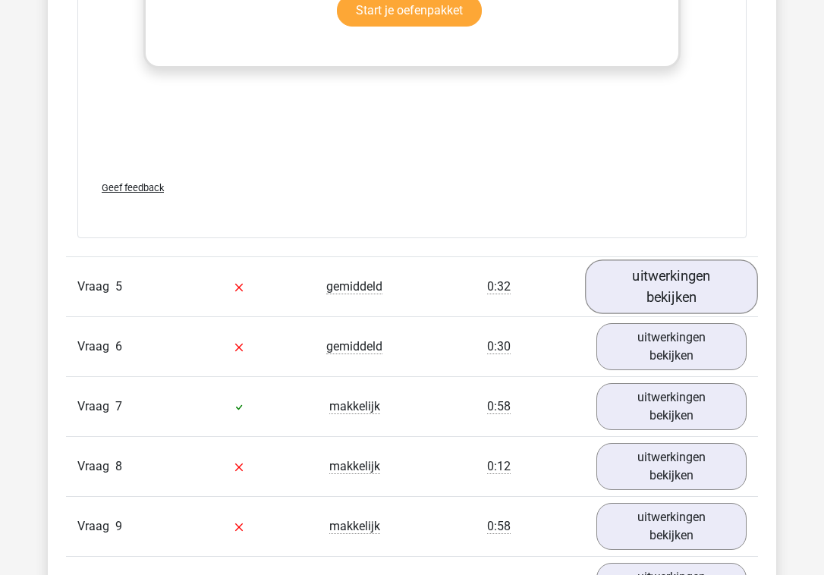
click at [641, 287] on link "uitwerkingen bekijken" at bounding box center [671, 286] width 173 height 54
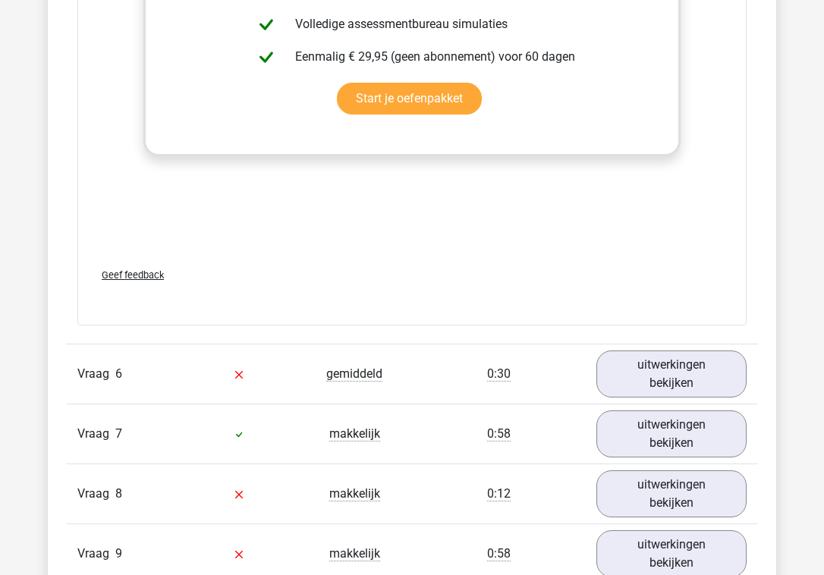
scroll to position [5076, 0]
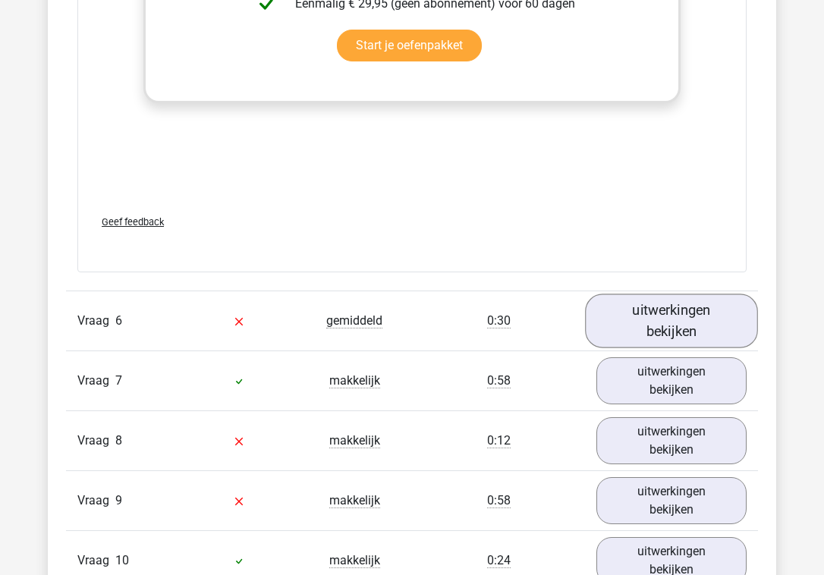
click at [636, 309] on link "uitwerkingen bekijken" at bounding box center [671, 321] width 173 height 54
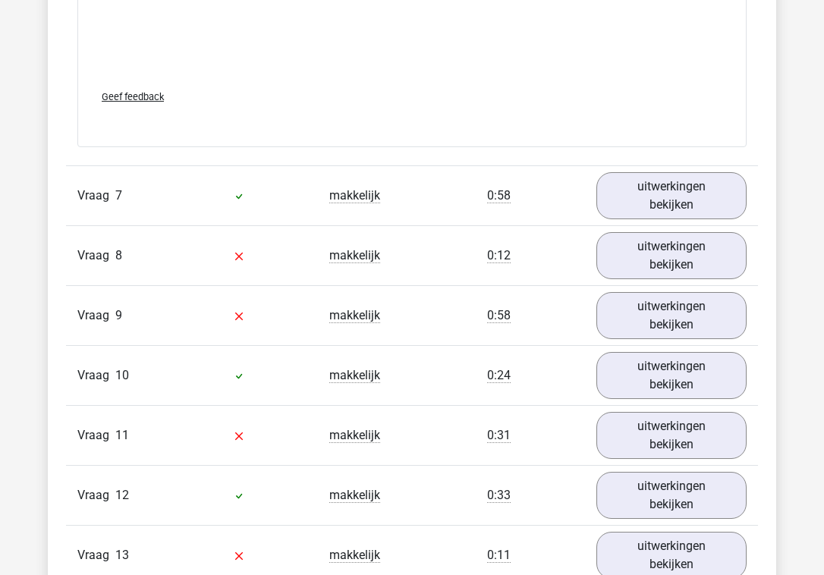
scroll to position [6036, 0]
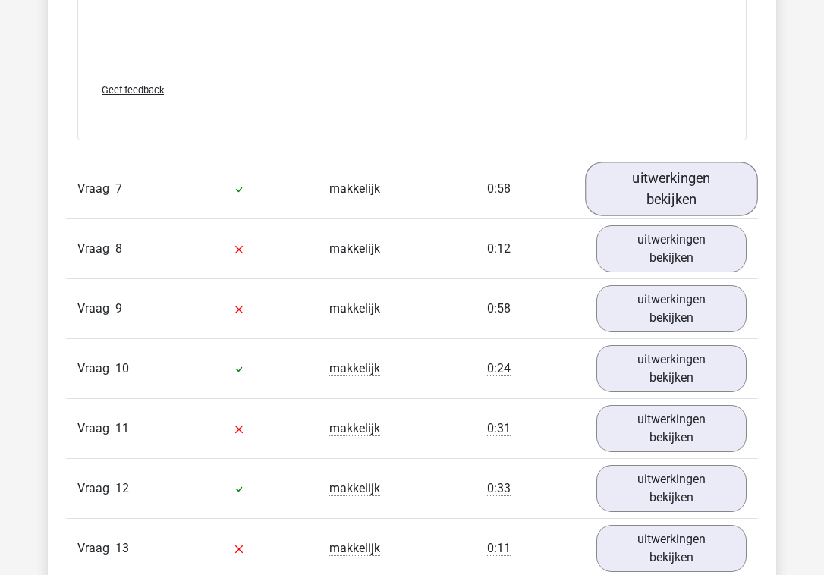
click at [690, 210] on link "uitwerkingen bekijken" at bounding box center [671, 189] width 173 height 54
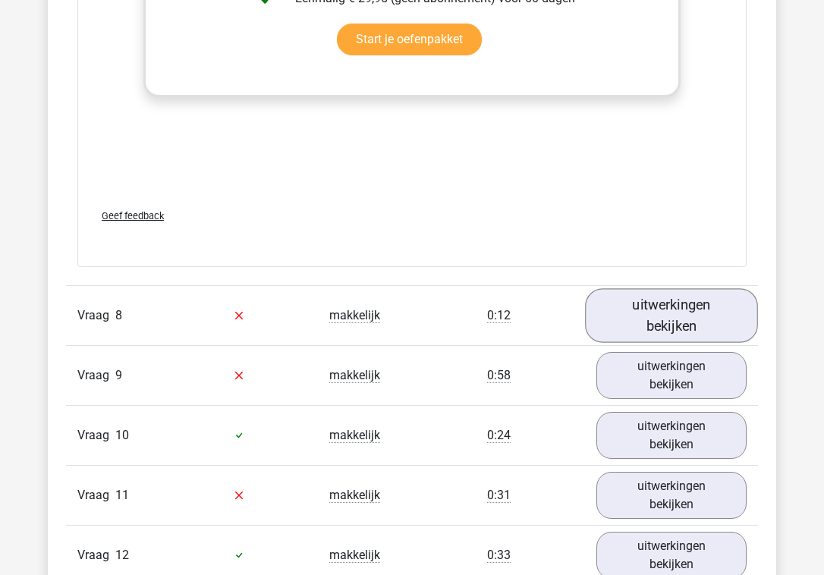
scroll to position [6742, 0]
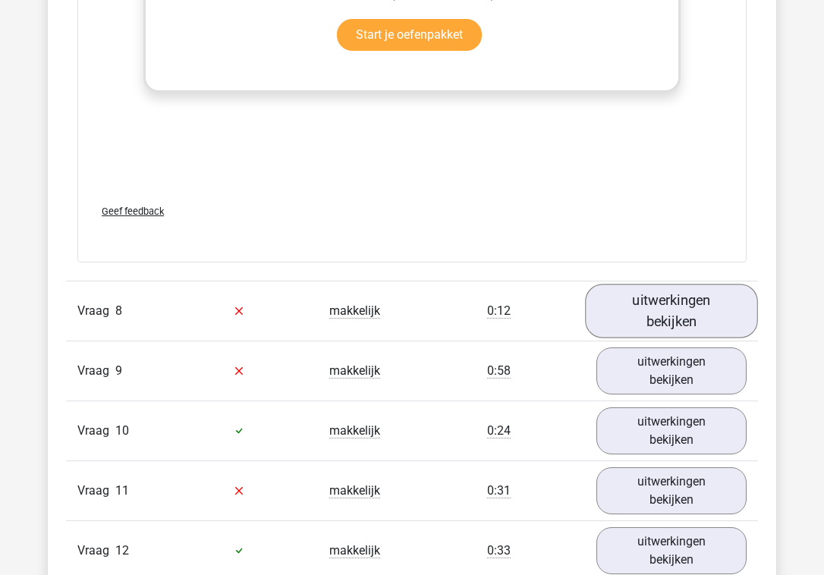
click at [659, 297] on link "uitwerkingen bekijken" at bounding box center [671, 311] width 173 height 54
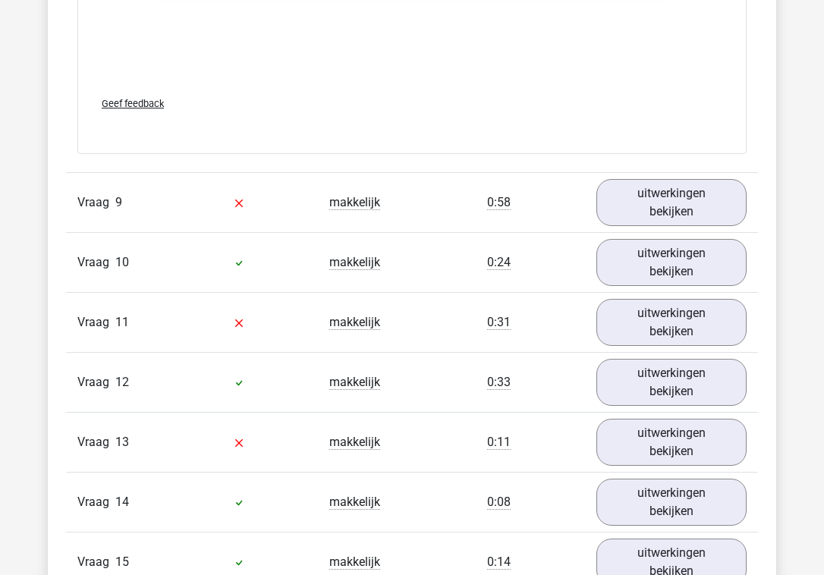
scroll to position [7678, 0]
click at [696, 213] on link "uitwerkingen bekijken" at bounding box center [671, 202] width 173 height 54
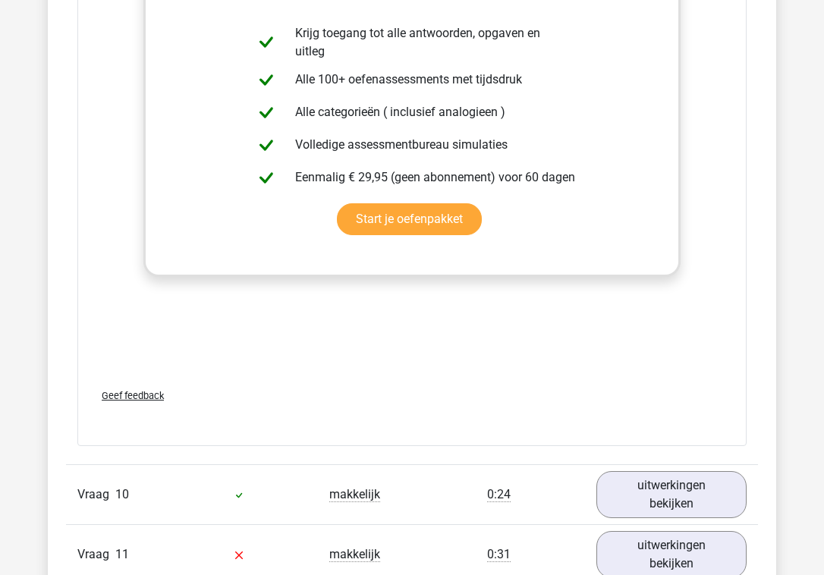
scroll to position [8344, 0]
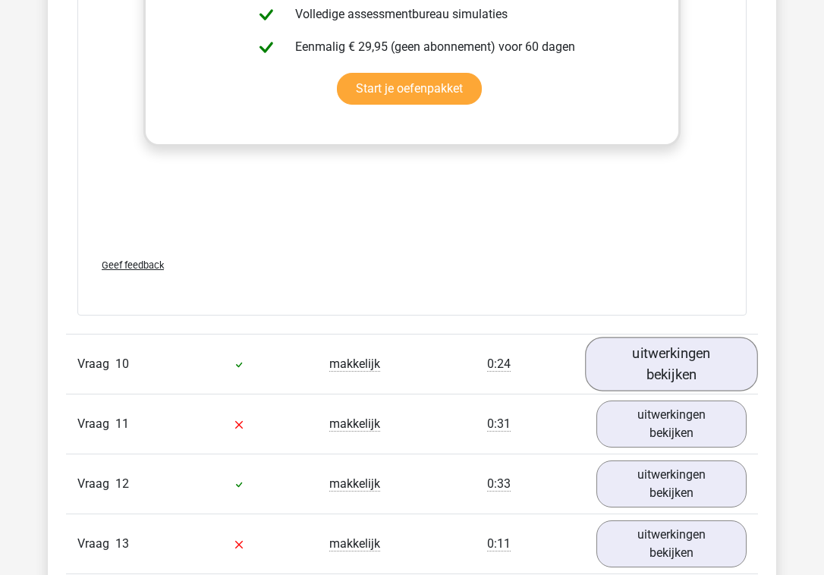
click at [649, 360] on link "uitwerkingen bekijken" at bounding box center [671, 364] width 173 height 54
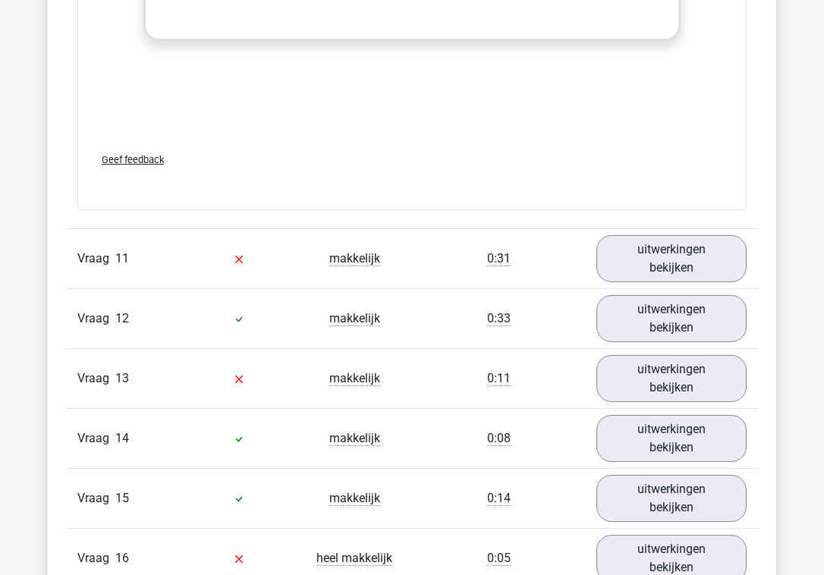
scroll to position [9279, 0]
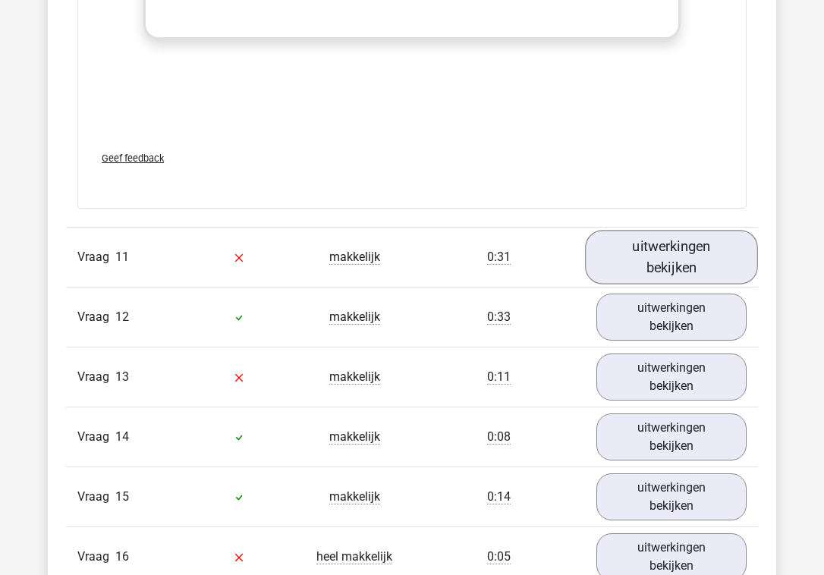
click at [651, 269] on link "uitwerkingen bekijken" at bounding box center [671, 258] width 173 height 54
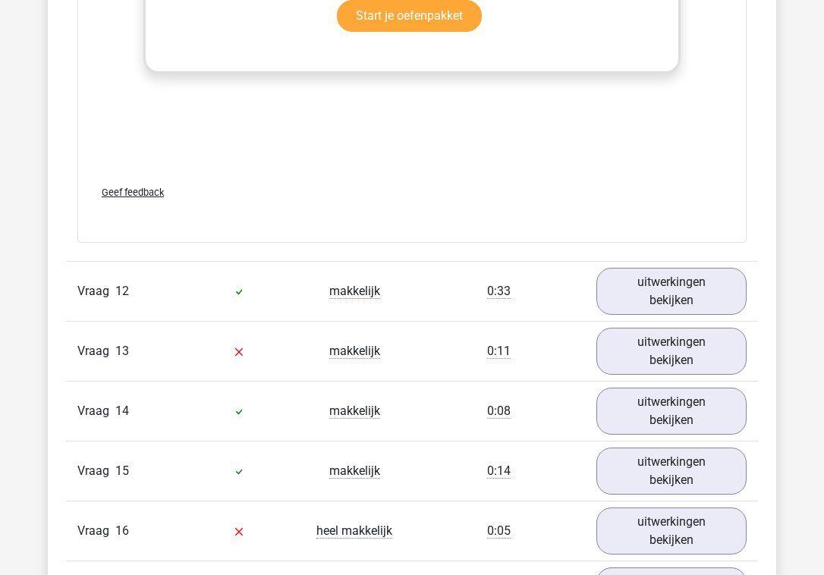
scroll to position [10082, 0]
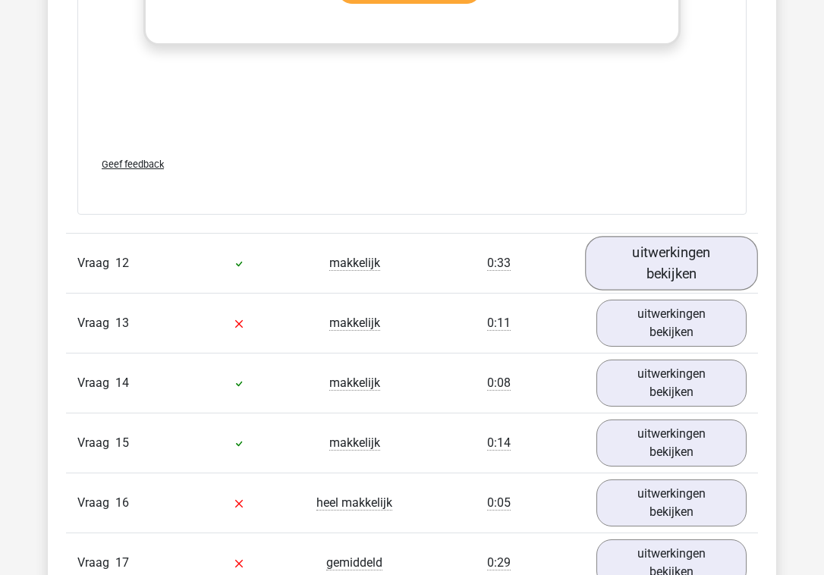
click at [656, 238] on link "uitwerkingen bekijken" at bounding box center [671, 264] width 173 height 54
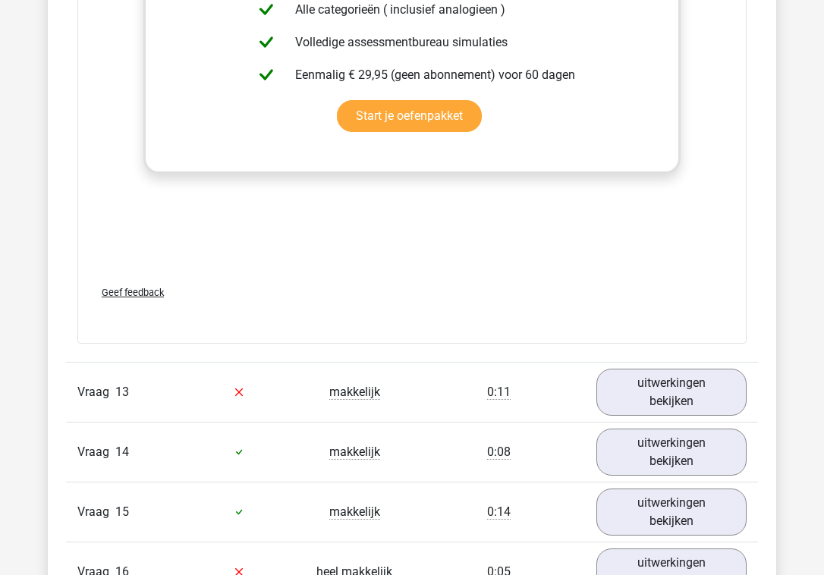
scroll to position [10822, 0]
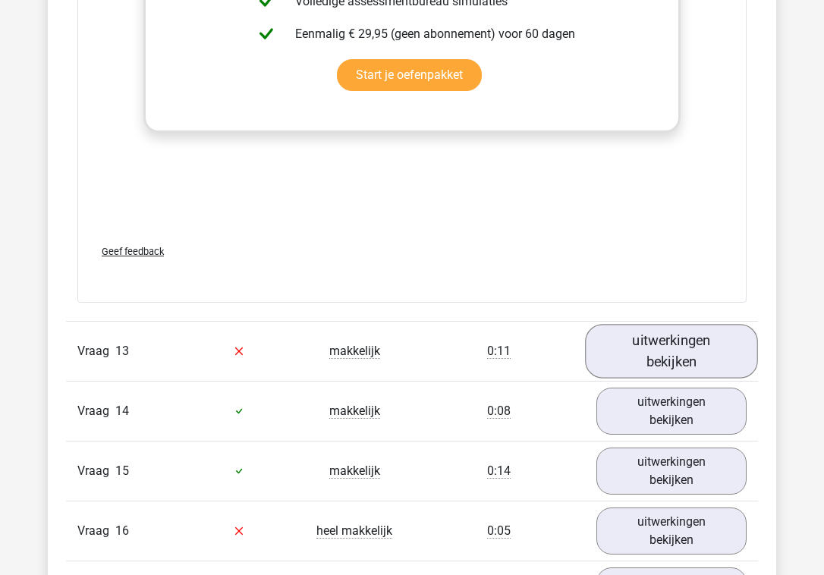
click at [627, 342] on link "uitwerkingen bekijken" at bounding box center [671, 351] width 173 height 54
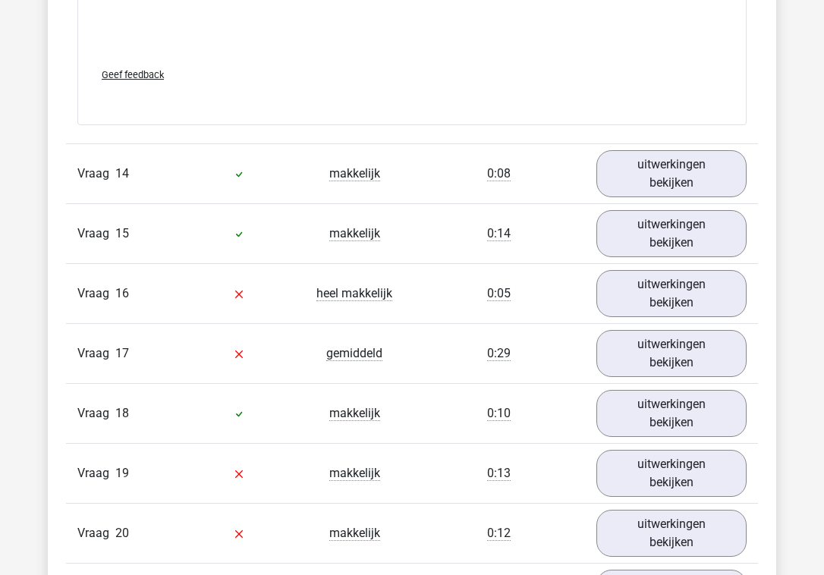
scroll to position [11849, 0]
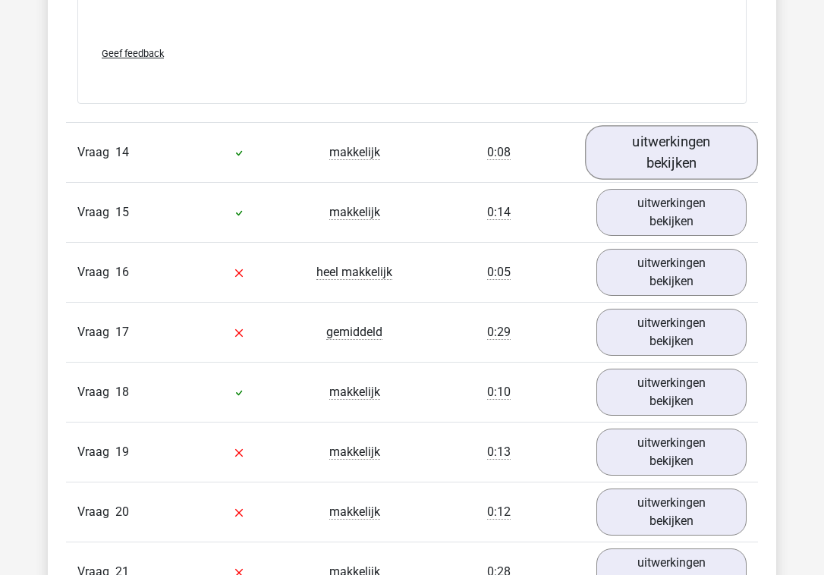
click at [665, 149] on link "uitwerkingen bekijken" at bounding box center [671, 152] width 173 height 54
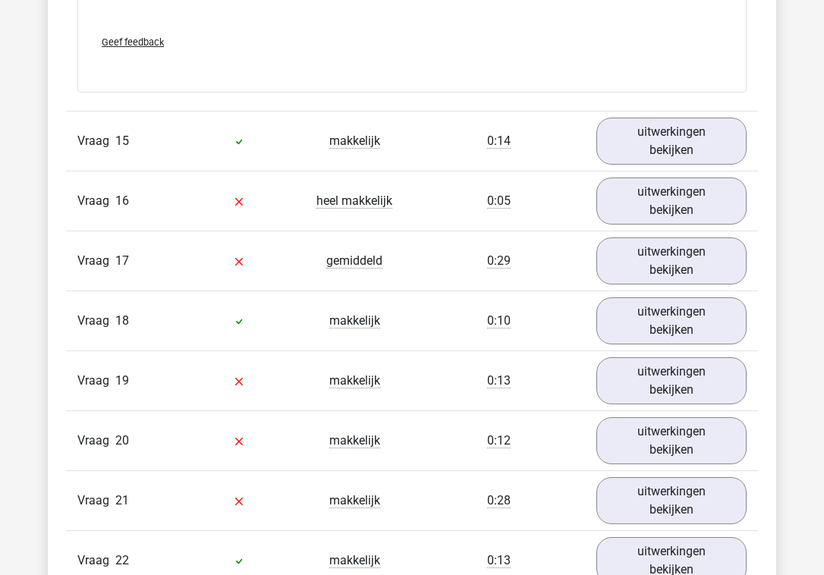
scroll to position [12675, 0]
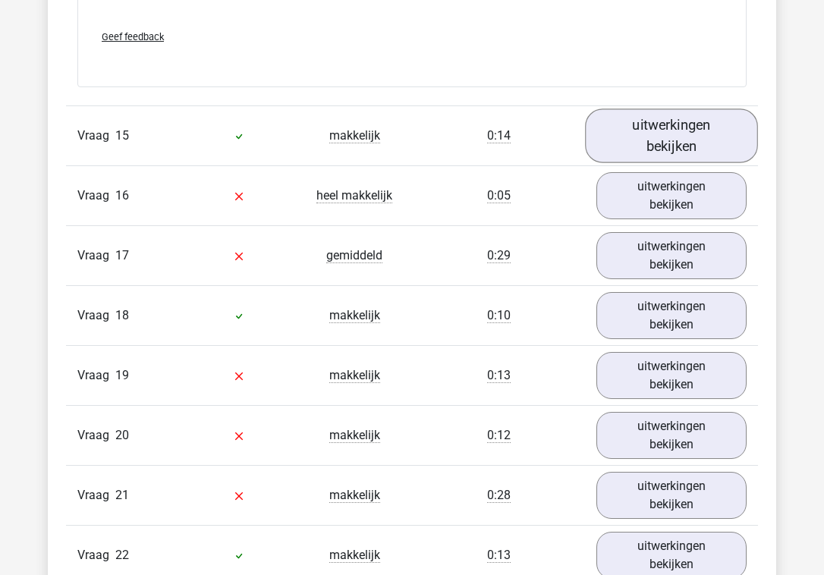
click at [680, 115] on link "uitwerkingen bekijken" at bounding box center [671, 135] width 173 height 54
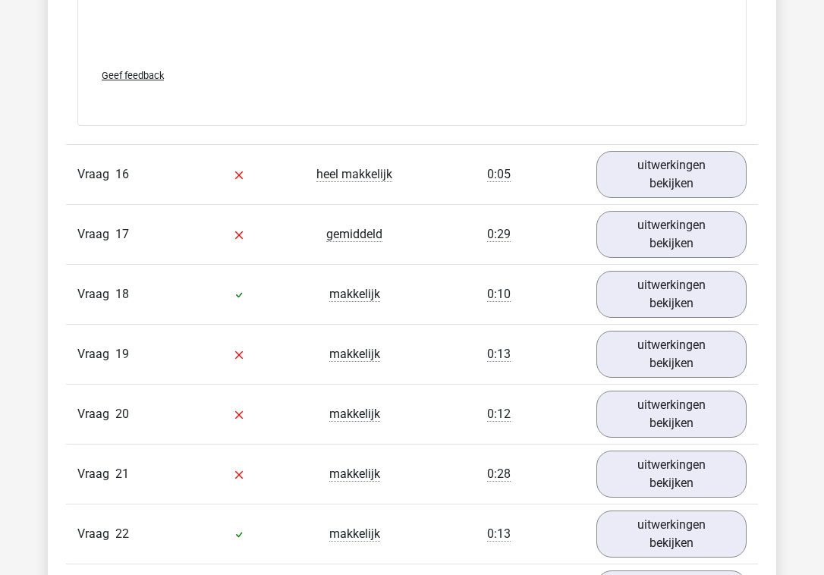
scroll to position [13469, 0]
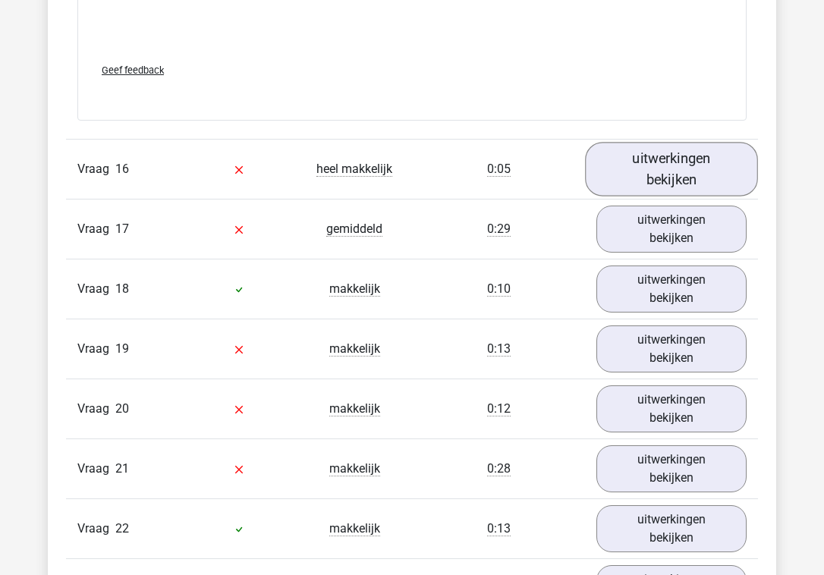
click at [643, 173] on link "uitwerkingen bekijken" at bounding box center [671, 170] width 173 height 54
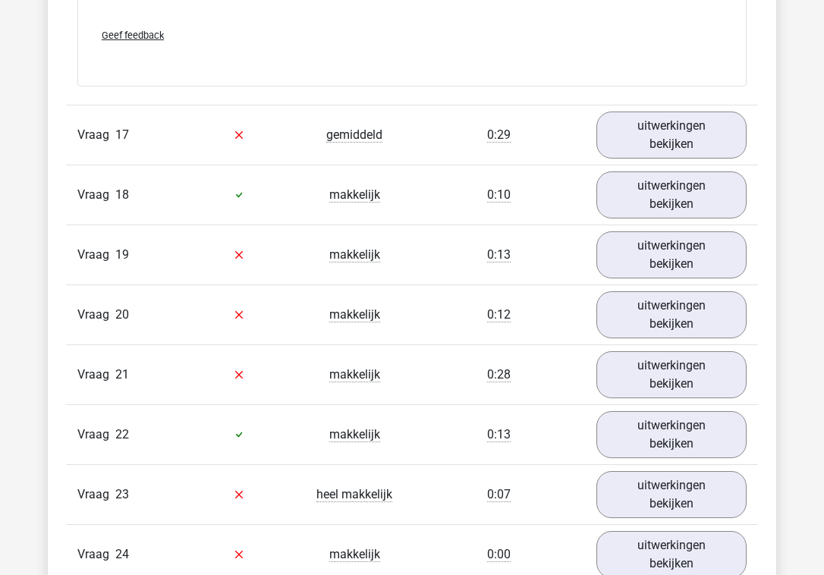
scroll to position [14331, 0]
click at [677, 112] on link "uitwerkingen bekijken" at bounding box center [671, 135] width 173 height 54
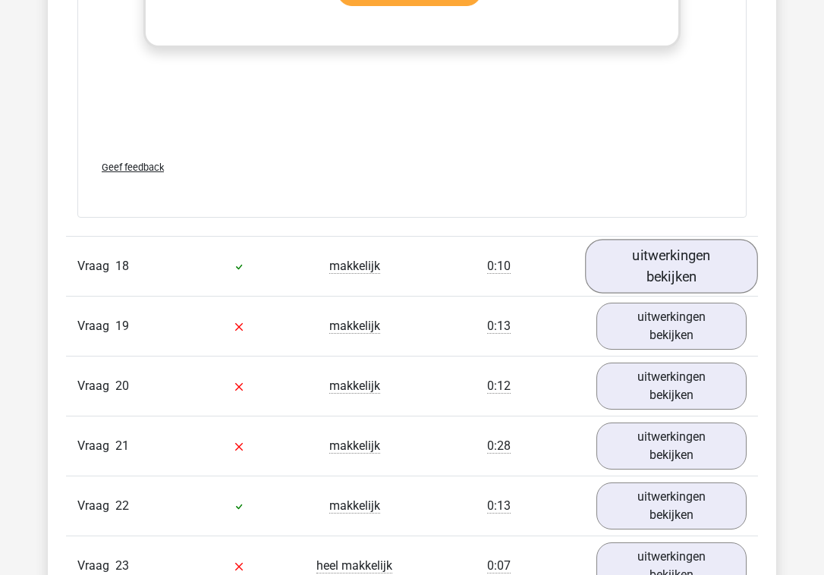
scroll to position [15031, 0]
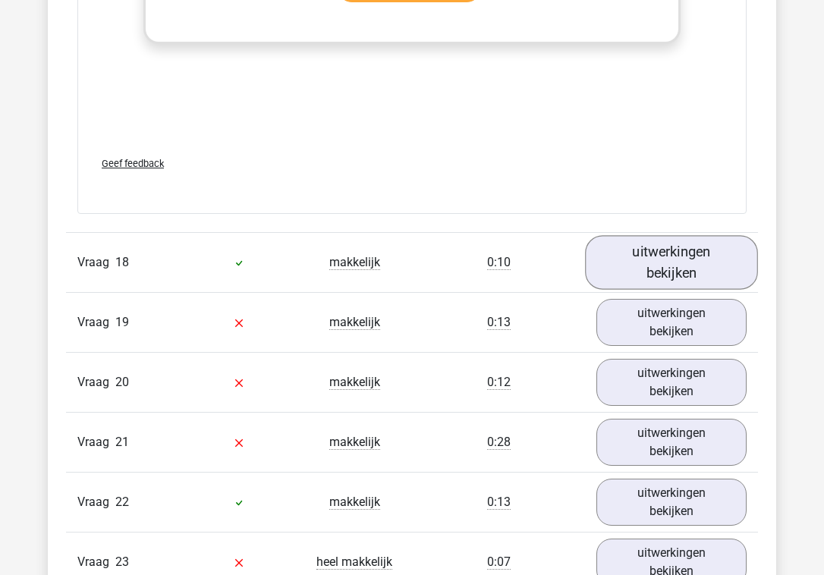
click at [639, 262] on link "uitwerkingen bekijken" at bounding box center [671, 262] width 173 height 54
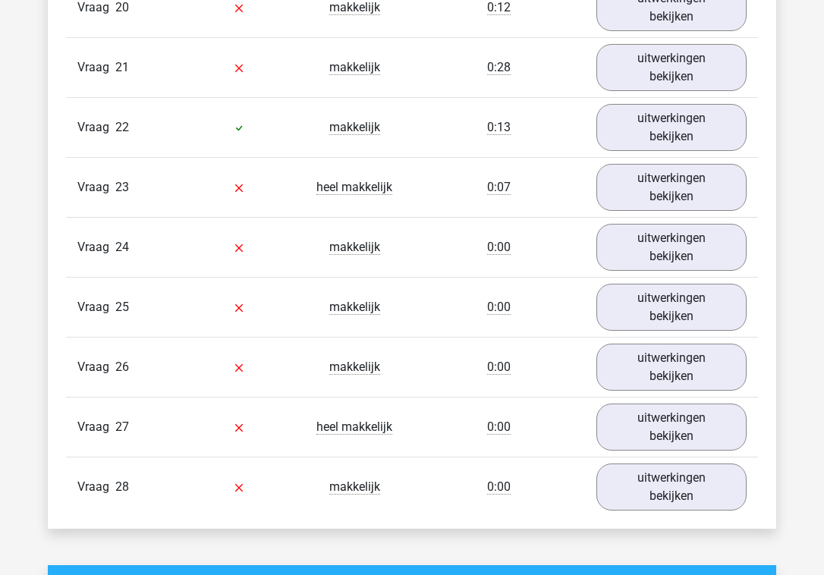
scroll to position [16152, 0]
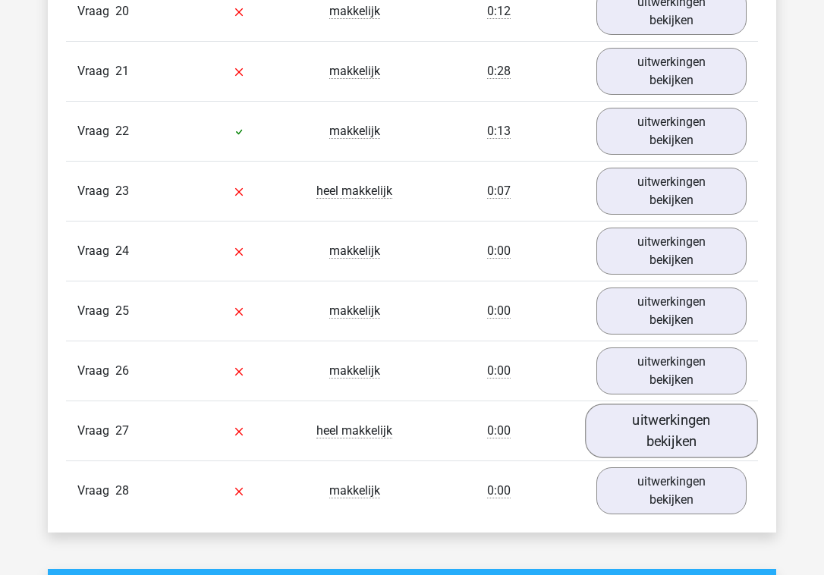
click at [629, 404] on link "uitwerkingen bekijken" at bounding box center [671, 431] width 173 height 54
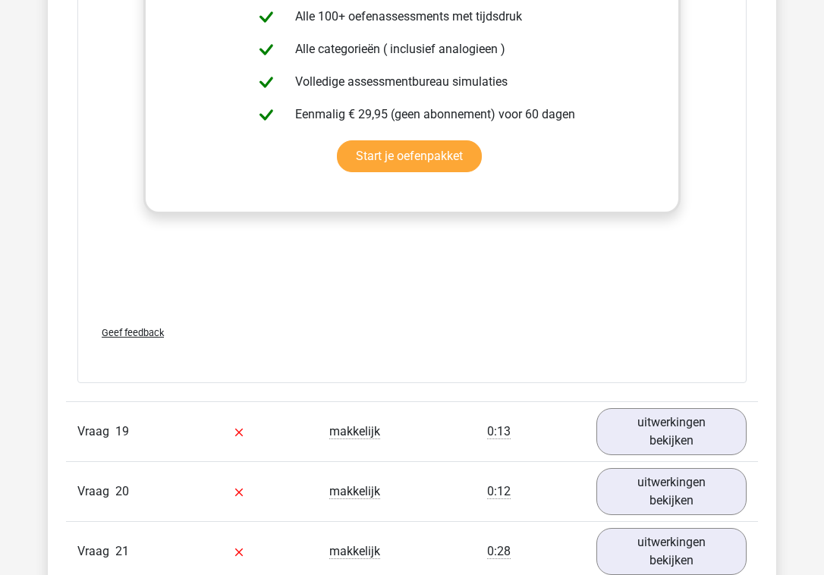
scroll to position [15632, 0]
